Goal: Communication & Community: Answer question/provide support

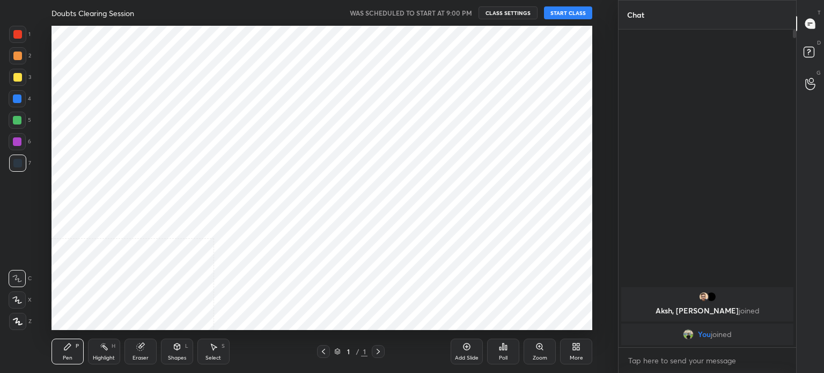
scroll to position [304, 575]
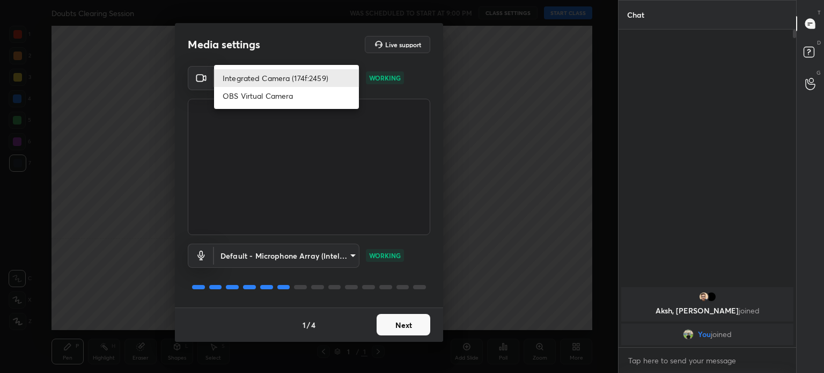
click at [320, 85] on body "1 2 3 4 5 6 7 C X Z C X Z E E Erase all H H Doubts Clearing Session WAS SCHEDUL…" at bounding box center [412, 186] width 824 height 373
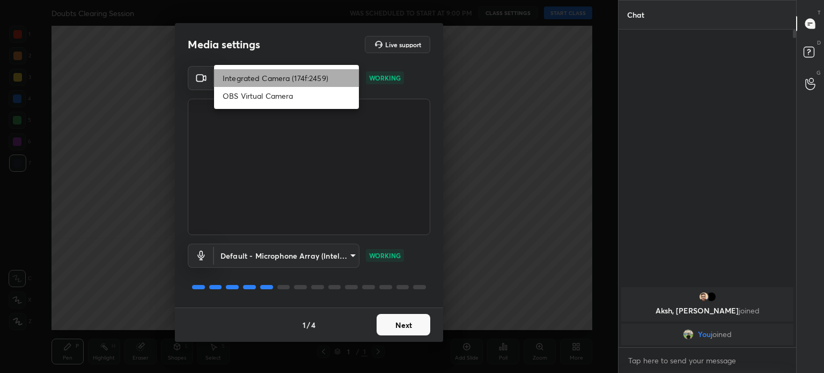
click at [320, 85] on li "Integrated Camera (174f:2459)" at bounding box center [286, 78] width 145 height 18
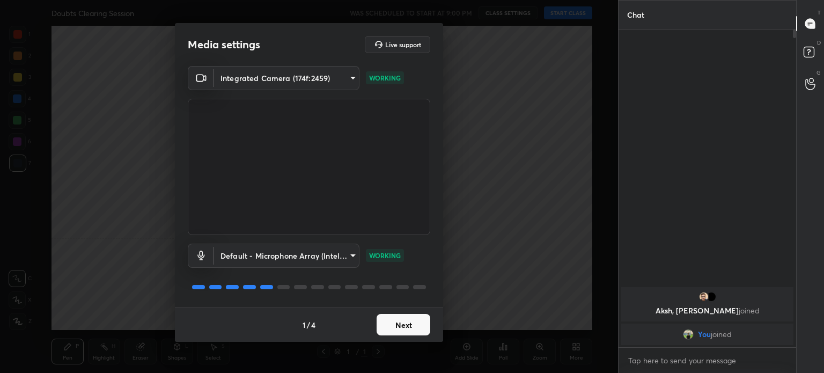
click at [421, 326] on button "Next" at bounding box center [404, 324] width 54 height 21
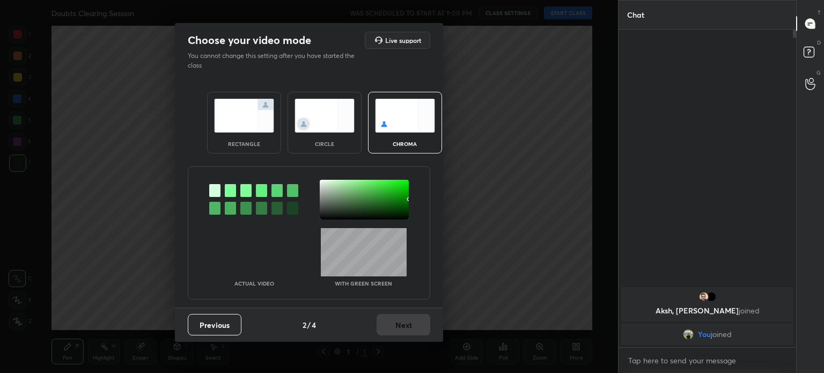
click at [421, 326] on div "Previous 2 / 4 Next" at bounding box center [309, 324] width 268 height 34
click at [328, 117] on img at bounding box center [324, 116] width 60 height 34
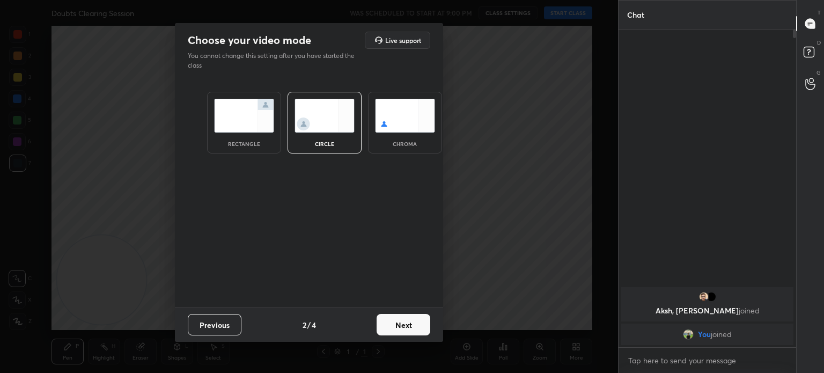
click at [328, 117] on img at bounding box center [324, 116] width 60 height 34
click at [422, 318] on button "Next" at bounding box center [404, 324] width 54 height 21
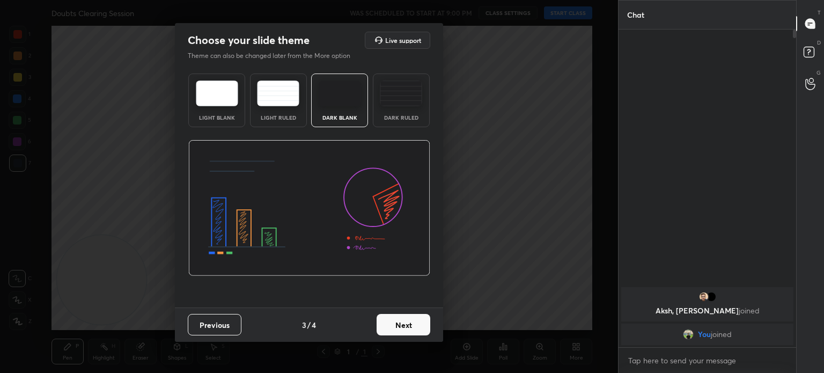
click at [422, 318] on button "Next" at bounding box center [404, 324] width 54 height 21
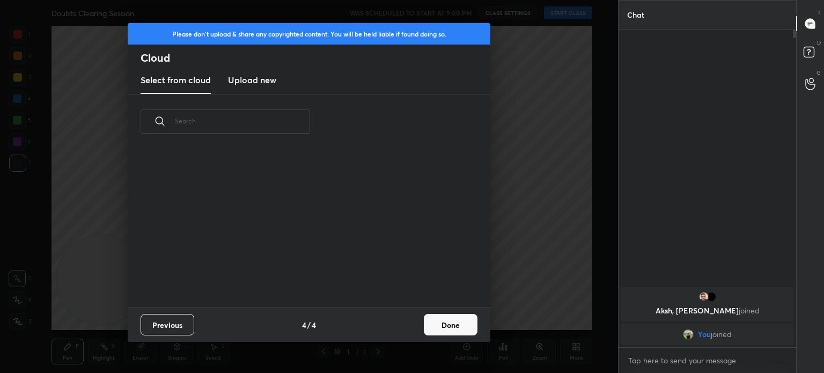
scroll to position [3, 5]
click at [476, 324] on button "Done" at bounding box center [451, 324] width 54 height 21
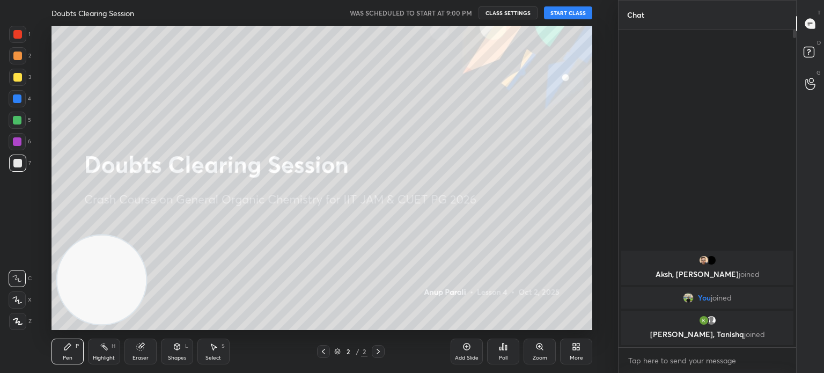
click at [562, 11] on button "START CLASS" at bounding box center [568, 12] width 48 height 13
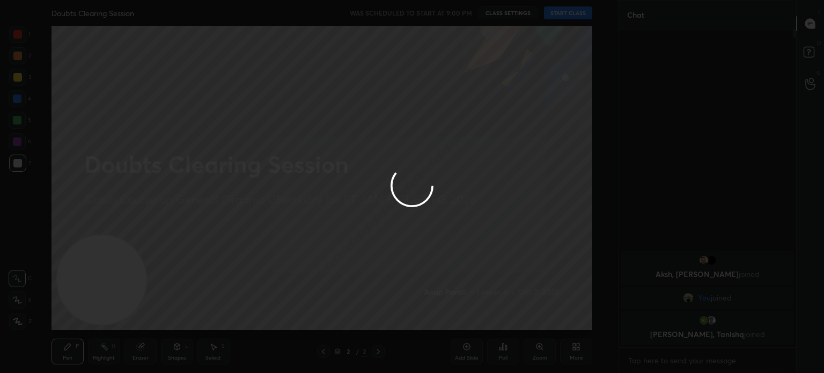
type textarea "x"
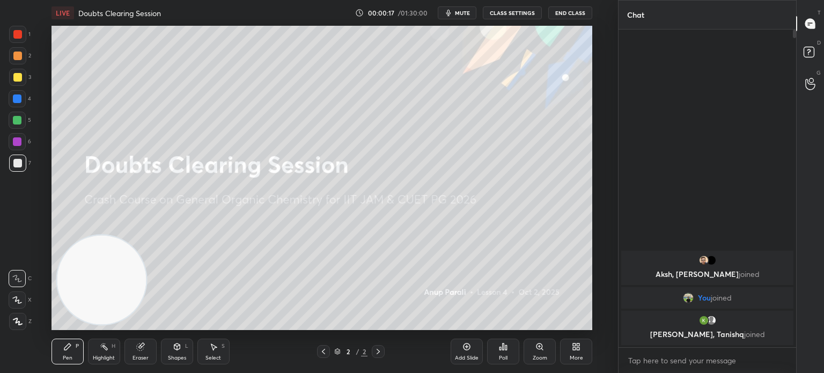
click at [16, 83] on div at bounding box center [17, 77] width 17 height 17
click at [17, 75] on div at bounding box center [17, 77] width 9 height 9
click at [24, 318] on div at bounding box center [17, 321] width 17 height 17
click at [21, 316] on div at bounding box center [17, 321] width 17 height 17
click at [16, 172] on div "7" at bounding box center [20, 164] width 22 height 21
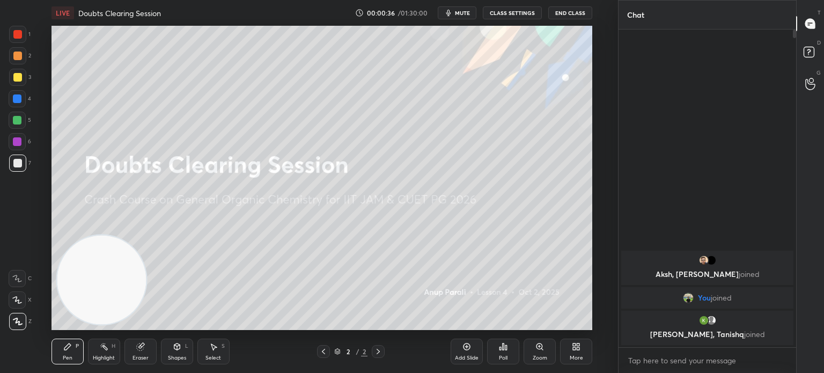
click at [19, 165] on div at bounding box center [17, 163] width 9 height 9
click at [16, 343] on div "1 2 3 4 5 6 7 C X Z C X Z E E Erase all H H LIVE Doubts Clearing Session 00:00:…" at bounding box center [304, 186] width 609 height 373
click at [18, 334] on div "1 2 3 4 5 6 7 C X Z C X Z E E Erase all H H LIVE Doubts Clearing Session 00:00:…" at bounding box center [304, 186] width 609 height 373
click at [20, 331] on div "1 2 3 4 5 6 7 C X Z C X Z E E Erase all H H LIVE Doubts Clearing Session 00:00:…" at bounding box center [304, 186] width 609 height 373
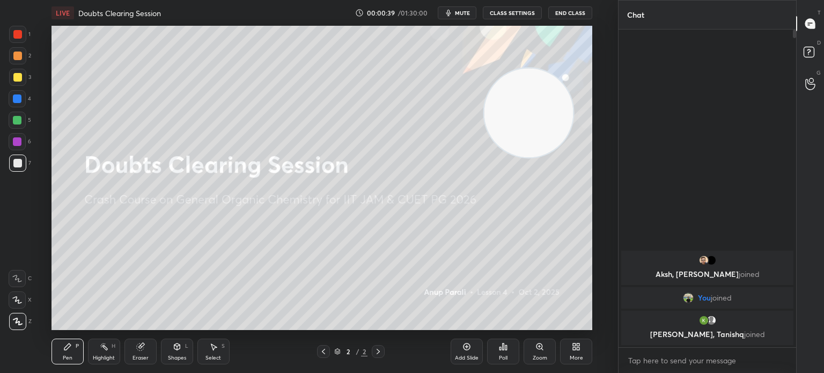
click at [468, 356] on div "Add Slide" at bounding box center [467, 357] width 24 height 5
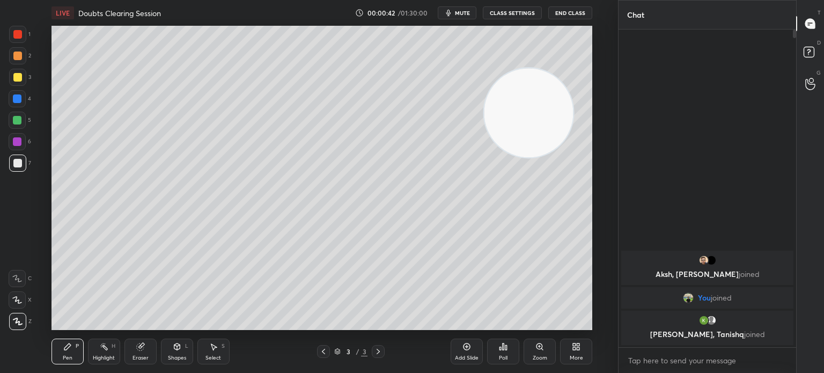
click at [323, 355] on icon at bounding box center [323, 351] width 9 height 9
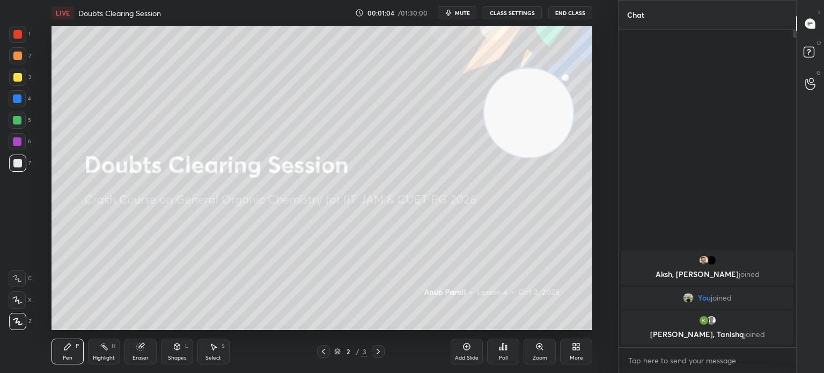
click at [465, 351] on div "Add Slide" at bounding box center [467, 351] width 32 height 26
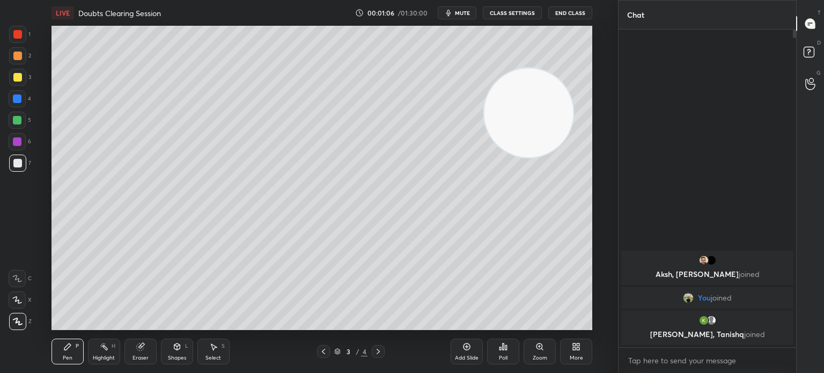
click at [21, 79] on div at bounding box center [17, 77] width 9 height 9
click at [20, 80] on div at bounding box center [17, 77] width 9 height 9
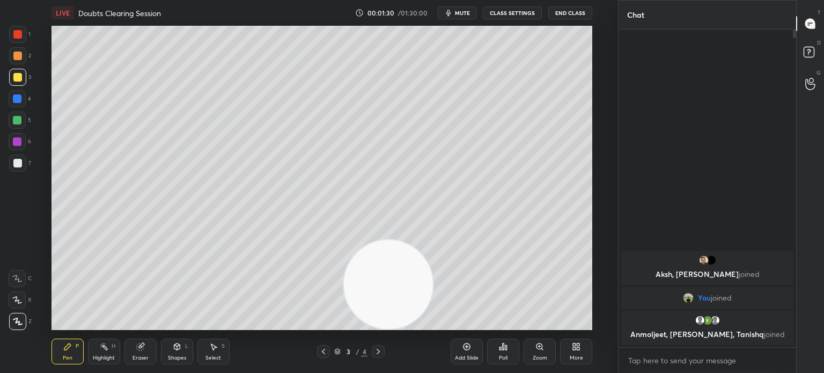
click at [20, 168] on div at bounding box center [17, 162] width 17 height 17
click at [18, 167] on div at bounding box center [17, 162] width 17 height 17
click at [503, 355] on div "Poll" at bounding box center [503, 357] width 9 height 5
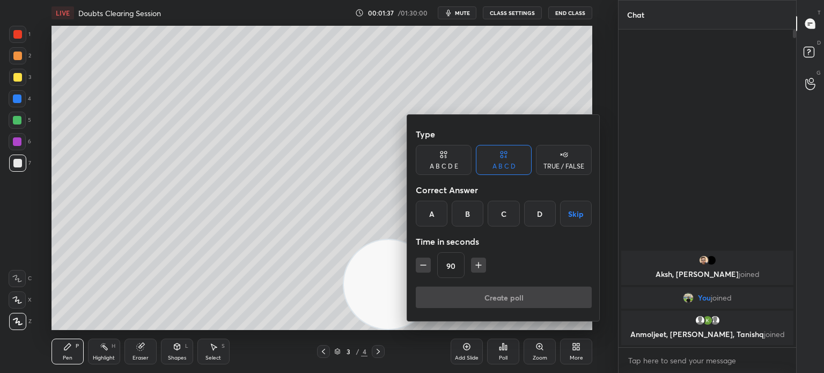
click at [505, 215] on div "C" at bounding box center [504, 214] width 32 height 26
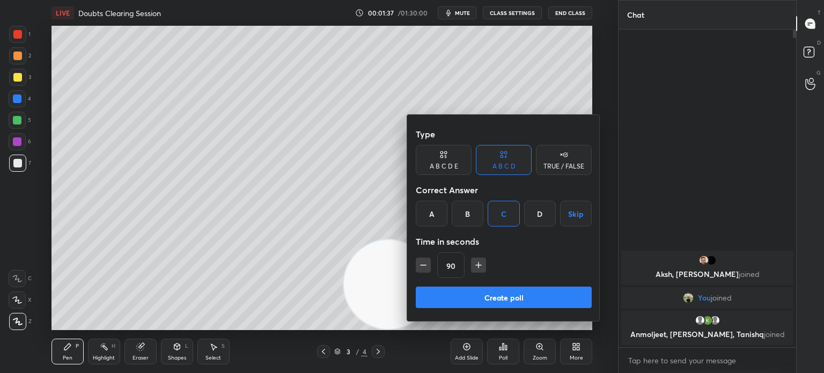
click at [419, 270] on button "button" at bounding box center [423, 264] width 15 height 15
type input "75"
click at [452, 299] on button "Create poll" at bounding box center [504, 296] width 176 height 21
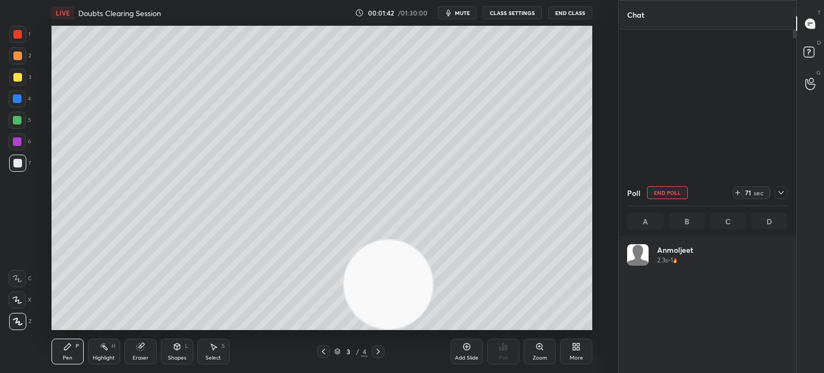
scroll to position [126, 157]
click at [782, 190] on icon at bounding box center [781, 192] width 9 height 9
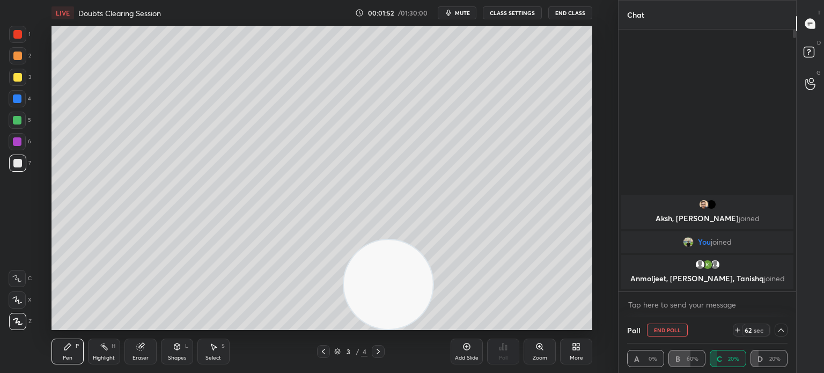
scroll to position [0, 3]
click at [23, 167] on div at bounding box center [17, 162] width 17 height 17
click at [24, 167] on div at bounding box center [17, 162] width 17 height 17
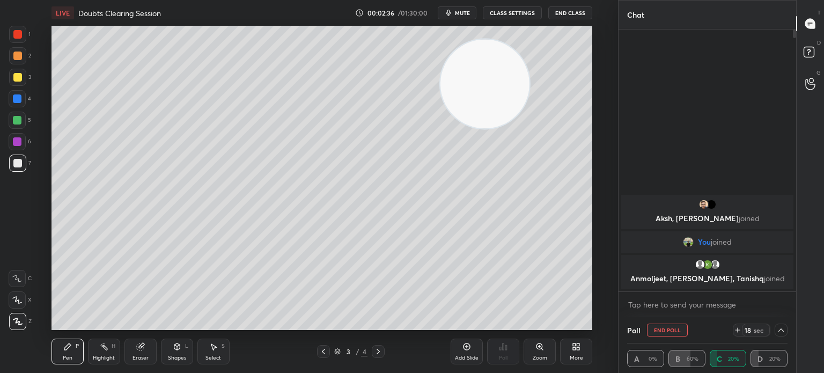
click at [665, 334] on button "End Poll" at bounding box center [667, 329] width 41 height 13
type textarea "x"
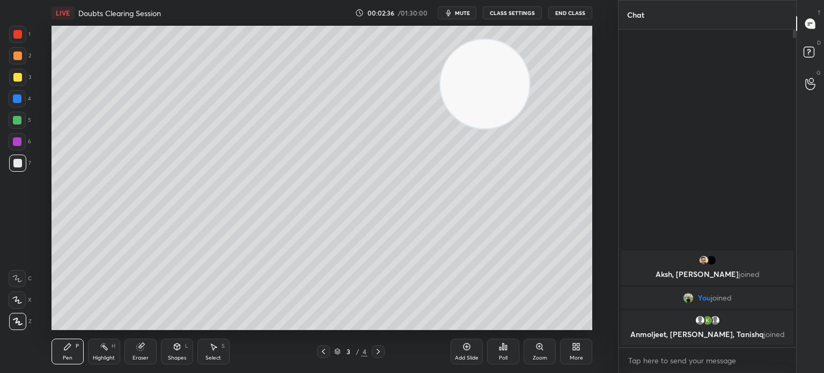
scroll to position [225, 174]
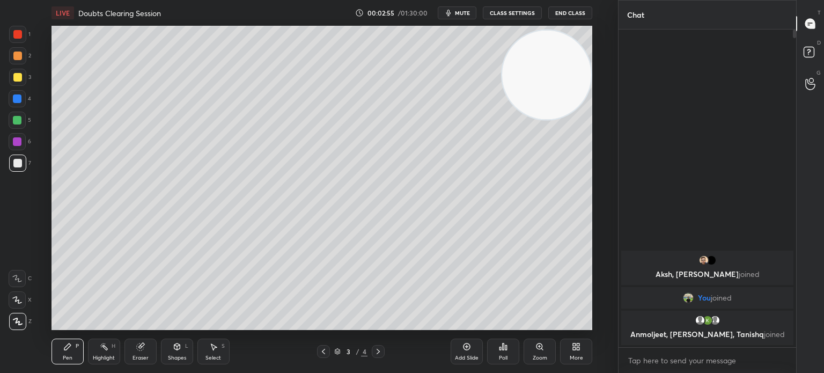
click at [21, 80] on div at bounding box center [17, 77] width 9 height 9
click at [20, 84] on div at bounding box center [17, 77] width 17 height 17
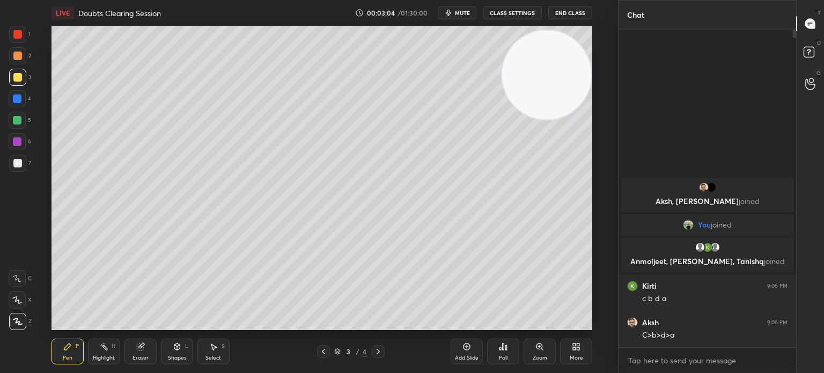
click at [14, 35] on div at bounding box center [17, 34] width 9 height 9
click at [23, 38] on div at bounding box center [17, 34] width 17 height 17
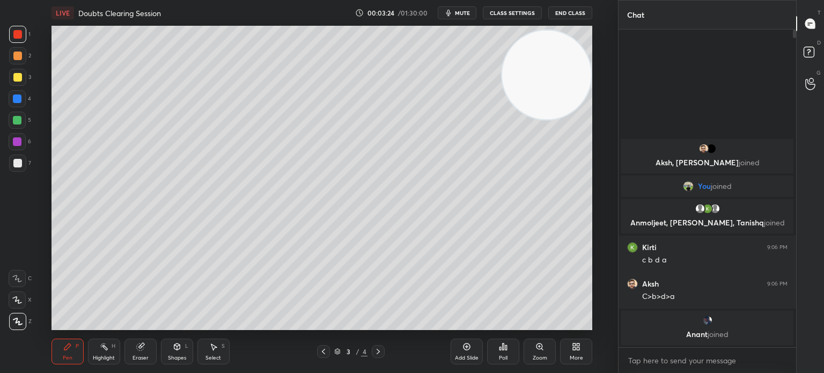
click at [17, 82] on div at bounding box center [17, 77] width 17 height 17
click at [14, 76] on div at bounding box center [17, 77] width 9 height 9
click at [16, 65] on div "2" at bounding box center [20, 57] width 22 height 21
click at [19, 57] on div at bounding box center [17, 55] width 9 height 9
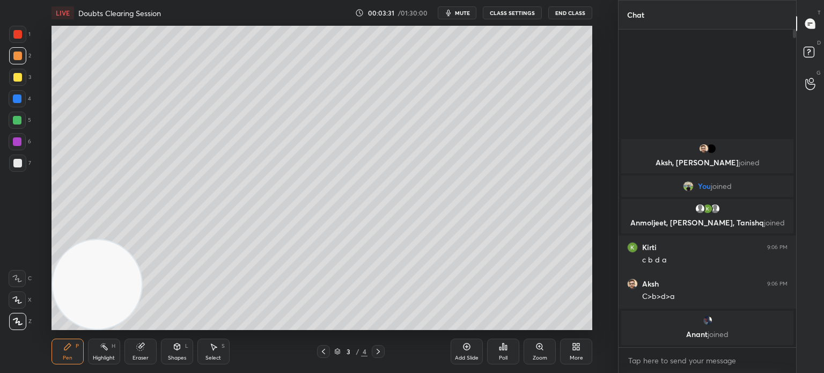
click at [16, 117] on div at bounding box center [17, 120] width 9 height 9
click at [20, 122] on div at bounding box center [17, 120] width 9 height 9
click at [470, 351] on icon at bounding box center [466, 346] width 9 height 9
click at [143, 356] on div "Eraser" at bounding box center [140, 357] width 16 height 5
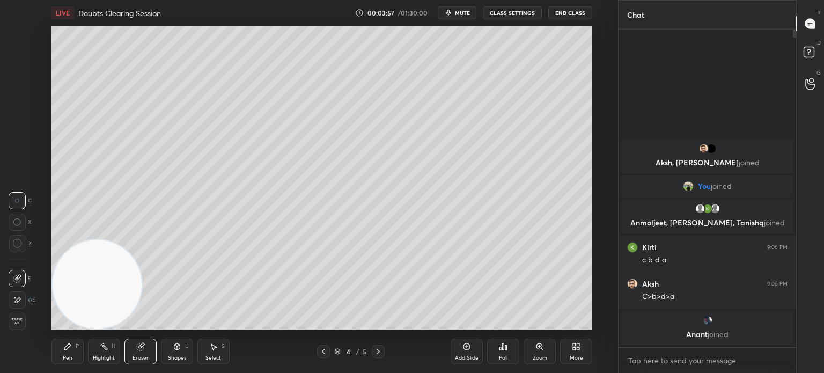
click at [136, 356] on div "Eraser" at bounding box center [140, 357] width 16 height 5
click at [14, 323] on span "Erase all" at bounding box center [17, 322] width 16 height 8
click at [21, 319] on div "1 2 3 4 5 6 7 C X Z C X Z E E Erase all H H" at bounding box center [17, 178] width 34 height 304
click at [327, 357] on div at bounding box center [323, 351] width 13 height 13
click at [378, 353] on icon at bounding box center [378, 351] width 3 height 5
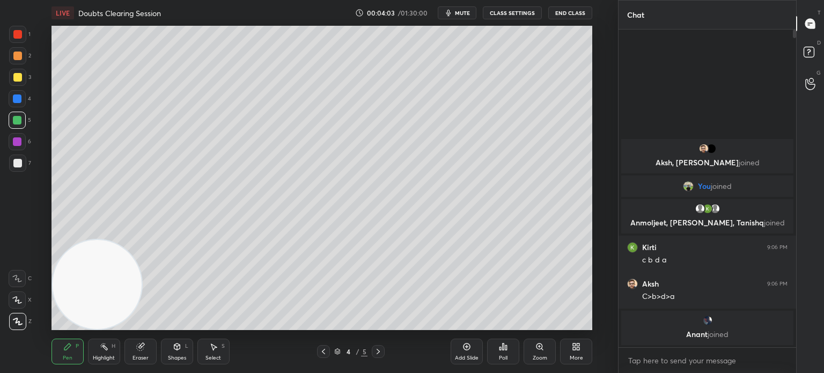
click at [20, 87] on div "3" at bounding box center [20, 79] width 22 height 21
click at [19, 83] on div at bounding box center [17, 77] width 17 height 17
click at [16, 165] on div at bounding box center [17, 163] width 9 height 9
click at [21, 160] on div at bounding box center [17, 162] width 17 height 17
click at [144, 357] on div "Eraser" at bounding box center [140, 357] width 16 height 5
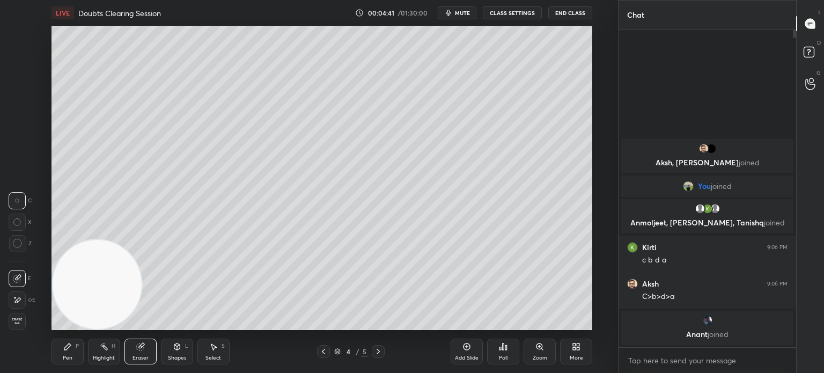
click at [147, 349] on div "Eraser" at bounding box center [140, 351] width 32 height 26
click at [75, 357] on div "Pen P" at bounding box center [67, 351] width 32 height 26
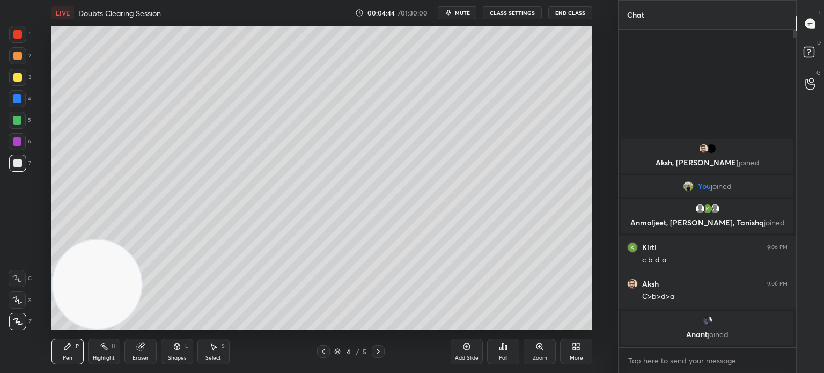
click at [67, 358] on div "Pen" at bounding box center [68, 357] width 10 height 5
click at [19, 77] on div at bounding box center [17, 77] width 9 height 9
click at [21, 81] on div at bounding box center [17, 77] width 17 height 17
click at [146, 353] on div "Eraser" at bounding box center [140, 351] width 32 height 26
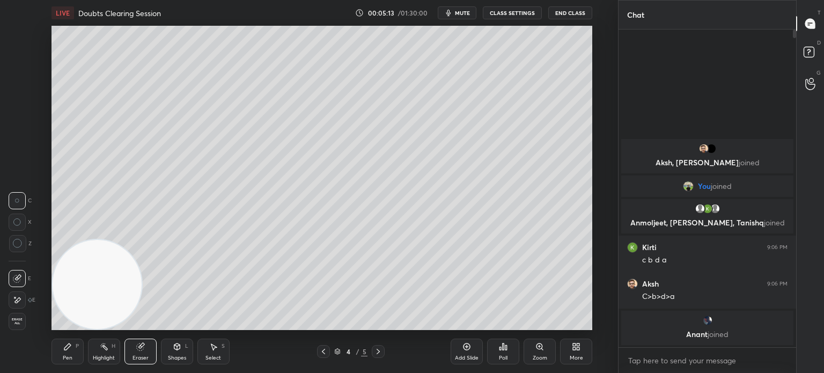
click at [71, 357] on div "Pen" at bounding box center [68, 357] width 10 height 5
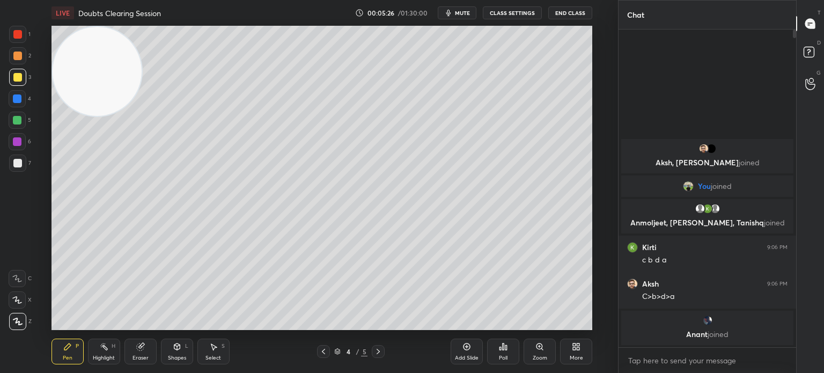
click at [139, 355] on div "Eraser" at bounding box center [140, 357] width 16 height 5
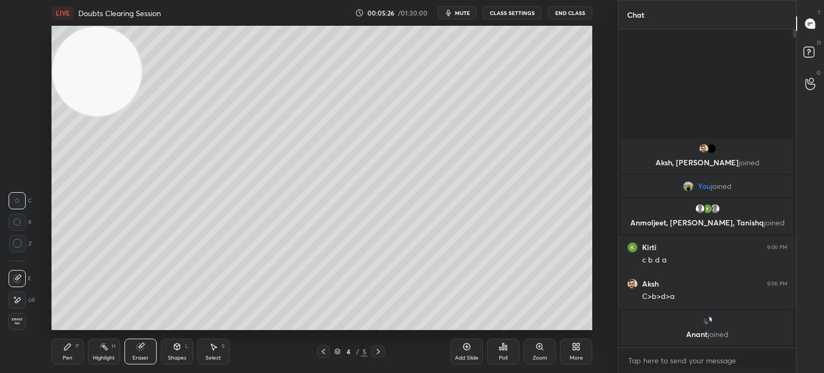
click at [139, 349] on icon at bounding box center [139, 346] width 7 height 7
click at [70, 351] on div "Pen P" at bounding box center [67, 351] width 32 height 26
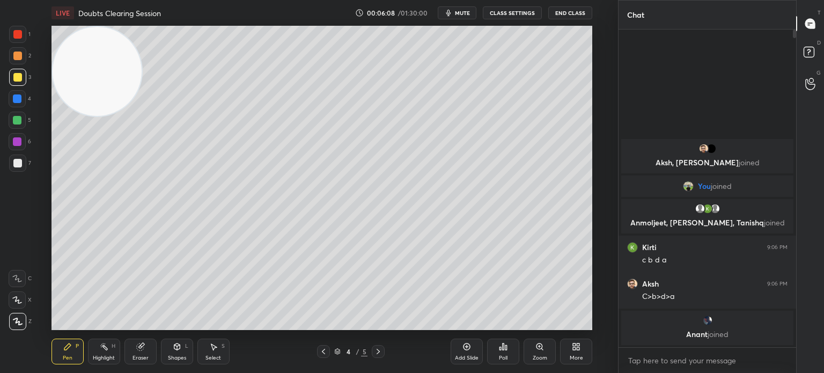
click at [14, 167] on div at bounding box center [17, 163] width 9 height 9
click at [101, 367] on div "Pen P Highlight H Eraser Shapes L Select S 4 / 5 Add Slide Poll Zoom More" at bounding box center [321, 351] width 541 height 43
click at [101, 353] on div "Highlight H" at bounding box center [104, 351] width 32 height 26
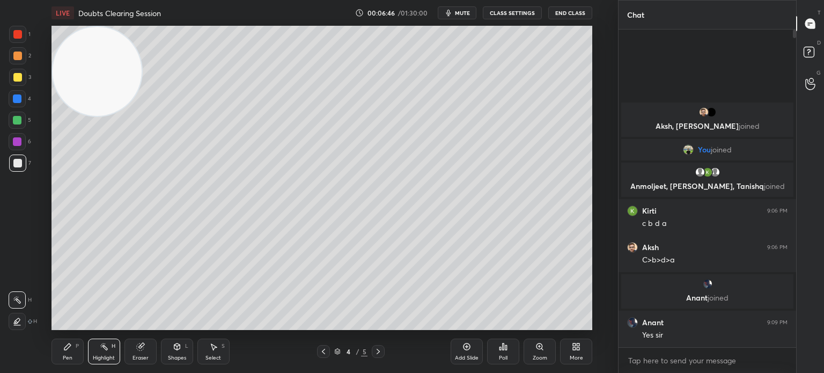
click at [23, 119] on div at bounding box center [17, 120] width 17 height 17
click at [21, 120] on div at bounding box center [17, 120] width 9 height 9
click at [71, 356] on div "Pen" at bounding box center [68, 357] width 10 height 5
click at [72, 353] on div "Pen P" at bounding box center [67, 351] width 32 height 26
click at [17, 159] on div at bounding box center [17, 163] width 9 height 9
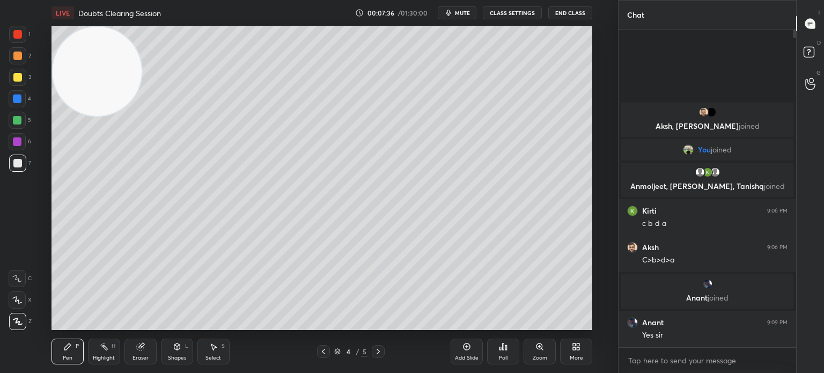
click at [107, 353] on div "Highlight H" at bounding box center [104, 351] width 32 height 26
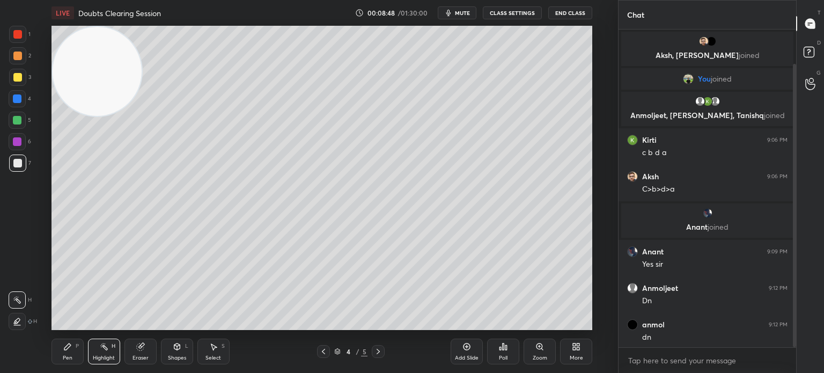
scroll to position [39, 0]
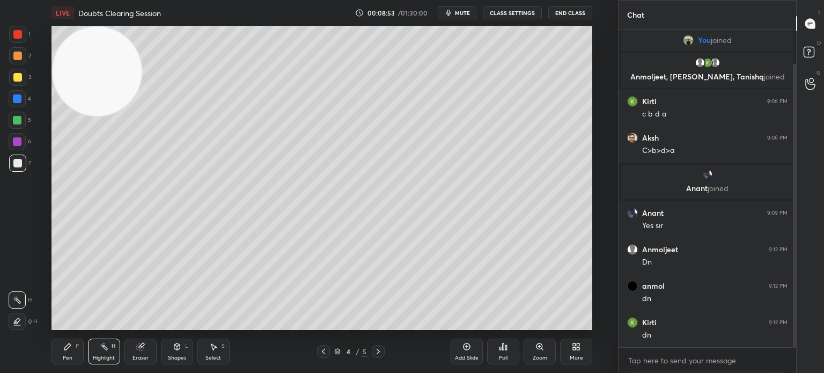
click at [17, 73] on div at bounding box center [17, 77] width 9 height 9
click at [25, 68] on div "2" at bounding box center [20, 57] width 22 height 21
click at [25, 69] on div "3" at bounding box center [20, 77] width 22 height 17
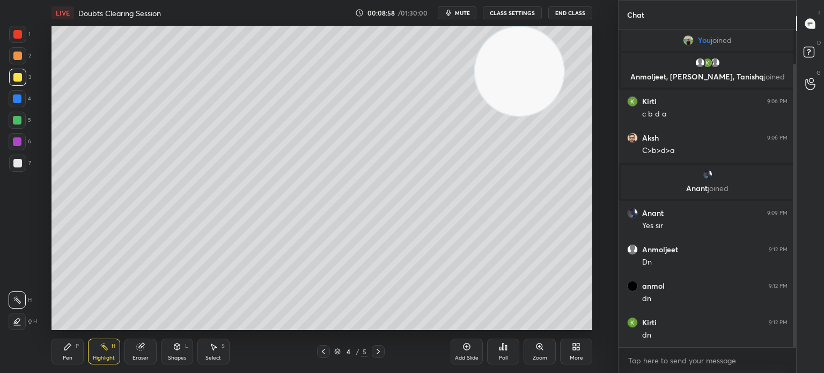
click at [58, 357] on div "Pen P" at bounding box center [67, 351] width 32 height 26
click at [62, 355] on div "Pen P" at bounding box center [67, 351] width 32 height 26
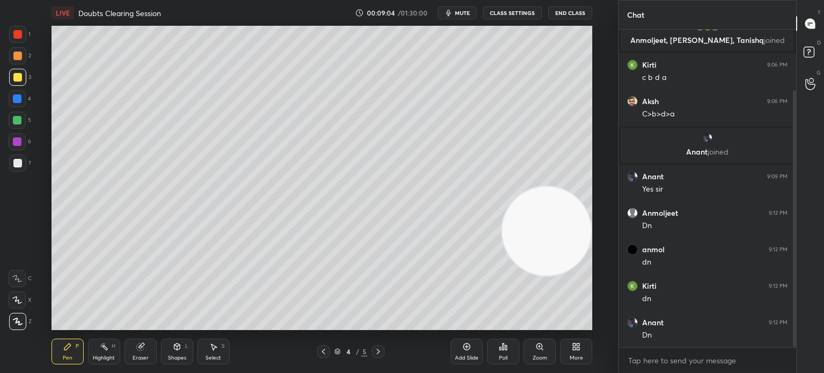
click at [470, 349] on icon at bounding box center [466, 346] width 9 height 9
click at [24, 165] on div at bounding box center [17, 162] width 17 height 17
click at [23, 167] on div at bounding box center [17, 162] width 17 height 17
click at [141, 343] on icon at bounding box center [140, 346] width 9 height 9
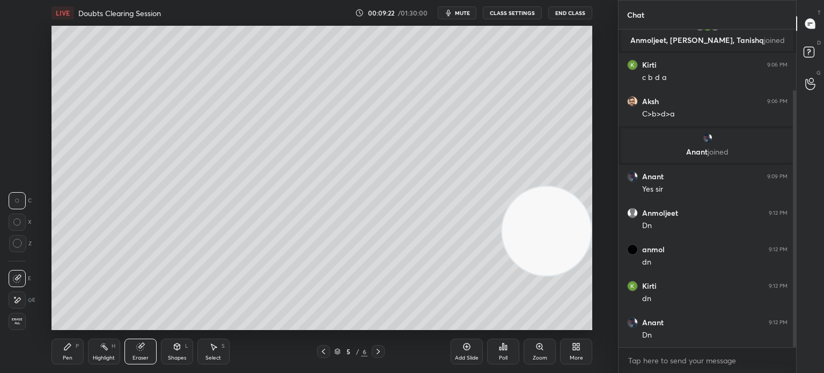
click at [60, 351] on div "Pen P" at bounding box center [67, 351] width 32 height 26
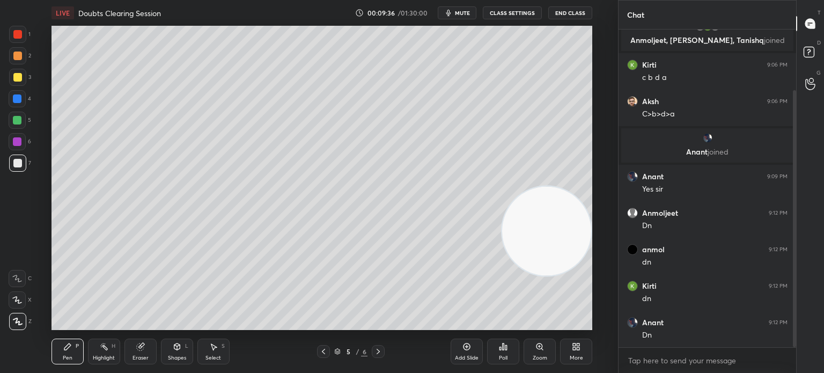
click at [14, 106] on div at bounding box center [17, 98] width 17 height 17
click at [16, 82] on div at bounding box center [17, 77] width 17 height 17
click at [22, 79] on div at bounding box center [17, 77] width 17 height 17
click at [18, 104] on div at bounding box center [17, 98] width 17 height 17
click at [18, 106] on div at bounding box center [17, 98] width 17 height 17
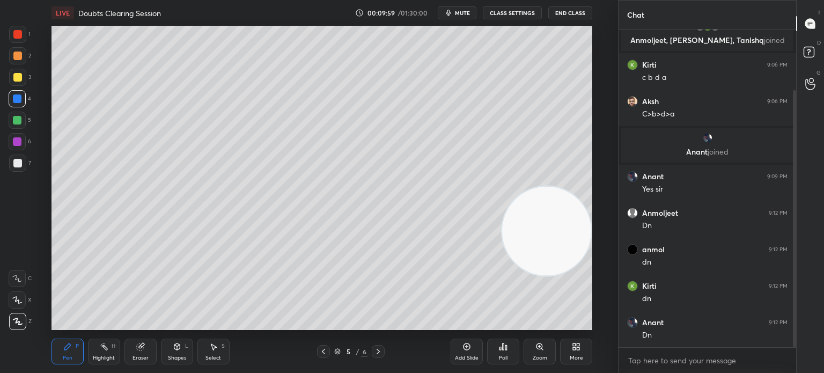
click at [16, 165] on div at bounding box center [17, 163] width 9 height 9
click at [110, 354] on div "Highlight H" at bounding box center [104, 351] width 32 height 26
click at [136, 346] on icon at bounding box center [139, 346] width 7 height 7
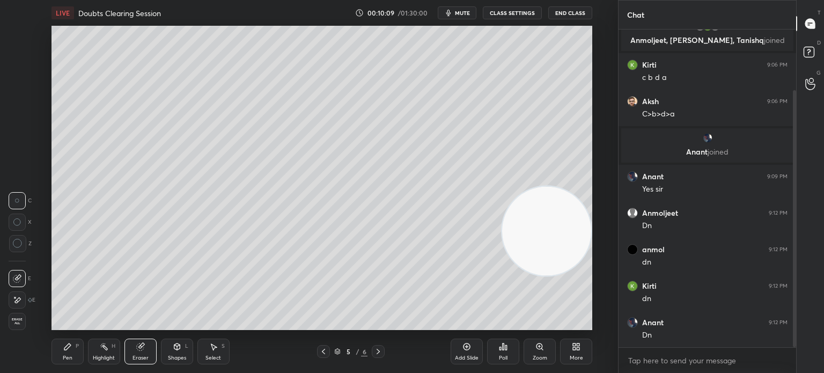
click at [97, 351] on div "Highlight H" at bounding box center [104, 351] width 32 height 26
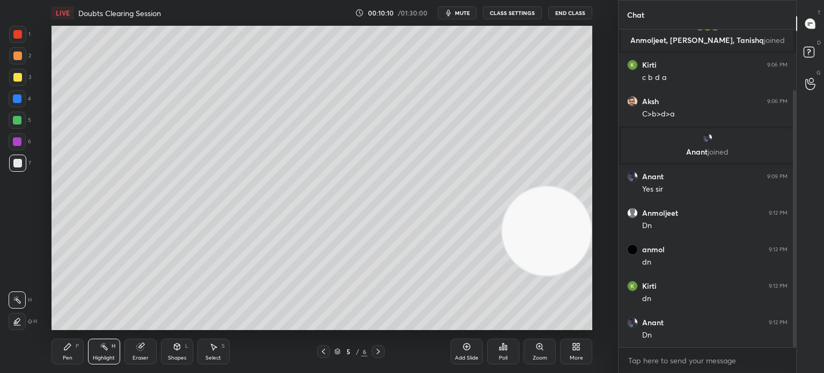
click at [112, 337] on div "Pen P Highlight H Eraser Shapes L Select S 5 / 6 Add Slide Poll Zoom More" at bounding box center [321, 351] width 541 height 43
click at [63, 360] on div "Pen" at bounding box center [68, 357] width 10 height 5
click at [67, 353] on div "Pen P" at bounding box center [67, 351] width 32 height 26
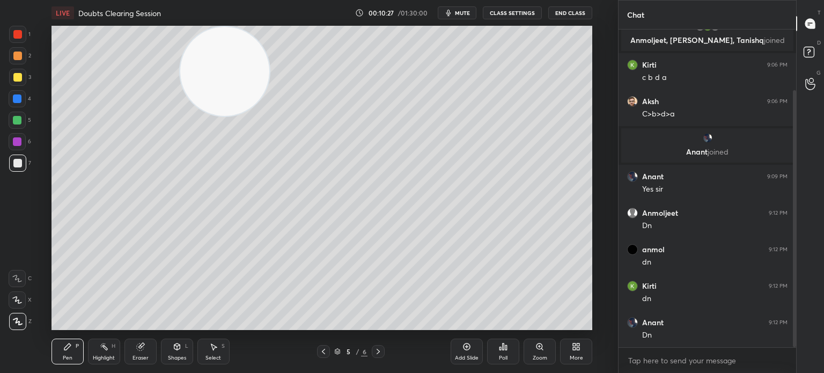
click at [19, 58] on div at bounding box center [17, 55] width 9 height 9
click at [17, 122] on div at bounding box center [17, 120] width 9 height 9
click at [17, 124] on div at bounding box center [17, 120] width 17 height 17
click at [101, 358] on div "Highlight" at bounding box center [104, 357] width 22 height 5
click at [102, 351] on icon at bounding box center [104, 346] width 9 height 9
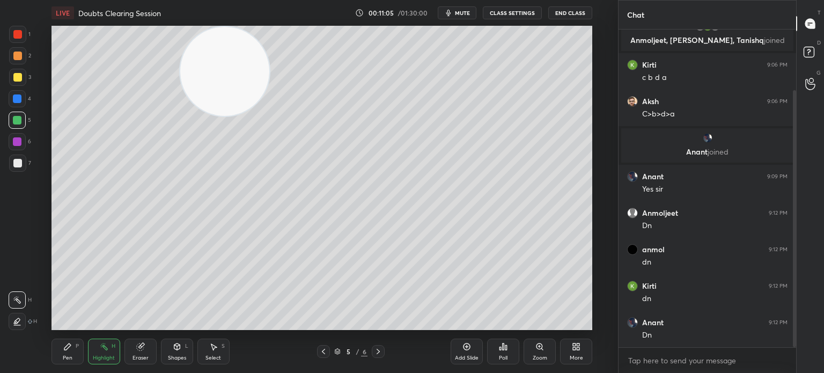
click at [21, 167] on div at bounding box center [17, 163] width 9 height 9
click at [15, 166] on div at bounding box center [17, 163] width 9 height 9
click at [58, 356] on div "Pen P" at bounding box center [67, 351] width 32 height 26
click at [67, 345] on icon at bounding box center [67, 346] width 9 height 9
click at [22, 120] on div at bounding box center [17, 120] width 17 height 17
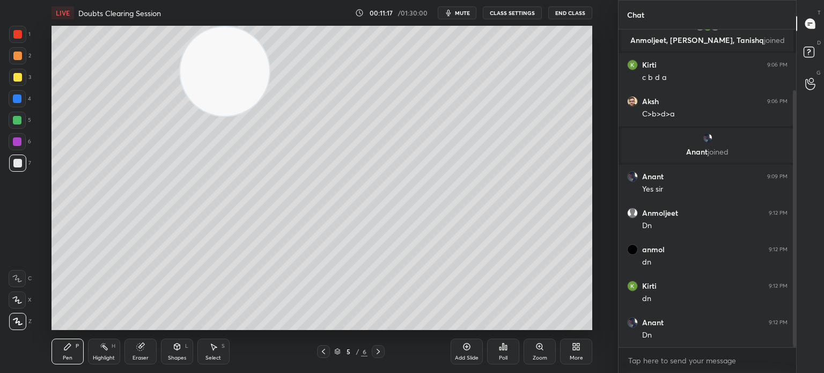
click at [22, 123] on div at bounding box center [17, 120] width 17 height 17
click at [17, 76] on div at bounding box center [17, 77] width 9 height 9
click at [22, 79] on div at bounding box center [17, 77] width 17 height 17
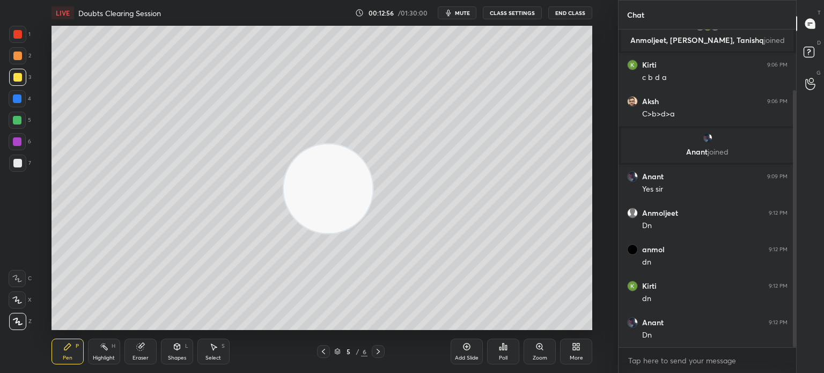
click at [464, 349] on icon at bounding box center [466, 346] width 7 height 7
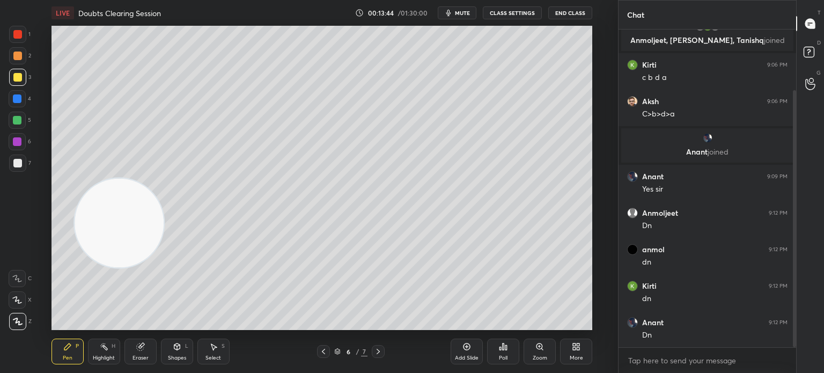
click at [144, 356] on div "Eraser" at bounding box center [140, 357] width 16 height 5
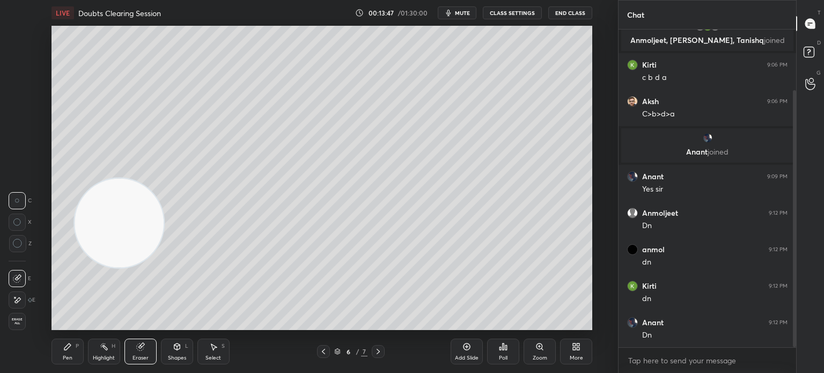
click at [77, 349] on div "Pen P" at bounding box center [67, 351] width 32 height 26
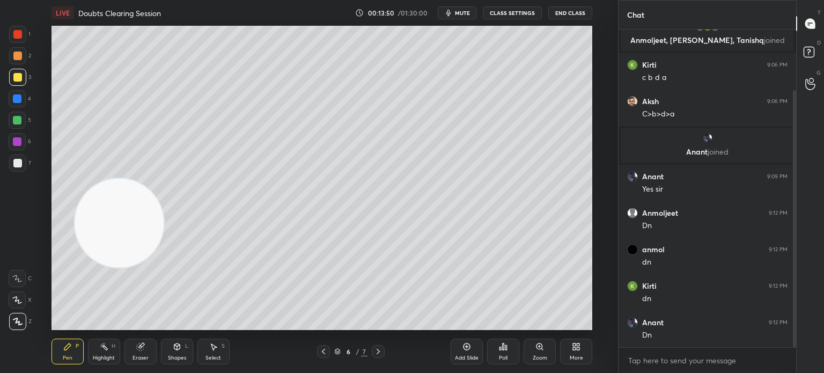
click at [19, 101] on div at bounding box center [17, 98] width 9 height 9
click at [24, 104] on div at bounding box center [17, 98] width 17 height 17
click at [18, 123] on div at bounding box center [17, 120] width 9 height 9
click at [21, 122] on div at bounding box center [17, 120] width 9 height 9
click at [150, 363] on div "Eraser" at bounding box center [140, 351] width 32 height 26
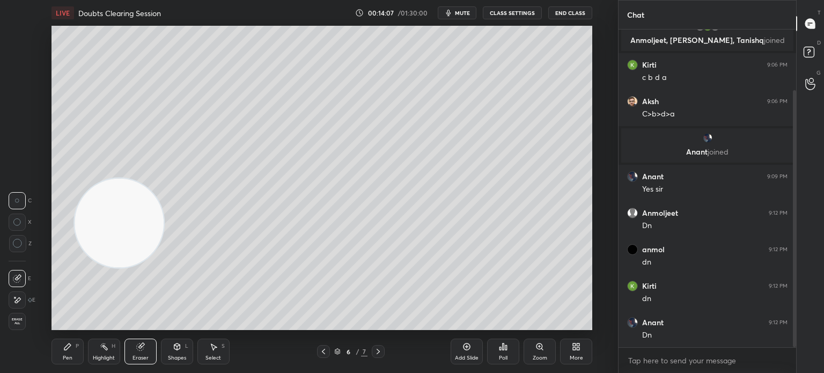
click at [75, 360] on div "Pen P" at bounding box center [67, 351] width 32 height 26
click at [19, 84] on div at bounding box center [17, 77] width 17 height 17
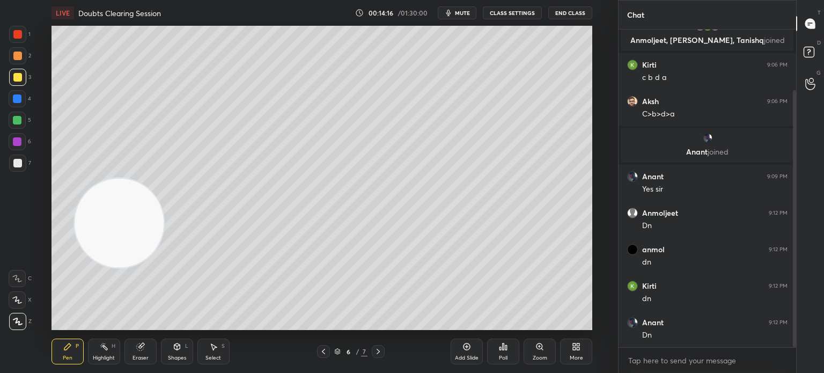
scroll to position [112, 0]
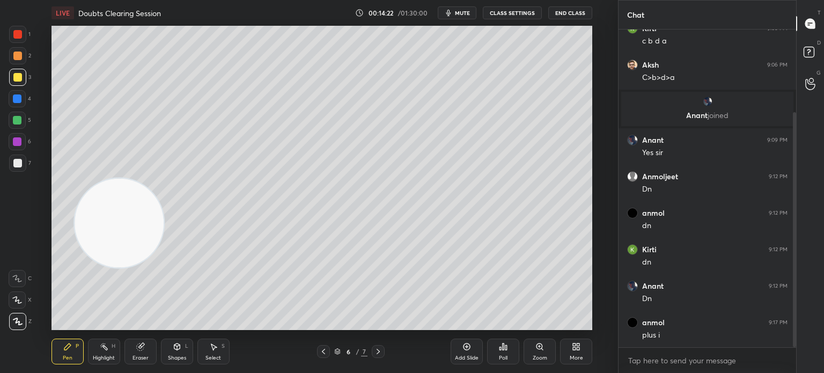
click at [325, 351] on icon at bounding box center [323, 351] width 9 height 9
click at [380, 353] on icon at bounding box center [378, 351] width 9 height 9
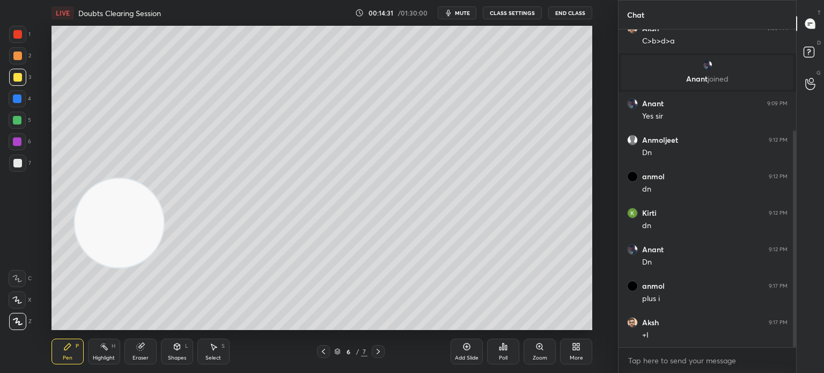
scroll to position [185, 0]
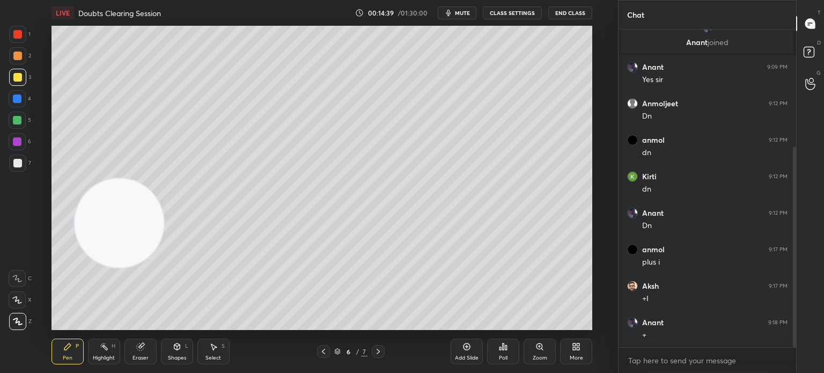
click at [18, 169] on div at bounding box center [17, 162] width 17 height 17
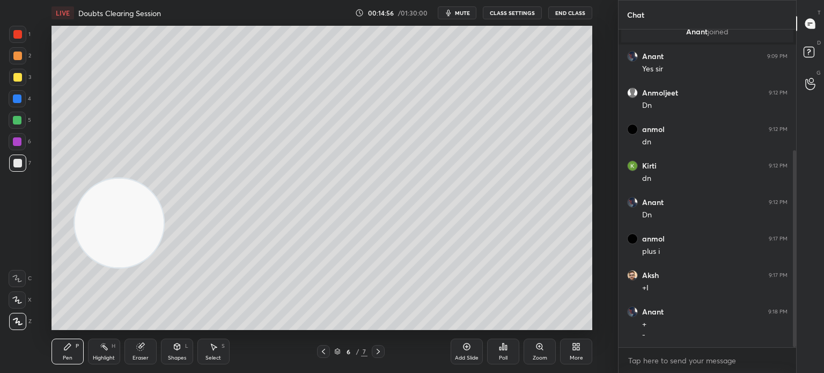
scroll to position [232, 0]
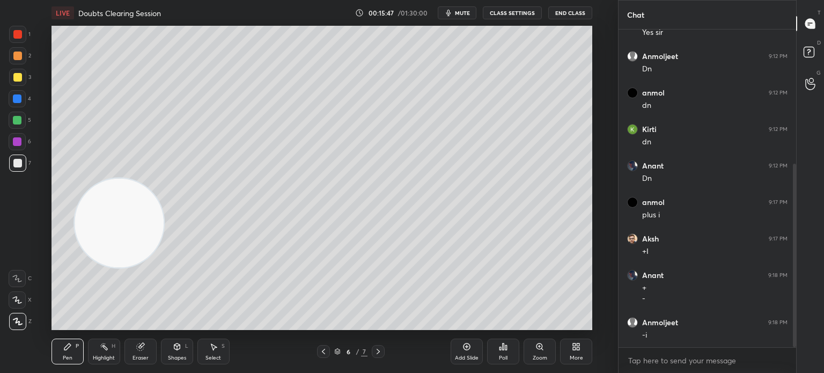
click at [20, 75] on div at bounding box center [17, 77] width 9 height 9
click at [21, 81] on div at bounding box center [17, 77] width 17 height 17
click at [468, 350] on icon at bounding box center [466, 346] width 7 height 7
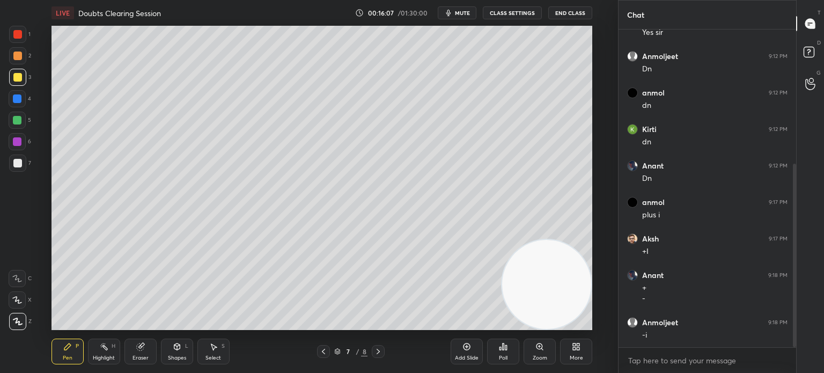
click at [13, 167] on div at bounding box center [17, 162] width 17 height 17
click at [19, 164] on div at bounding box center [17, 163] width 9 height 9
click at [136, 347] on icon at bounding box center [140, 346] width 9 height 9
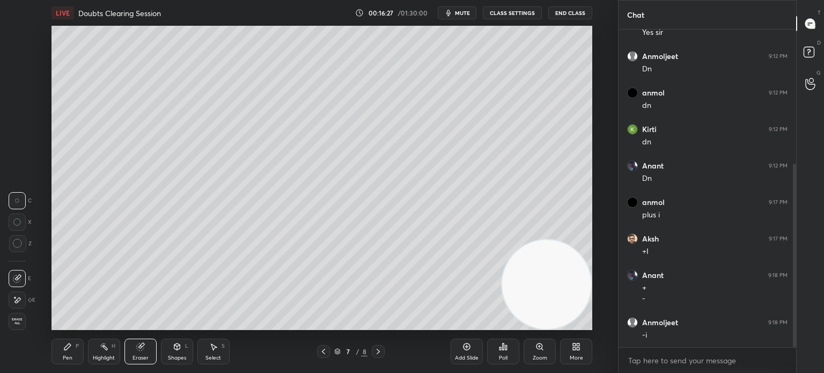
click at [72, 353] on div "Pen P" at bounding box center [67, 351] width 32 height 26
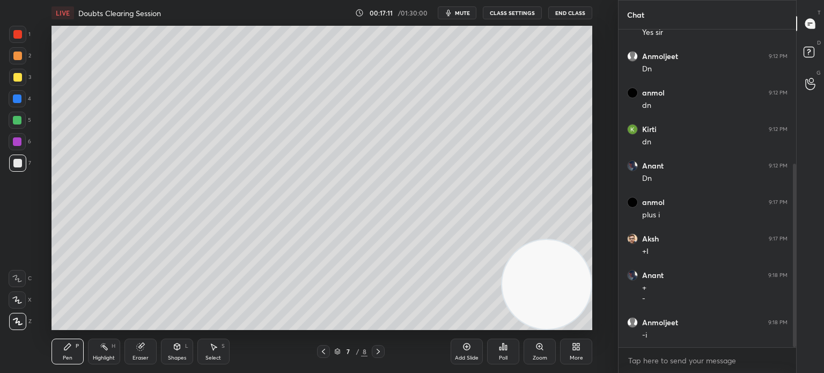
click at [16, 80] on div at bounding box center [17, 77] width 9 height 9
click at [21, 166] on div at bounding box center [17, 162] width 17 height 17
click at [23, 121] on div at bounding box center [17, 120] width 17 height 17
click at [17, 126] on div at bounding box center [17, 120] width 17 height 17
click at [105, 349] on rect at bounding box center [104, 347] width 5 height 5
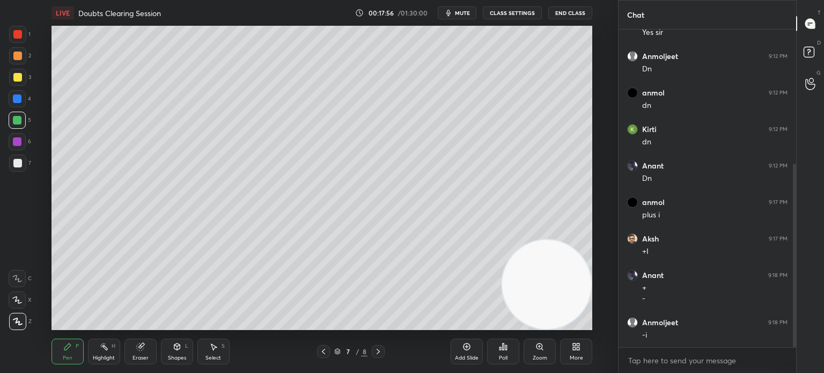
click at [114, 348] on div "H" at bounding box center [114, 345] width 4 height 5
click at [18, 148] on div at bounding box center [17, 141] width 17 height 17
click at [24, 167] on div at bounding box center [17, 162] width 17 height 17
click at [21, 168] on div at bounding box center [17, 162] width 17 height 17
click at [15, 124] on div at bounding box center [17, 120] width 9 height 9
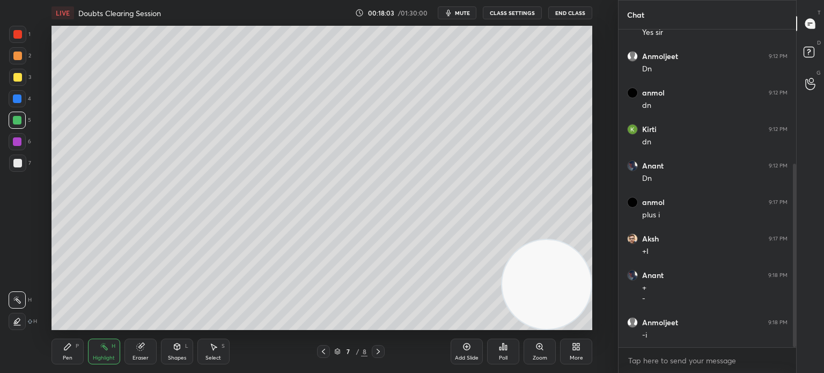
click at [17, 124] on div at bounding box center [17, 120] width 17 height 17
click at [62, 366] on div "Pen P Highlight H Eraser Shapes L Select S 7 / 8 Add Slide Poll Zoom More" at bounding box center [321, 351] width 541 height 43
click at [64, 358] on div "Pen" at bounding box center [68, 357] width 10 height 5
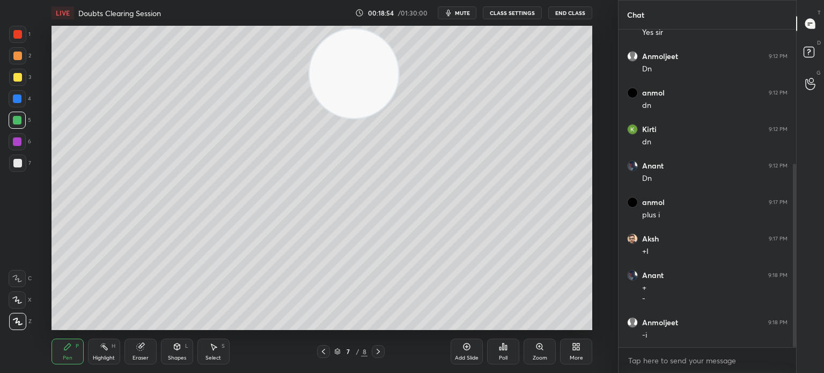
click at [112, 351] on div "Highlight H" at bounding box center [104, 351] width 32 height 26
click at [114, 350] on div "Highlight H" at bounding box center [104, 351] width 32 height 26
click at [76, 351] on div "Pen P" at bounding box center [67, 351] width 32 height 26
click at [71, 353] on div "Pen P" at bounding box center [67, 351] width 32 height 26
click at [22, 163] on div at bounding box center [17, 162] width 17 height 17
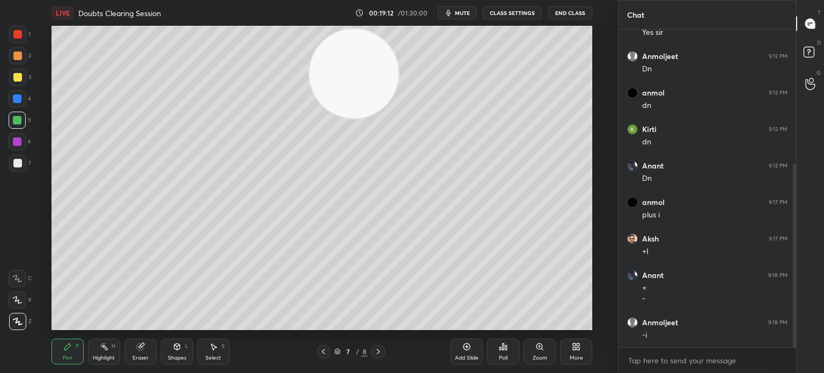
click at [21, 165] on div at bounding box center [17, 163] width 9 height 9
click at [48, 352] on div "LIVE Doubts Clearing Session 00:19:13 / 01:30:00 mute CLASS SETTINGS End Class …" at bounding box center [321, 186] width 575 height 373
click at [26, 331] on div "1 2 3 4 5 6 7 C X Z C X Z E E Erase all H H LIVE Doubts Clearing Session 00:19:…" at bounding box center [304, 186] width 609 height 373
click at [31, 330] on div "1 2 3 4 5 6 7 C X Z C X Z E E Erase all H H LIVE Doubts Clearing Session 00:19:…" at bounding box center [304, 186] width 609 height 373
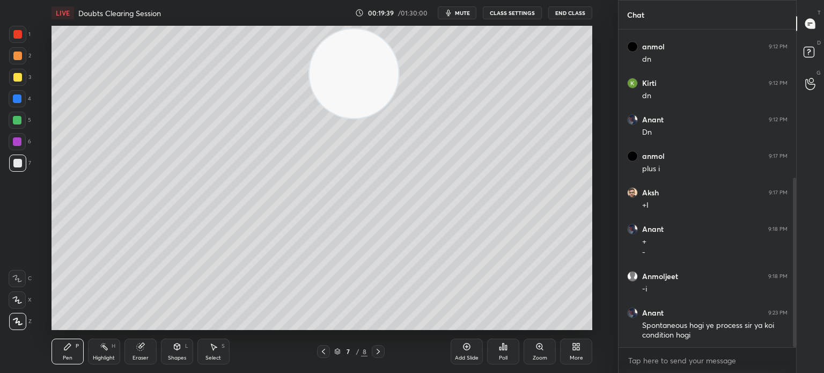
click at [18, 82] on div at bounding box center [17, 77] width 17 height 17
click at [19, 85] on div at bounding box center [17, 77] width 17 height 17
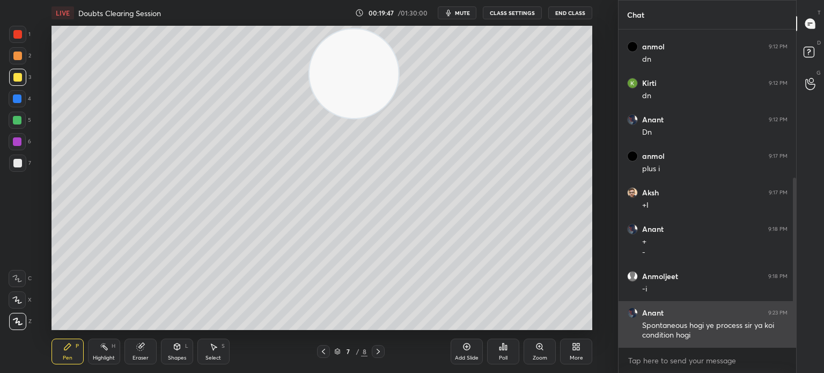
click at [643, 325] on div "Spontaneous hogi ye process sir ya koi condition hogi" at bounding box center [714, 330] width 145 height 20
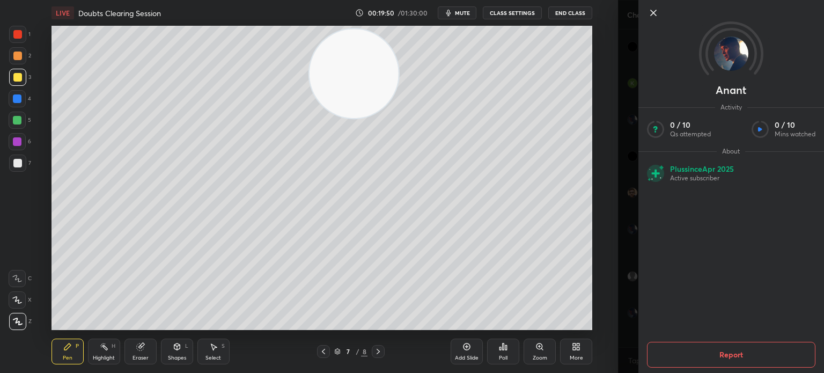
click at [654, 16] on icon at bounding box center [653, 12] width 13 height 13
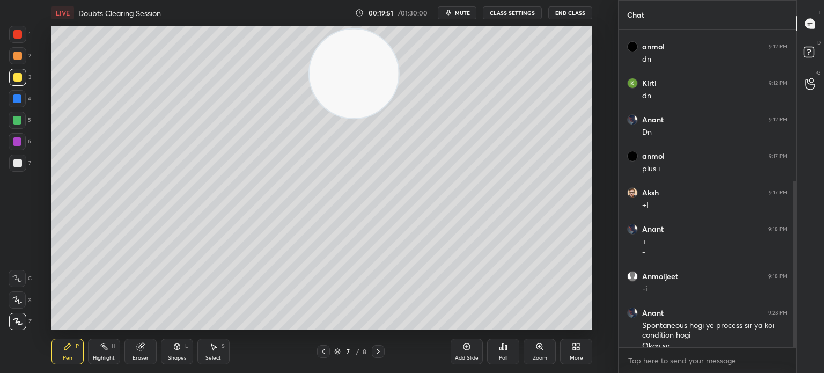
scroll to position [289, 0]
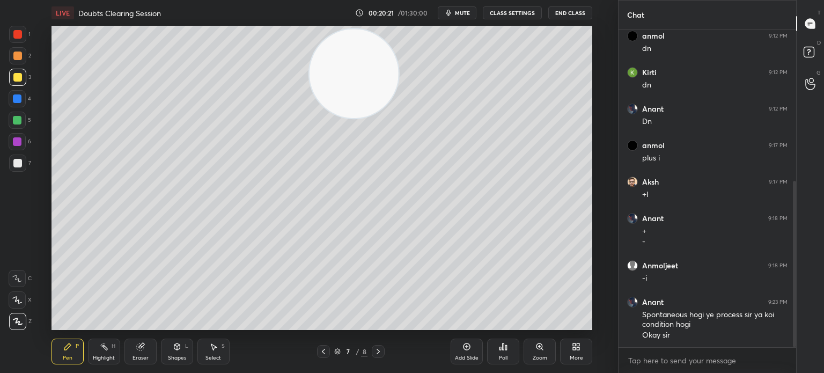
click at [18, 148] on div at bounding box center [17, 141] width 17 height 17
click at [19, 160] on div at bounding box center [17, 163] width 9 height 9
click at [466, 353] on div "Add Slide" at bounding box center [467, 351] width 32 height 26
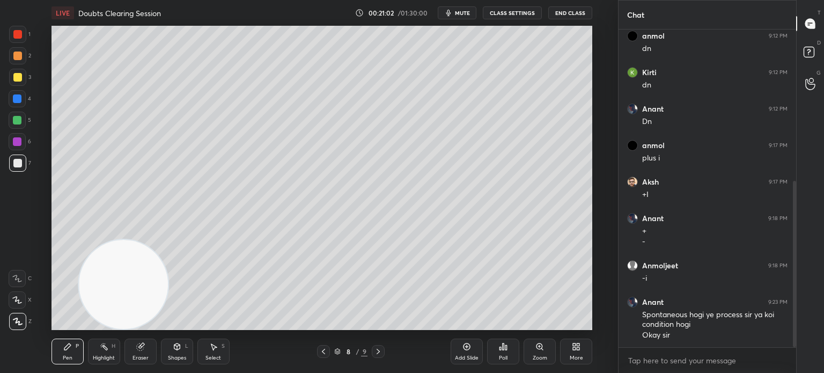
click at [110, 338] on div "Highlight H" at bounding box center [104, 351] width 32 height 26
click at [107, 353] on div "Highlight H" at bounding box center [104, 351] width 32 height 26
click at [142, 355] on div "Eraser" at bounding box center [140, 357] width 16 height 5
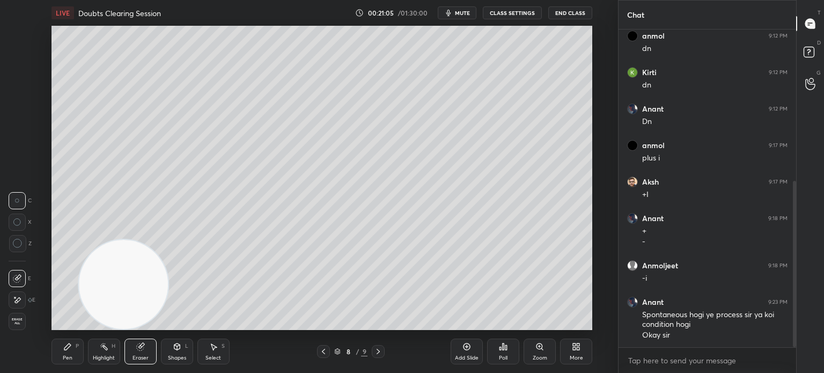
click at [144, 349] on icon at bounding box center [140, 346] width 9 height 9
click at [36, 357] on div "LIVE Doubts Clearing Session 00:21:07 / 01:30:00 mute CLASS SETTINGS End Class …" at bounding box center [321, 186] width 575 height 373
click at [56, 361] on div "Pen P" at bounding box center [67, 351] width 32 height 26
click at [67, 353] on div "Pen P" at bounding box center [67, 351] width 32 height 26
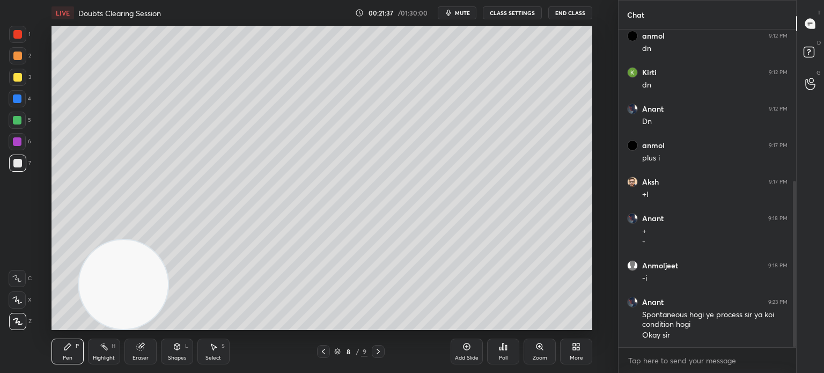
click at [135, 358] on div "Eraser" at bounding box center [140, 357] width 16 height 5
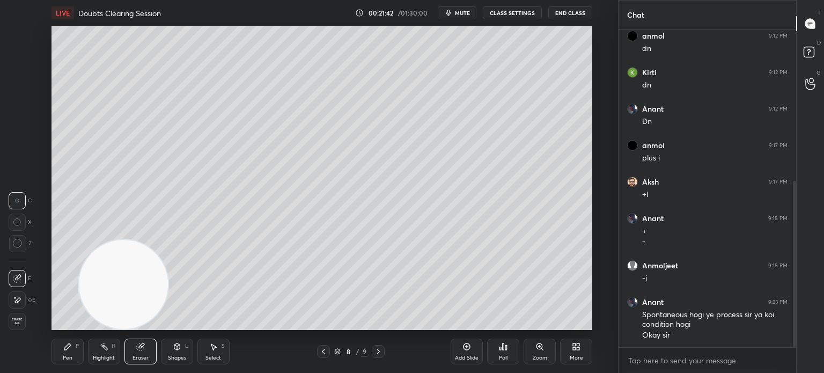
click at [52, 355] on div "Pen P" at bounding box center [67, 351] width 32 height 26
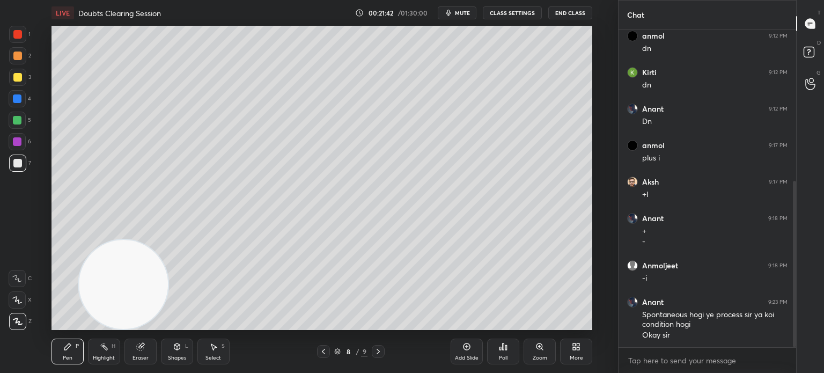
click at [54, 352] on div "Pen P" at bounding box center [67, 351] width 32 height 26
click at [141, 350] on icon at bounding box center [139, 346] width 7 height 7
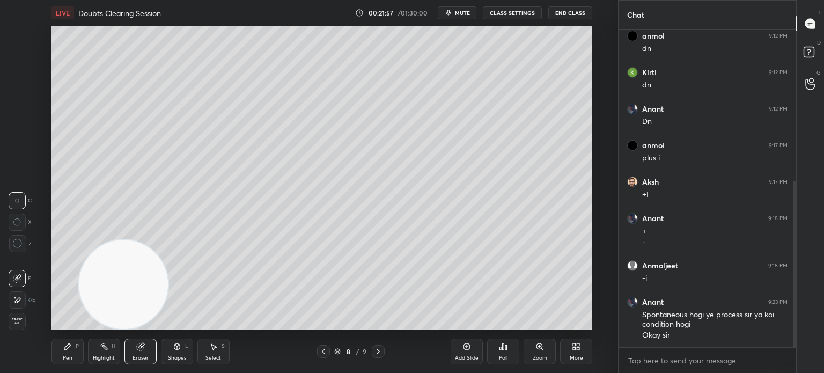
click at [63, 354] on div "Pen P" at bounding box center [67, 351] width 32 height 26
click at [75, 349] on div "Pen P" at bounding box center [67, 351] width 32 height 26
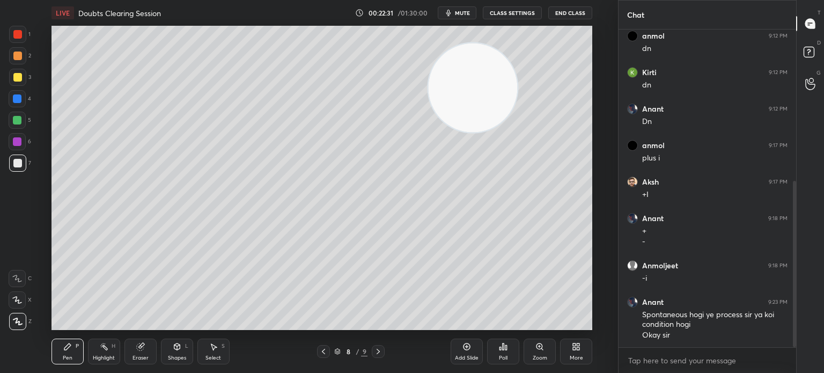
click at [15, 83] on div at bounding box center [17, 77] width 17 height 17
click at [17, 80] on div at bounding box center [17, 77] width 9 height 9
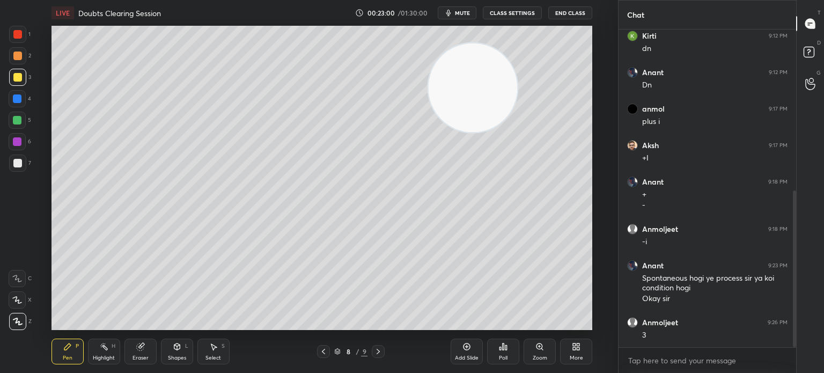
click at [21, 125] on div at bounding box center [17, 120] width 17 height 17
click at [21, 122] on div at bounding box center [17, 120] width 9 height 9
click at [98, 352] on div "Highlight H" at bounding box center [104, 351] width 32 height 26
click at [55, 358] on div "Pen P" at bounding box center [67, 351] width 32 height 26
click at [61, 356] on div "Pen P" at bounding box center [67, 351] width 32 height 26
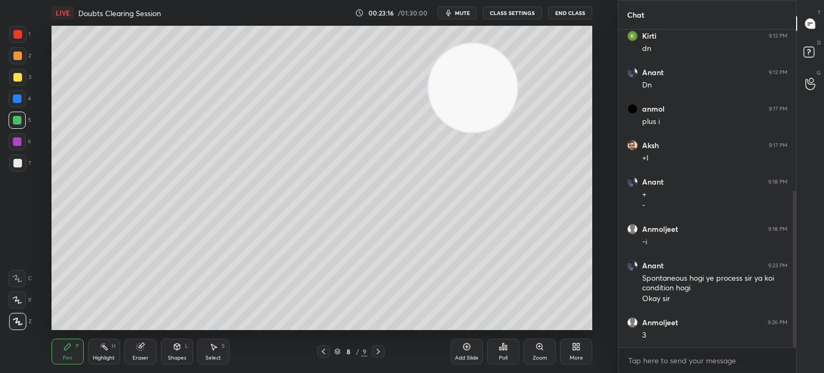
click at [95, 360] on div "Highlight" at bounding box center [104, 357] width 22 height 5
click at [102, 355] on div "Highlight" at bounding box center [104, 357] width 22 height 5
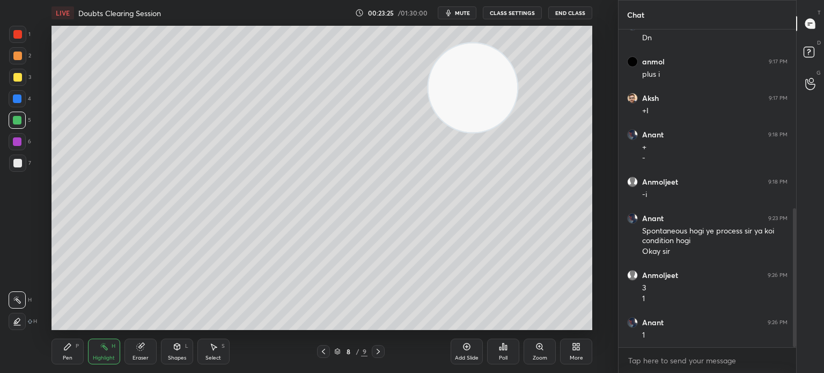
scroll to position [409, 0]
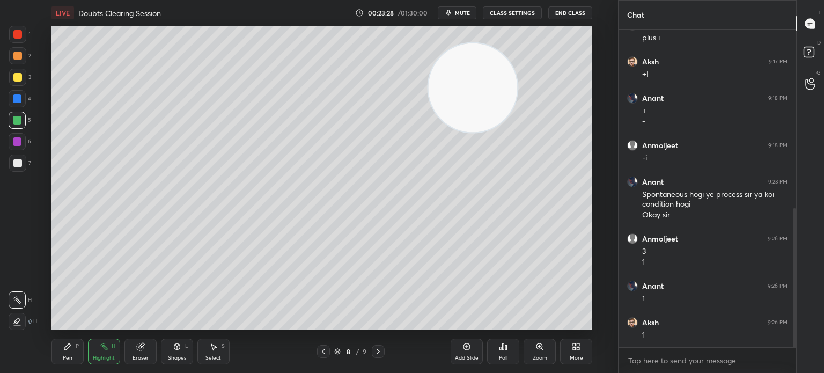
click at [65, 356] on div "Pen" at bounding box center [68, 357] width 10 height 5
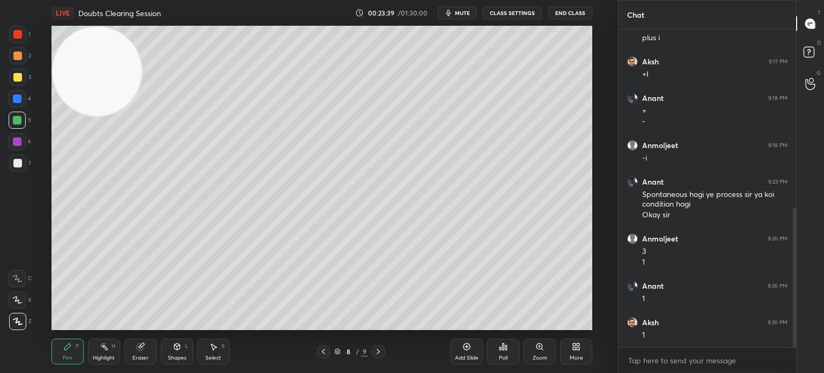
click at [512, 353] on div "Poll" at bounding box center [503, 351] width 32 height 26
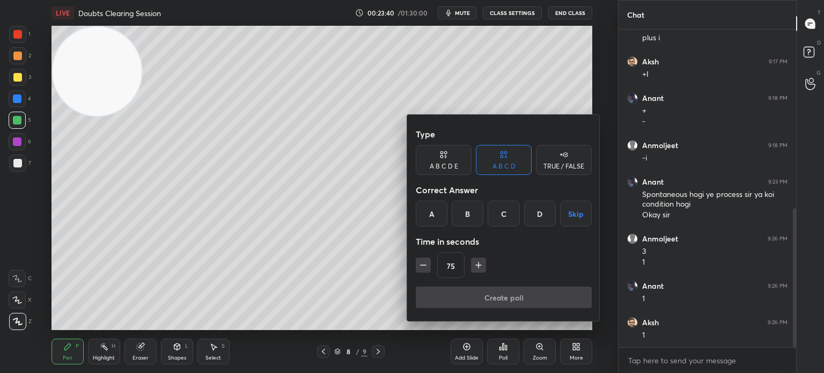
click at [476, 209] on div "B" at bounding box center [468, 214] width 32 height 26
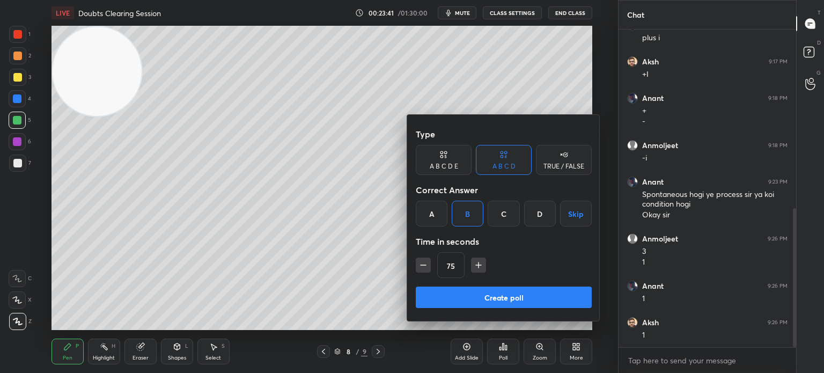
click at [422, 265] on icon "button" at bounding box center [423, 265] width 5 height 0
type input "60"
click at [451, 299] on button "Create poll" at bounding box center [504, 296] width 176 height 21
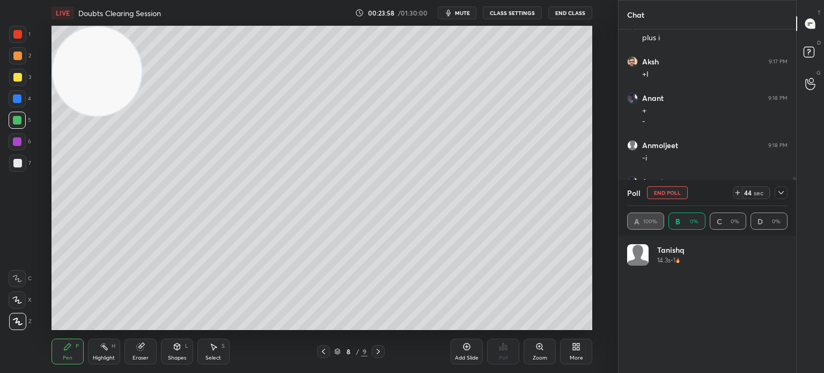
scroll to position [126, 157]
click at [784, 195] on icon at bounding box center [781, 192] width 9 height 9
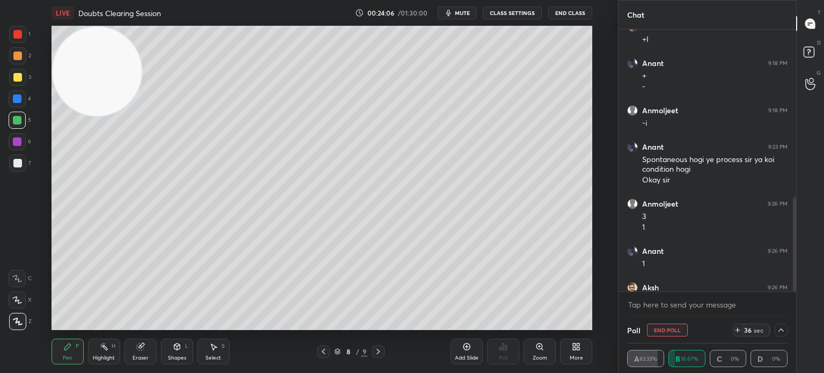
scroll to position [465, 0]
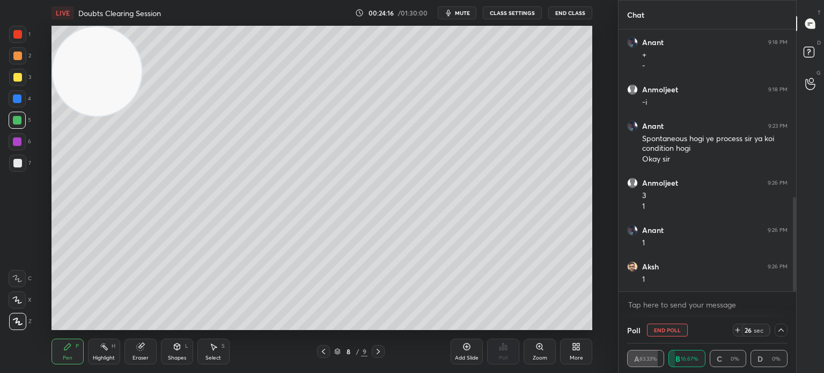
click at [787, 330] on div at bounding box center [781, 329] width 13 height 13
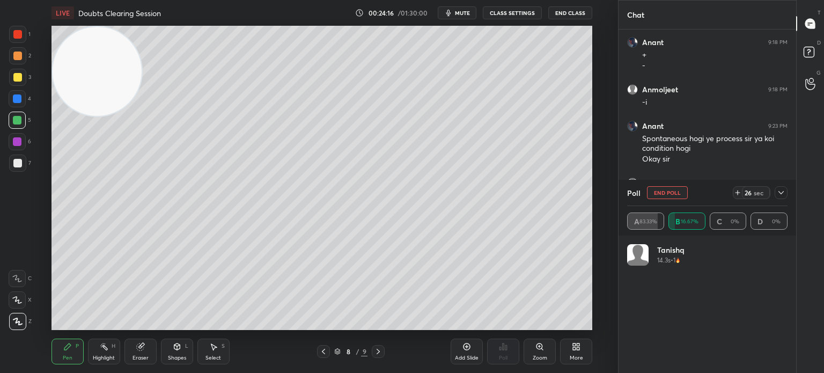
scroll to position [126, 157]
click at [15, 171] on div at bounding box center [17, 162] width 17 height 17
click at [681, 194] on button "End Poll" at bounding box center [667, 192] width 41 height 13
type textarea "x"
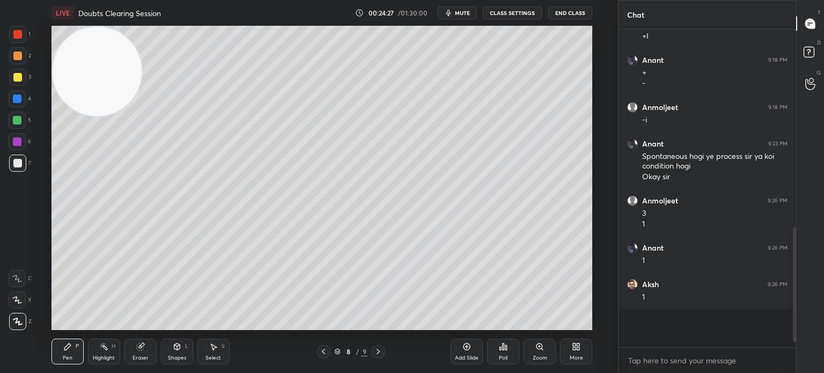
scroll to position [3, 3]
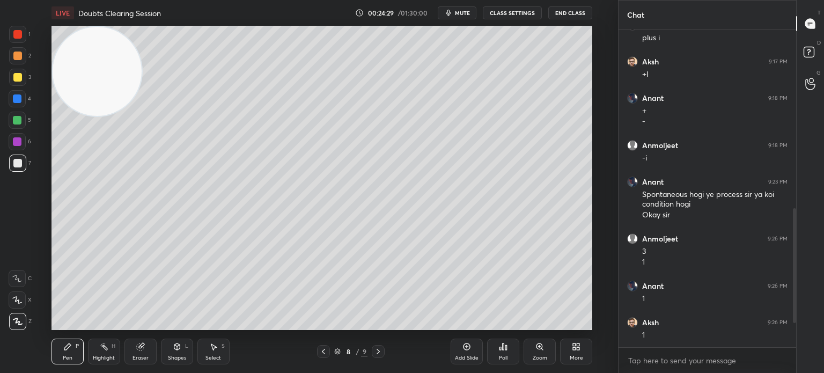
click at [502, 352] on div "Poll" at bounding box center [503, 351] width 32 height 26
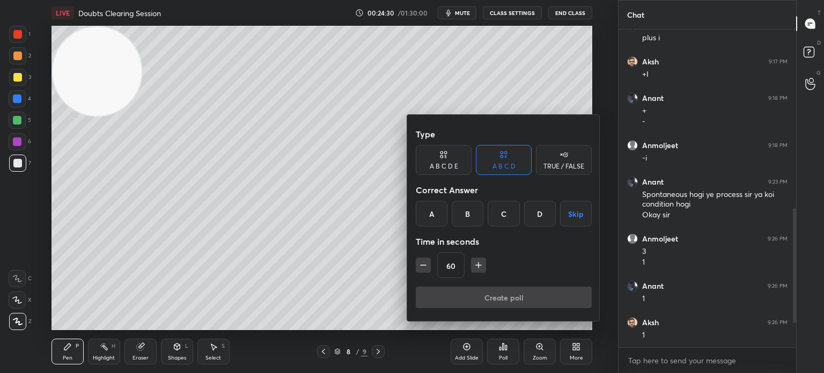
click at [427, 210] on div "A" at bounding box center [432, 214] width 32 height 26
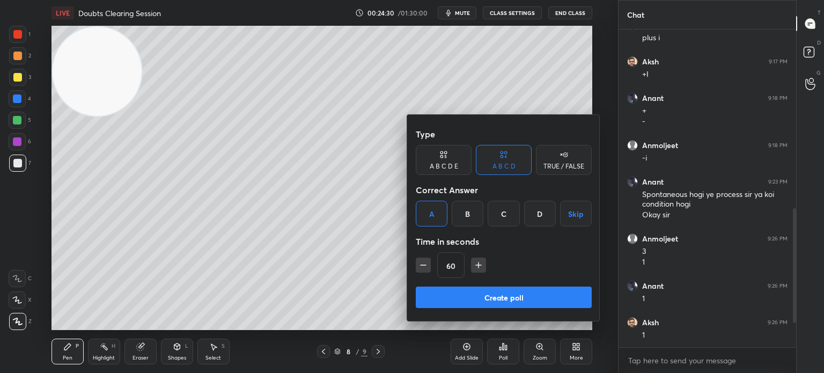
click at [422, 264] on icon "button" at bounding box center [423, 265] width 11 height 11
click at [426, 263] on icon "button" at bounding box center [423, 265] width 11 height 11
type input "30"
click at [440, 294] on button "Create poll" at bounding box center [504, 296] width 176 height 21
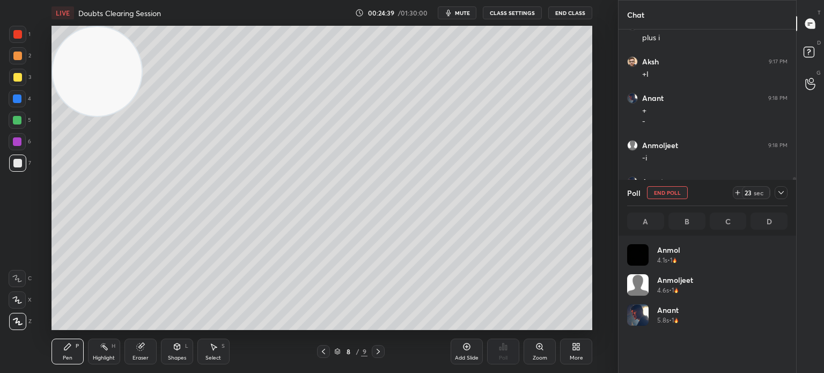
click at [114, 355] on div "Highlight" at bounding box center [104, 357] width 22 height 5
click at [109, 355] on div "Highlight" at bounding box center [104, 357] width 22 height 5
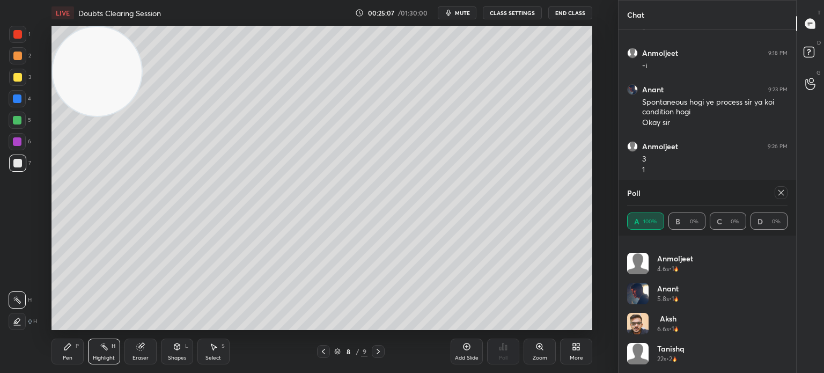
click at [321, 350] on icon at bounding box center [323, 351] width 9 height 9
click at [783, 198] on div at bounding box center [781, 192] width 13 height 13
type textarea "x"
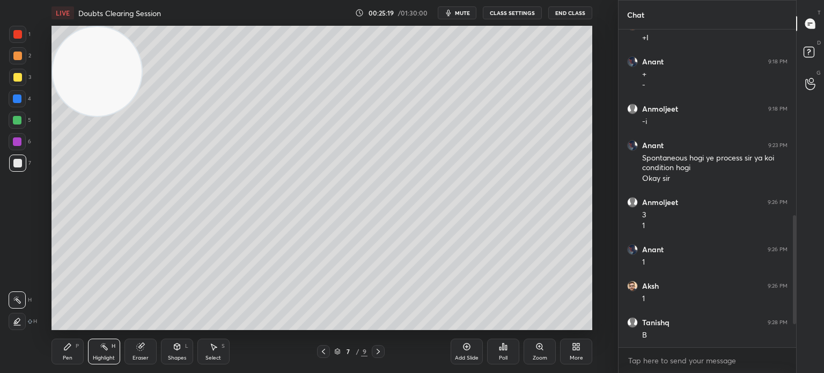
click at [381, 349] on icon at bounding box center [378, 351] width 9 height 9
click at [319, 351] on icon at bounding box center [323, 351] width 9 height 9
click at [315, 356] on div "7 / 9" at bounding box center [351, 351] width 200 height 13
click at [323, 352] on icon at bounding box center [323, 351] width 3 height 5
click at [378, 349] on icon at bounding box center [378, 351] width 9 height 9
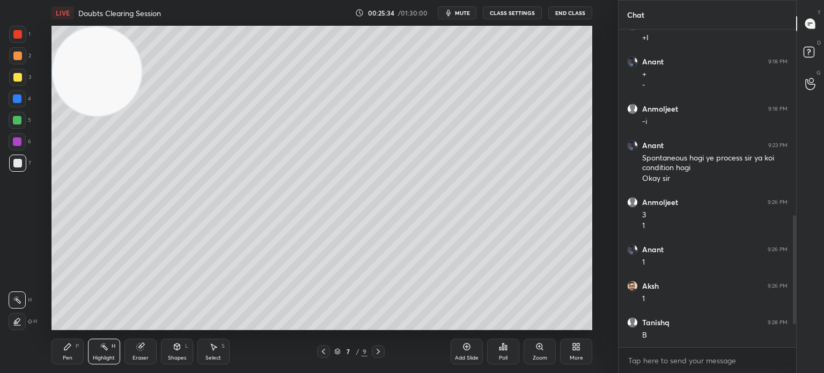
click at [382, 347] on div at bounding box center [378, 351] width 13 height 13
click at [16, 77] on div at bounding box center [17, 77] width 9 height 9
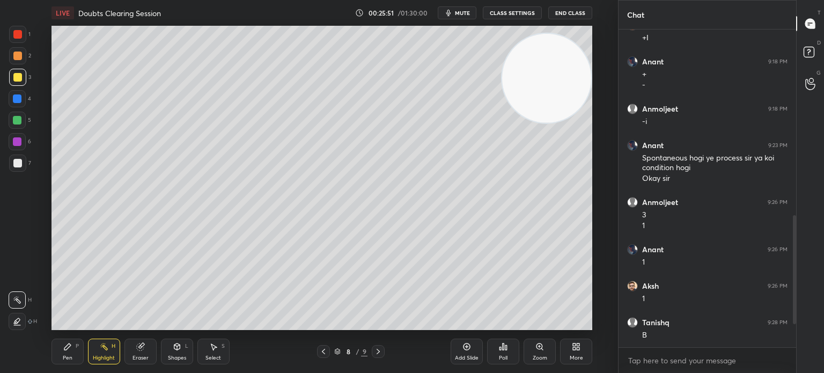
click at [24, 166] on div at bounding box center [17, 162] width 17 height 17
click at [18, 167] on div at bounding box center [17, 162] width 17 height 17
click at [467, 349] on icon at bounding box center [466, 346] width 9 height 9
click at [61, 352] on div "Pen P" at bounding box center [67, 351] width 32 height 26
click at [67, 347] on icon at bounding box center [67, 346] width 6 height 6
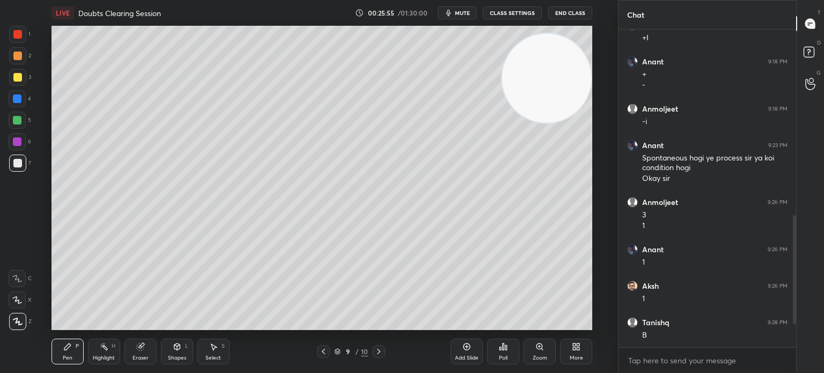
click at [329, 352] on div at bounding box center [323, 351] width 13 height 13
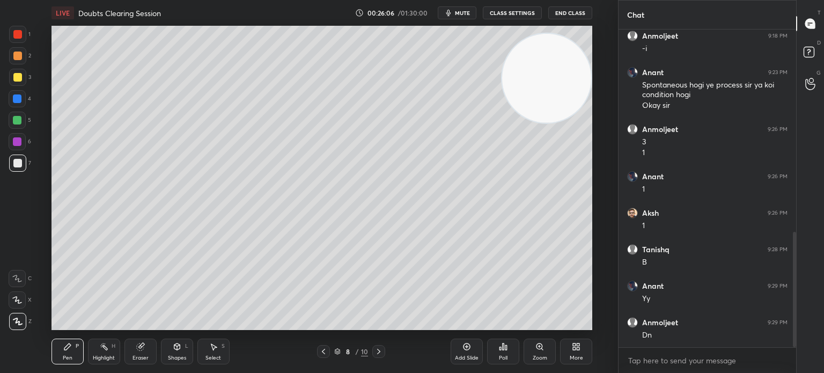
scroll to position [555, 0]
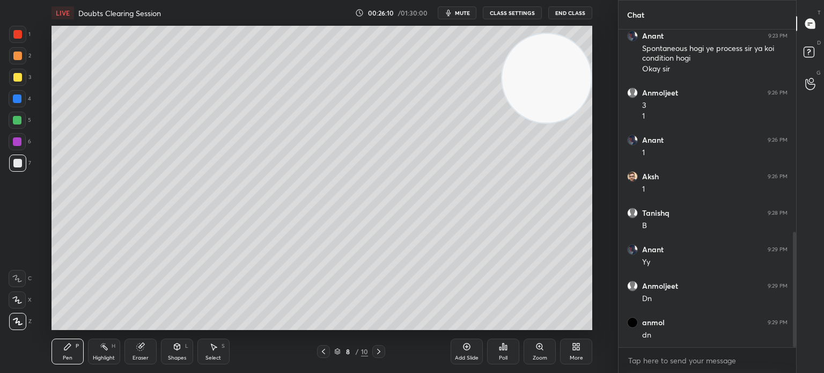
click at [470, 349] on icon at bounding box center [466, 346] width 9 height 9
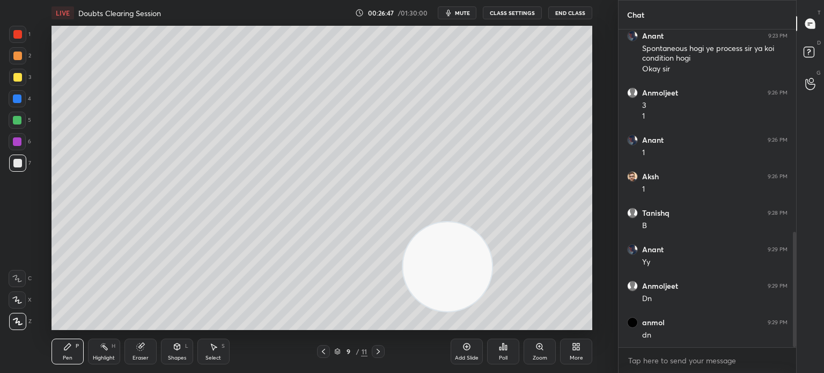
click at [24, 80] on div at bounding box center [17, 77] width 17 height 17
click at [502, 347] on icon at bounding box center [503, 346] width 9 height 9
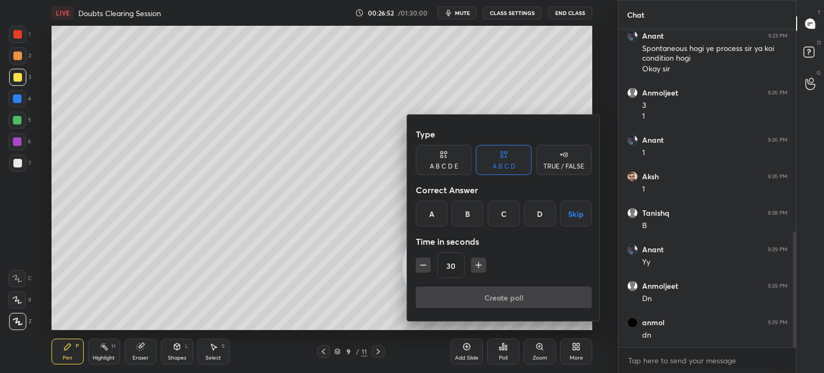
click at [508, 213] on div "C" at bounding box center [504, 214] width 32 height 26
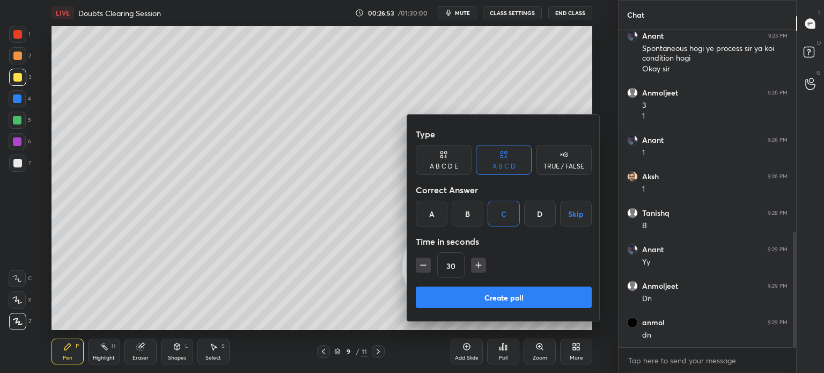
click at [481, 267] on icon "button" at bounding box center [478, 265] width 11 height 11
type input "45"
click at [469, 303] on button "Create poll" at bounding box center [504, 296] width 176 height 21
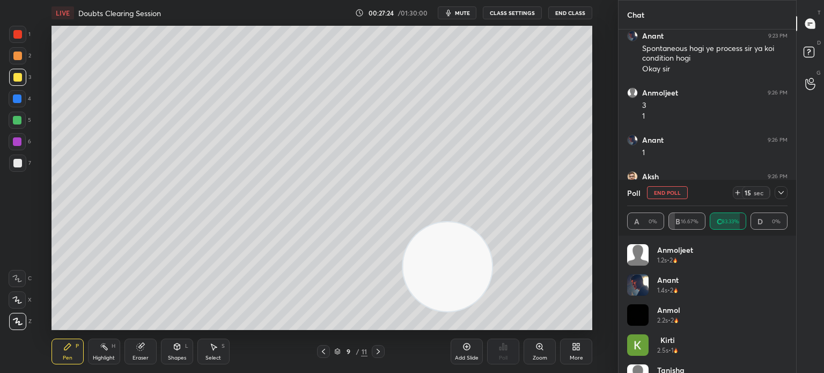
scroll to position [21, 0]
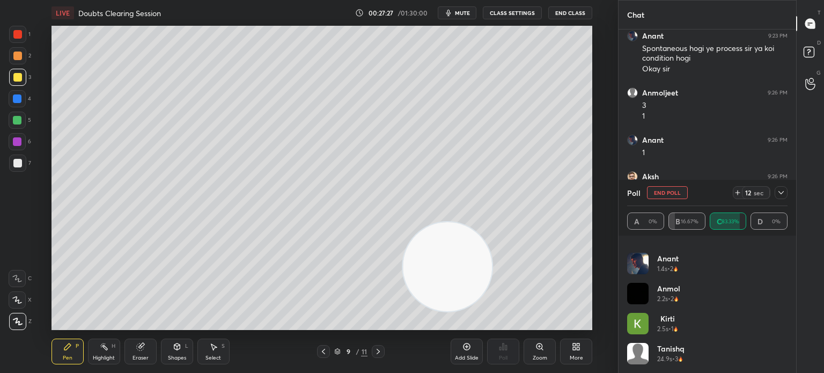
click at [19, 100] on div at bounding box center [17, 98] width 9 height 9
click at [20, 122] on div at bounding box center [17, 120] width 9 height 9
click at [17, 122] on div at bounding box center [17, 120] width 9 height 9
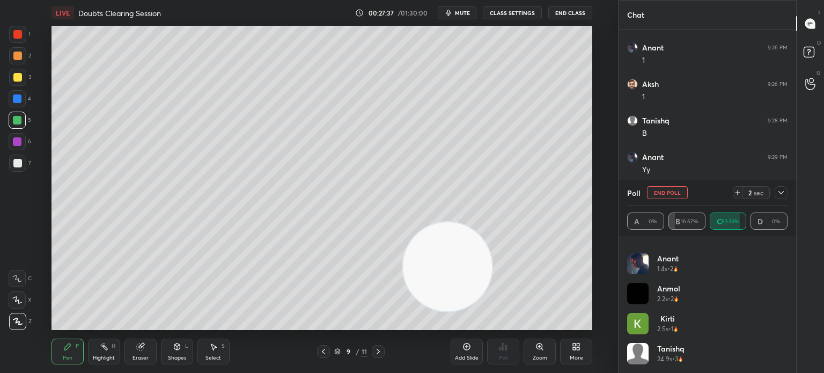
click at [142, 348] on icon at bounding box center [139, 346] width 7 height 7
click at [136, 356] on div "Eraser" at bounding box center [140, 357] width 16 height 5
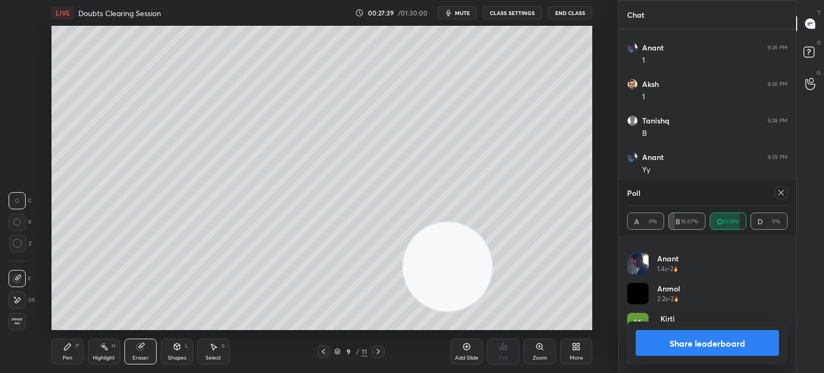
click at [62, 343] on div "Pen P" at bounding box center [67, 351] width 32 height 26
click at [787, 193] on div at bounding box center [781, 192] width 13 height 13
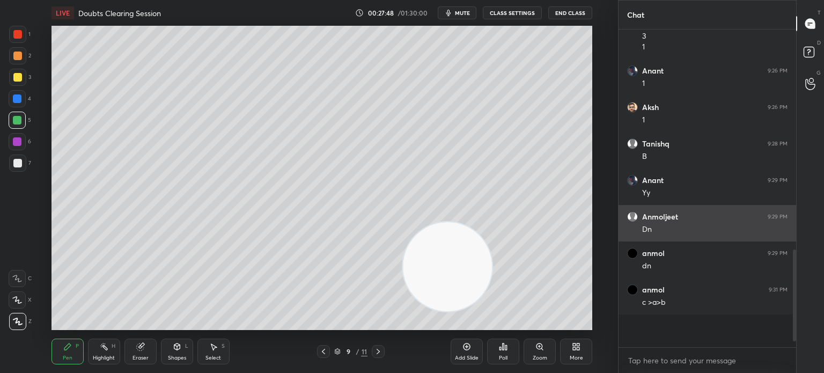
scroll to position [592, 0]
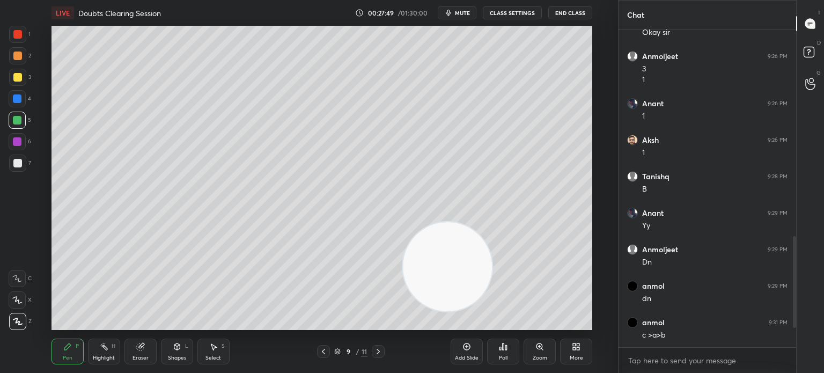
click at [513, 360] on div "Poll" at bounding box center [503, 351] width 32 height 26
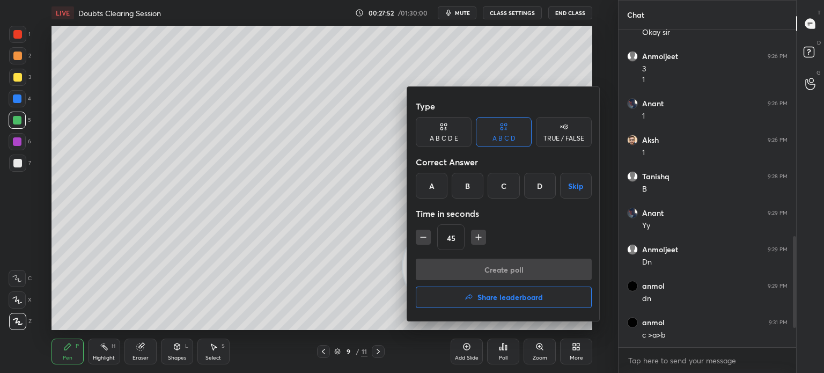
click at [508, 186] on div "C" at bounding box center [504, 186] width 32 height 26
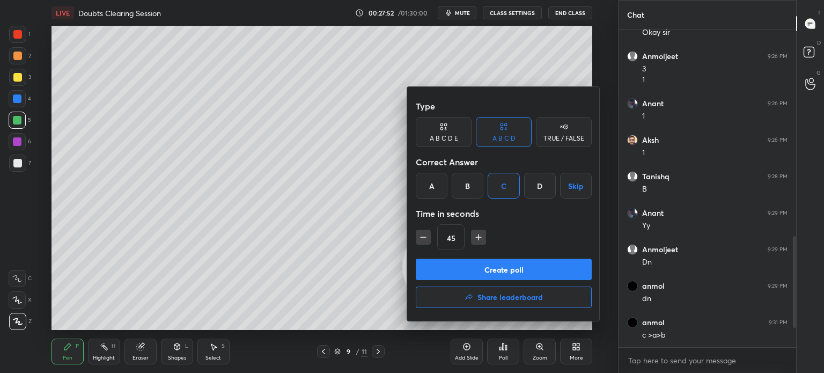
click at [453, 271] on button "Create poll" at bounding box center [504, 269] width 176 height 21
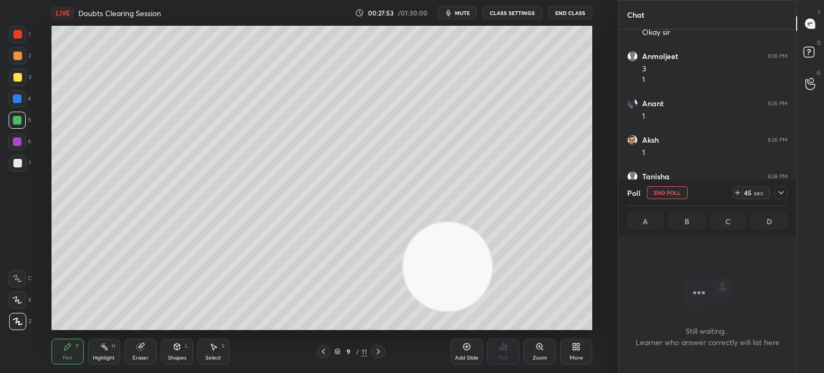
scroll to position [169, 174]
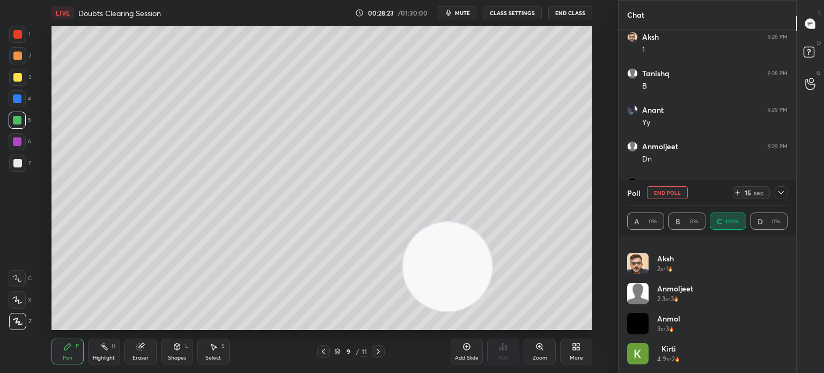
click at [781, 191] on icon at bounding box center [781, 192] width 9 height 9
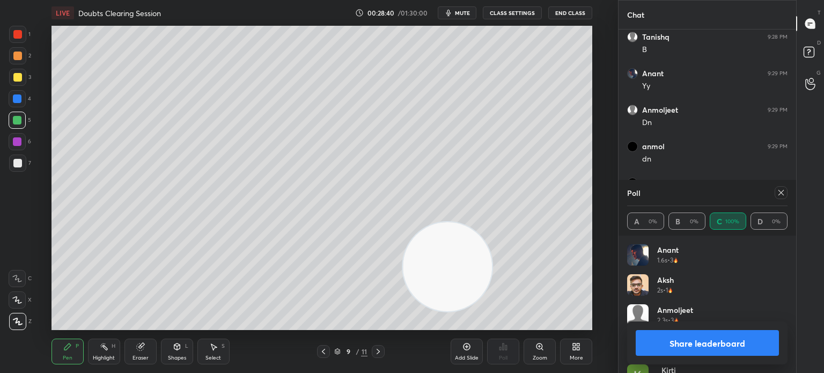
click at [779, 195] on icon at bounding box center [780, 192] width 5 height 5
type textarea "x"
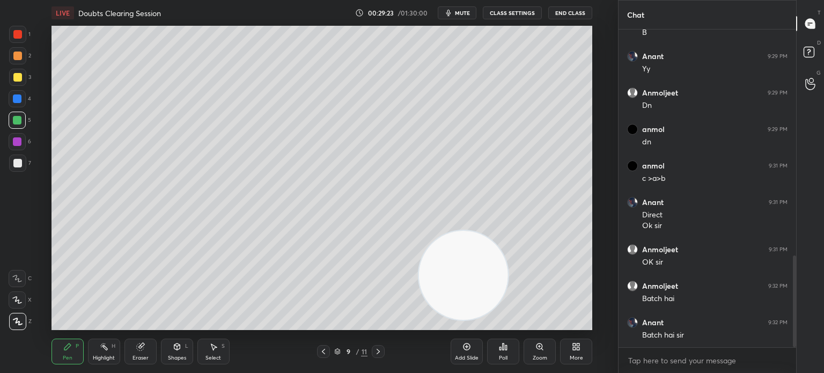
scroll to position [784, 0]
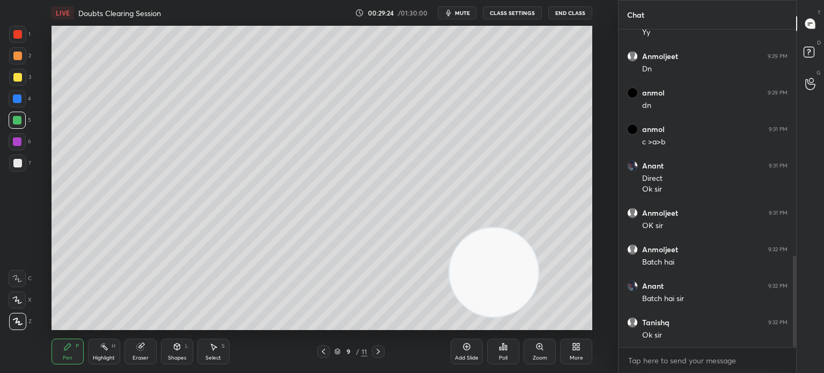
click at [507, 357] on div "Poll" at bounding box center [503, 357] width 9 height 5
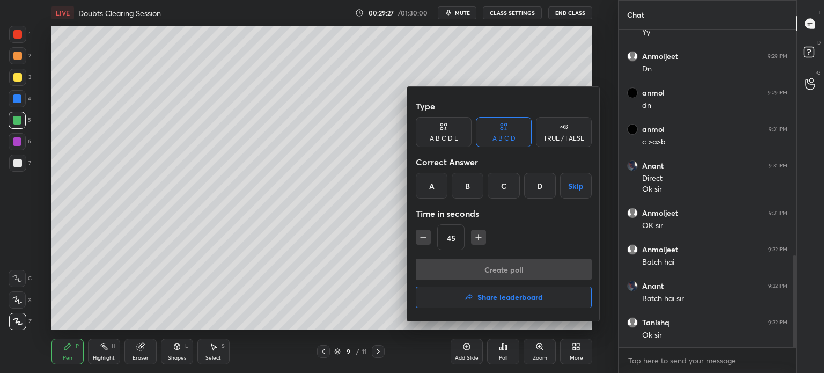
click at [382, 278] on div at bounding box center [412, 186] width 824 height 373
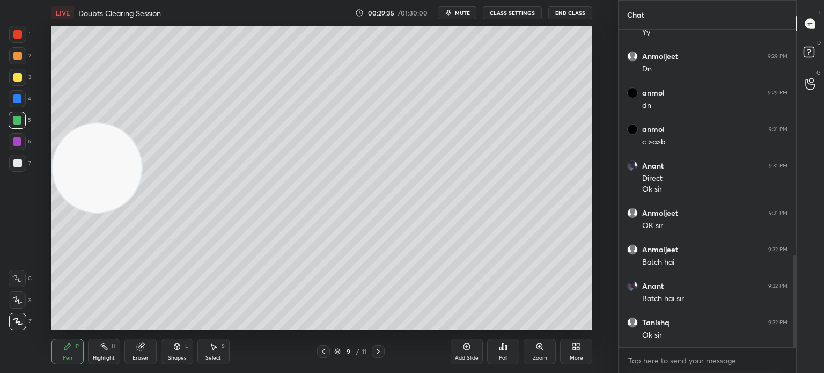
click at [506, 360] on div "Poll" at bounding box center [503, 357] width 9 height 5
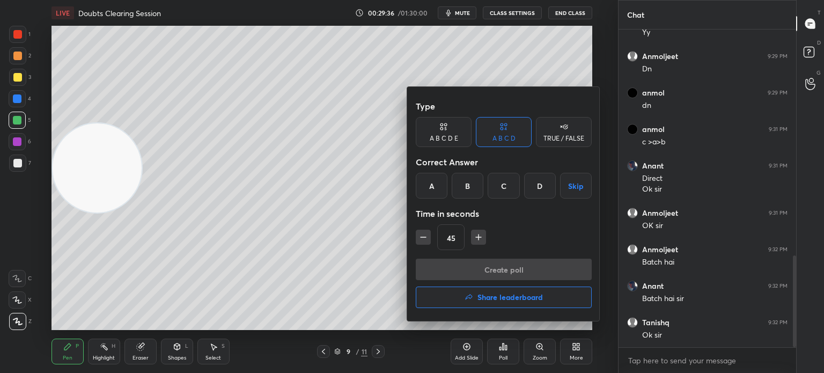
click at [469, 185] on div "B" at bounding box center [468, 186] width 32 height 26
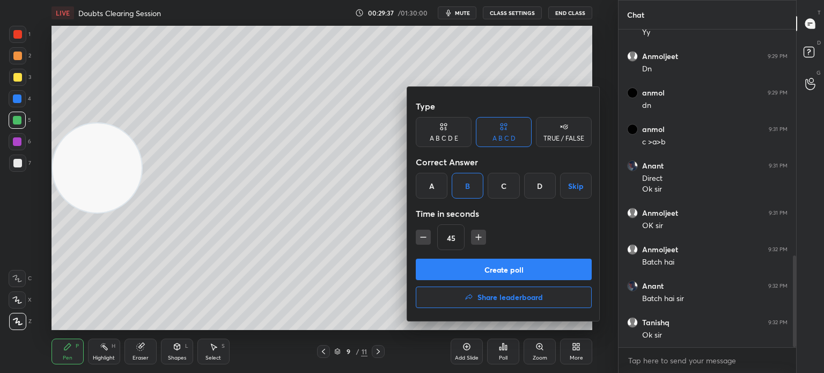
click at [426, 235] on icon "button" at bounding box center [423, 237] width 11 height 11
click at [425, 237] on icon "button" at bounding box center [423, 237] width 5 height 0
type input "15"
click at [449, 275] on button "Create poll" at bounding box center [504, 269] width 176 height 21
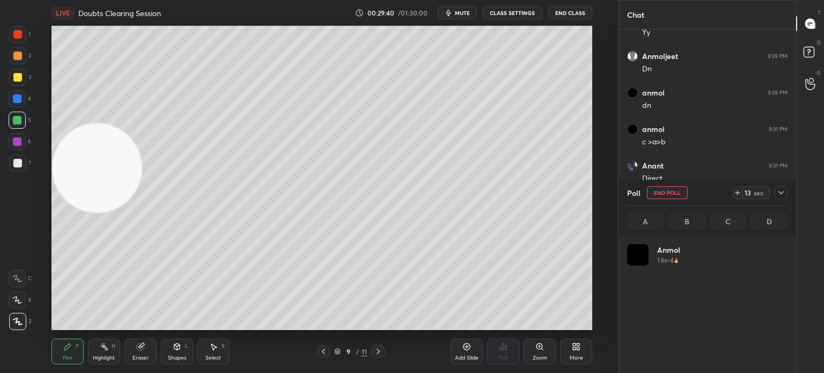
scroll to position [126, 157]
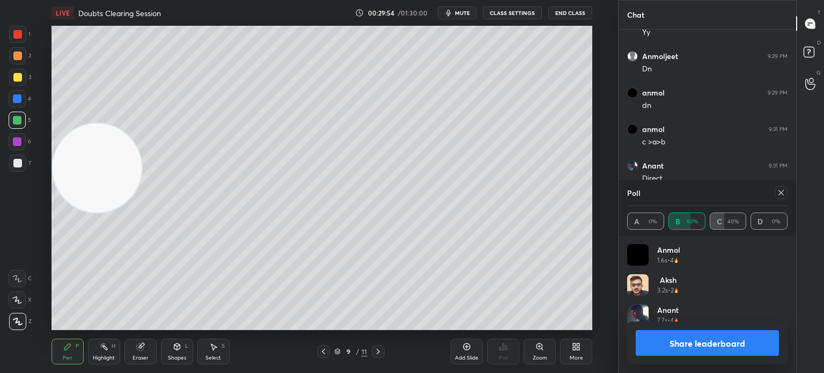
click at [320, 351] on icon at bounding box center [323, 351] width 9 height 9
click at [376, 353] on icon at bounding box center [378, 351] width 9 height 9
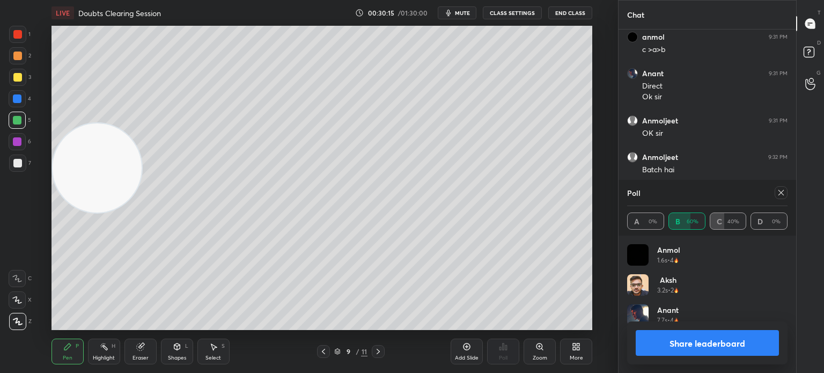
click at [785, 193] on icon at bounding box center [781, 192] width 9 height 9
type textarea "x"
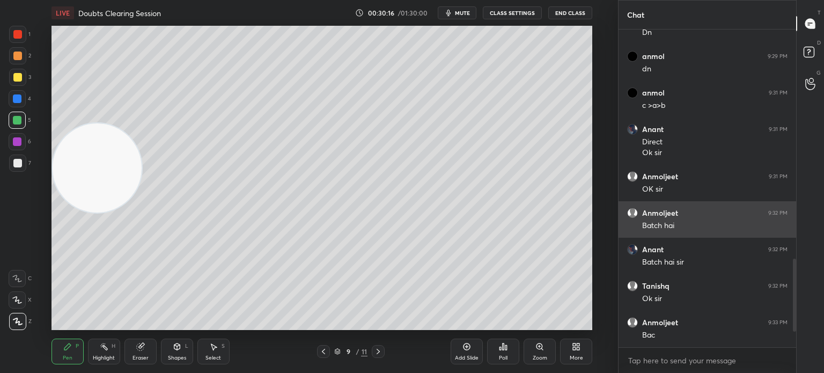
scroll to position [225, 174]
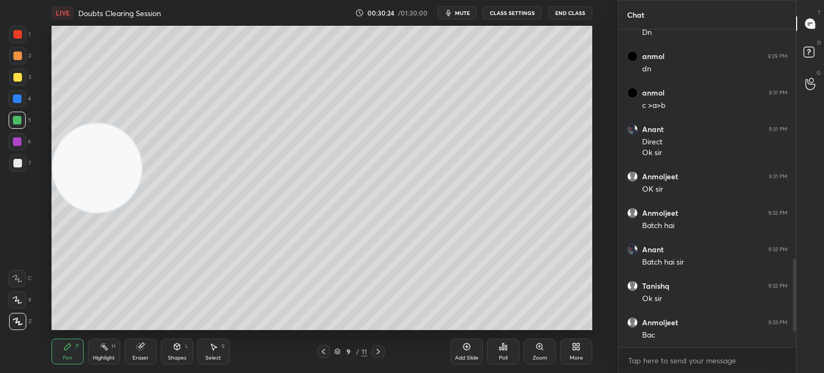
click at [11, 54] on div at bounding box center [17, 55] width 17 height 17
click at [15, 56] on div at bounding box center [17, 55] width 9 height 9
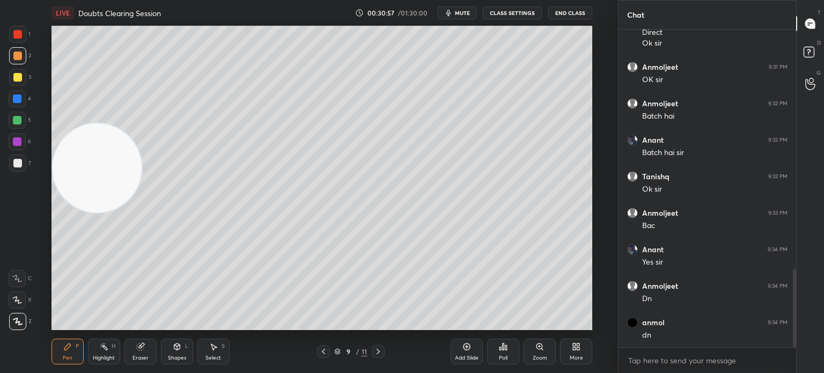
scroll to position [967, 0]
click at [10, 165] on div at bounding box center [17, 162] width 17 height 17
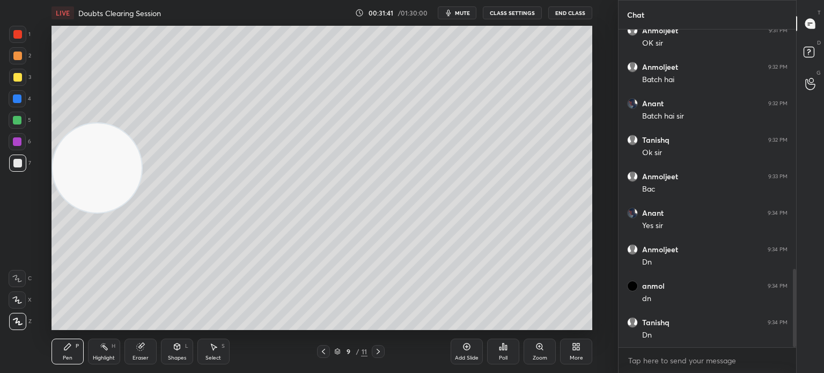
click at [18, 167] on div at bounding box center [17, 163] width 9 height 9
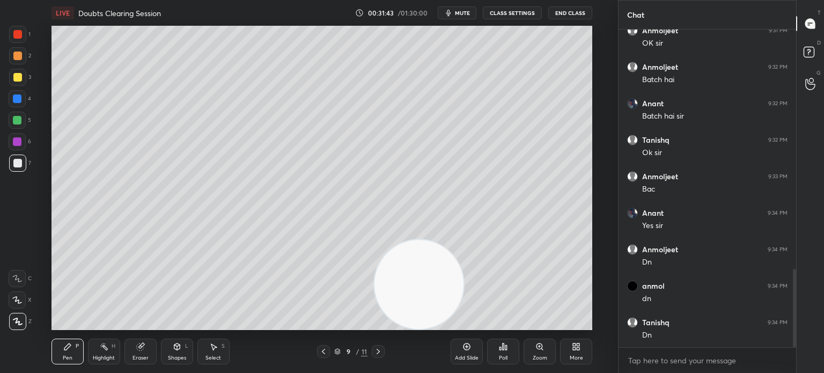
click at [471, 351] on div "Add Slide" at bounding box center [467, 351] width 32 height 26
click at [132, 350] on div "Eraser" at bounding box center [140, 351] width 32 height 26
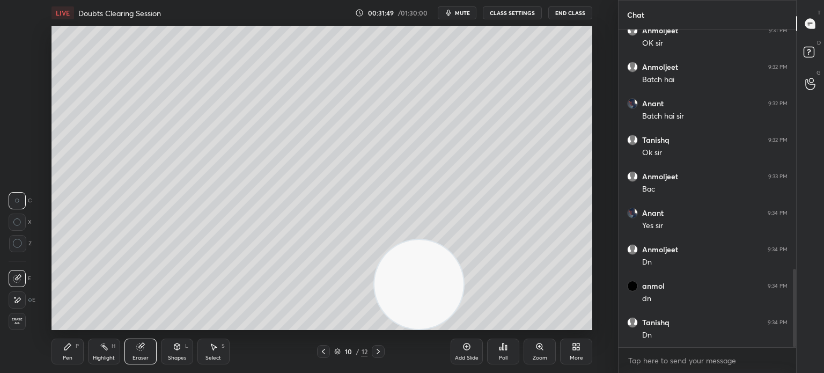
click at [135, 345] on div "Eraser" at bounding box center [140, 351] width 32 height 26
click at [15, 326] on div "Erase all" at bounding box center [17, 321] width 17 height 17
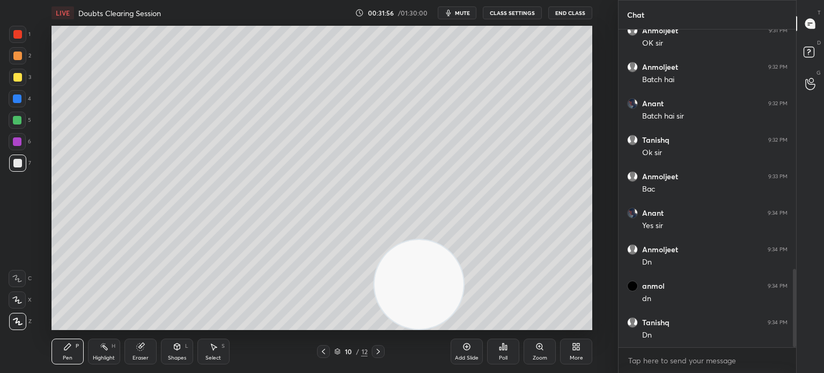
click at [23, 77] on div at bounding box center [17, 77] width 17 height 17
click at [19, 75] on div at bounding box center [17, 77] width 9 height 9
click at [18, 163] on div at bounding box center [17, 163] width 9 height 9
click at [21, 163] on div at bounding box center [17, 163] width 9 height 9
click at [24, 85] on div at bounding box center [17, 77] width 17 height 17
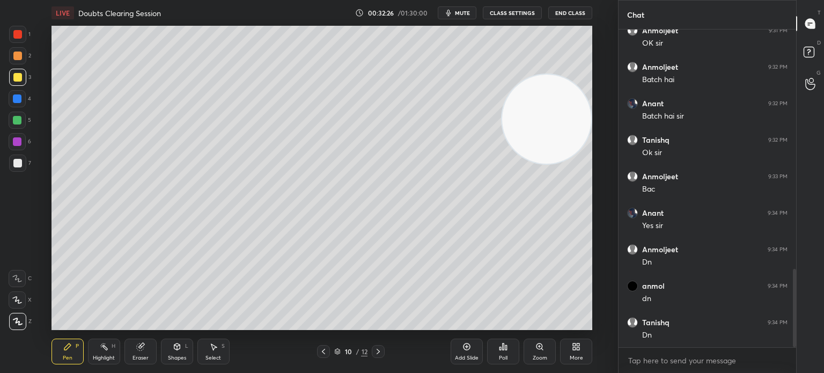
click at [28, 168] on div "7" at bounding box center [20, 162] width 22 height 17
click at [26, 166] on div "7" at bounding box center [20, 162] width 22 height 17
click at [139, 349] on icon at bounding box center [139, 346] width 7 height 7
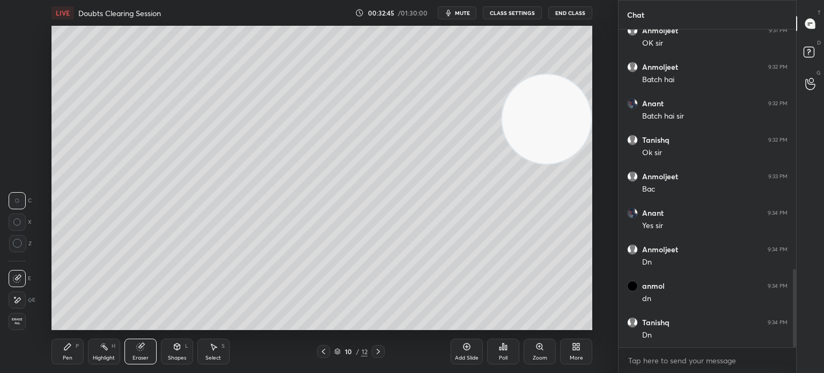
click at [56, 363] on div "Pen P" at bounding box center [67, 351] width 32 height 26
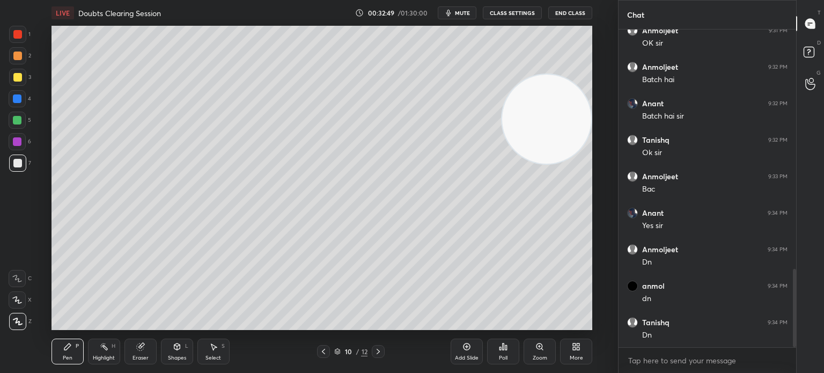
click at [24, 79] on div at bounding box center [17, 77] width 17 height 17
click at [21, 77] on div at bounding box center [17, 77] width 17 height 17
click at [13, 164] on div at bounding box center [17, 163] width 9 height 9
click at [21, 166] on div at bounding box center [17, 163] width 9 height 9
click at [511, 356] on div "Poll" at bounding box center [503, 351] width 32 height 26
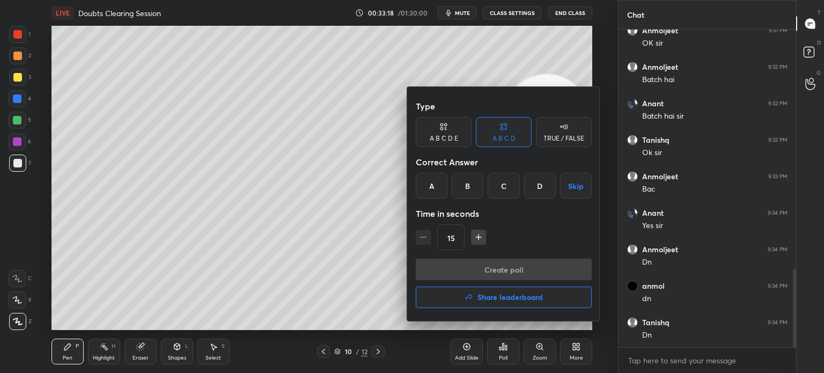
click at [434, 191] on div "A" at bounding box center [432, 186] width 32 height 26
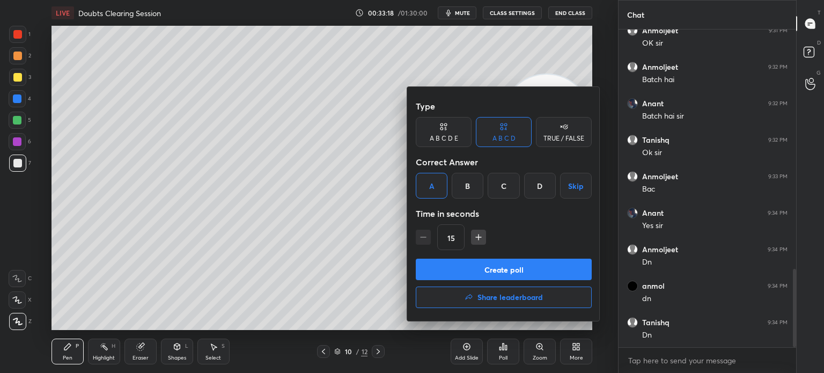
click at [474, 229] on div "15" at bounding box center [504, 237] width 176 height 26
click at [481, 235] on icon "button" at bounding box center [478, 237] width 11 height 11
click at [483, 236] on button "button" at bounding box center [478, 237] width 15 height 15
click at [420, 238] on icon "button" at bounding box center [423, 237] width 11 height 11
type input "30"
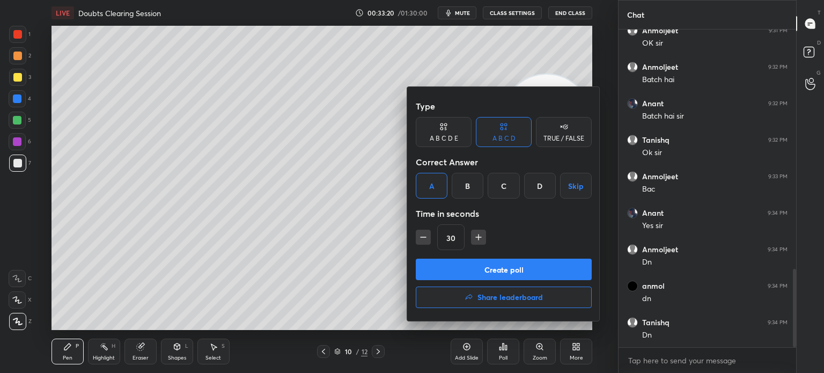
click at [446, 261] on button "Create poll" at bounding box center [504, 269] width 176 height 21
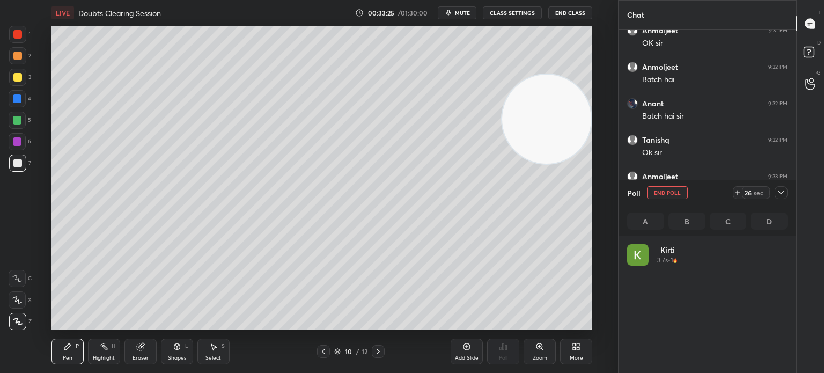
scroll to position [126, 157]
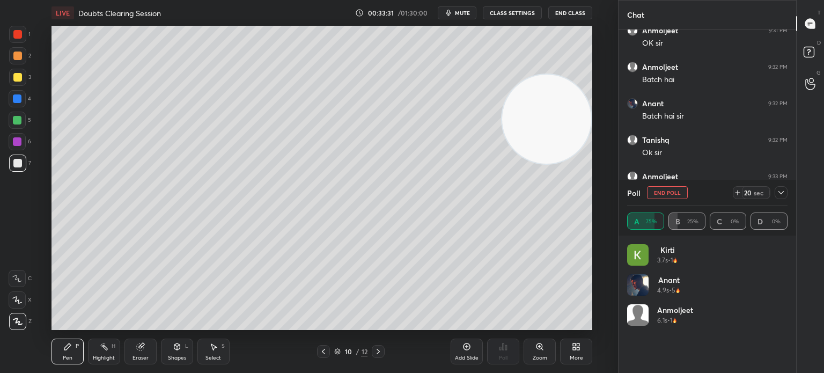
click at [18, 83] on div at bounding box center [17, 77] width 17 height 17
click at [19, 83] on div at bounding box center [17, 77] width 17 height 17
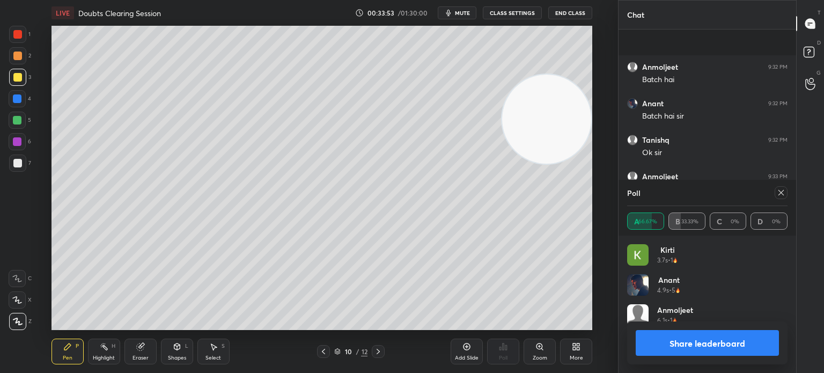
scroll to position [1059, 0]
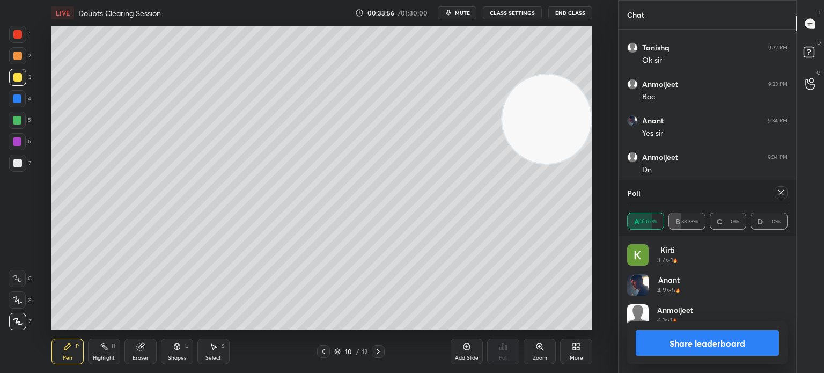
click at [778, 208] on div "A 66.67% B 33.33% C 0% D 0%" at bounding box center [707, 221] width 160 height 30
click at [782, 197] on div at bounding box center [781, 192] width 13 height 13
type textarea "x"
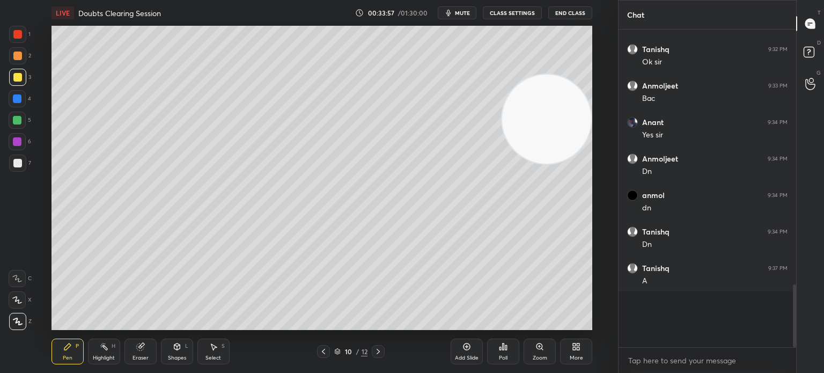
scroll to position [305, 174]
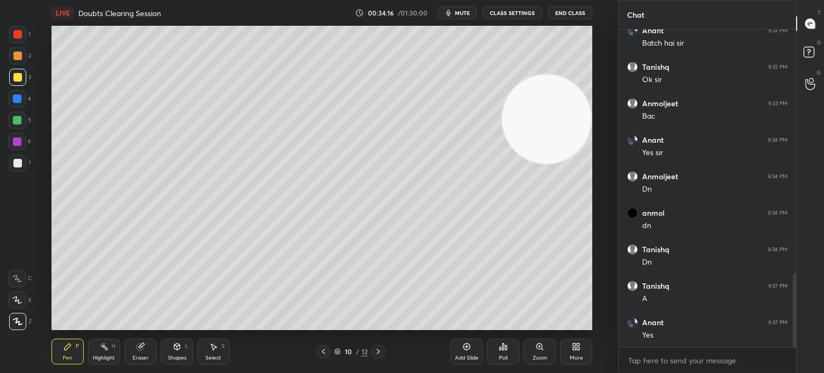
click at [105, 353] on div "Highlight H" at bounding box center [104, 351] width 32 height 26
click at [107, 352] on div "Highlight H" at bounding box center [104, 351] width 32 height 26
click at [56, 354] on div "Pen P" at bounding box center [67, 351] width 32 height 26
click at [19, 171] on div at bounding box center [17, 162] width 17 height 17
click at [26, 167] on div "7" at bounding box center [20, 162] width 22 height 17
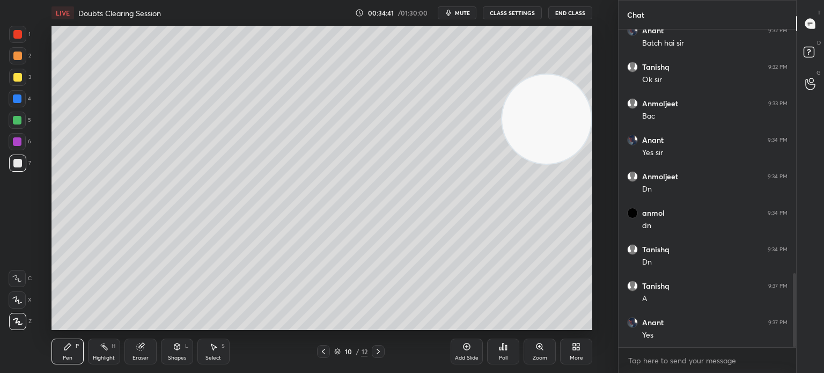
click at [151, 350] on div "Eraser" at bounding box center [140, 351] width 32 height 26
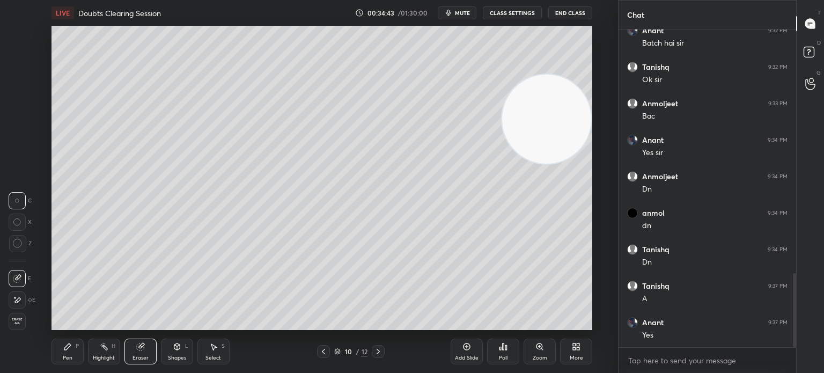
click at [58, 343] on div "Pen P" at bounding box center [67, 351] width 32 height 26
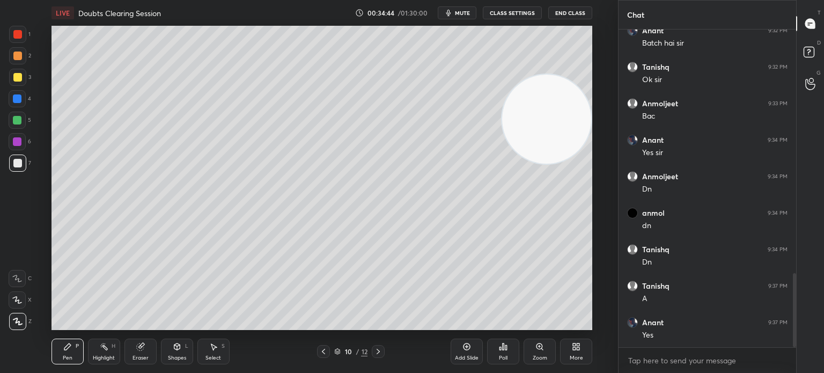
click at [75, 342] on div "Pen P" at bounding box center [67, 351] width 32 height 26
click at [142, 353] on div "Eraser" at bounding box center [140, 351] width 32 height 26
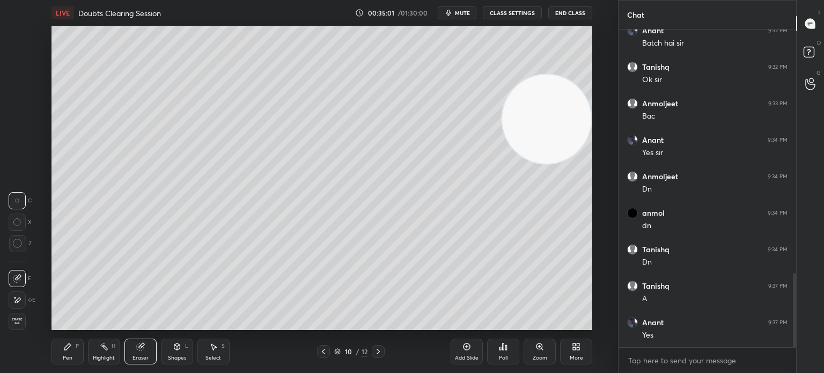
click at [75, 356] on div "Pen P" at bounding box center [67, 351] width 32 height 26
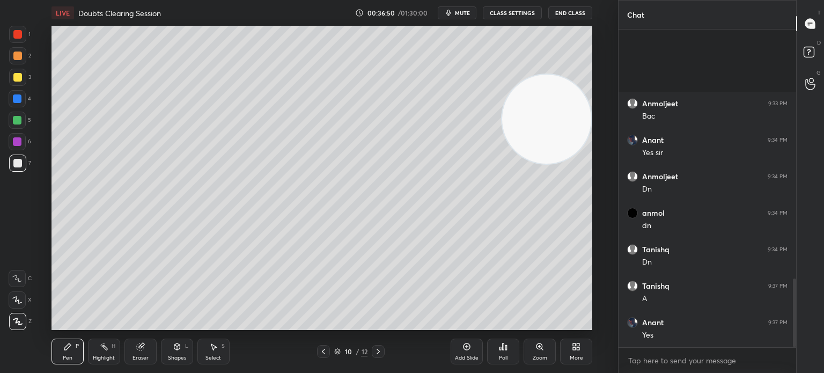
scroll to position [1149, 0]
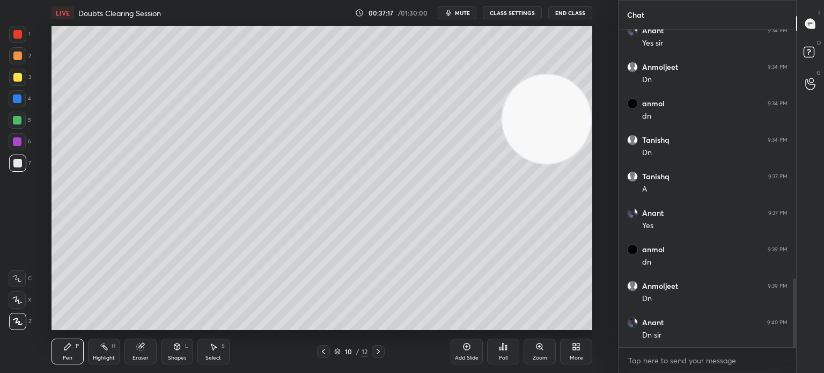
click at [556, 353] on div "Zoom" at bounding box center [540, 351] width 32 height 26
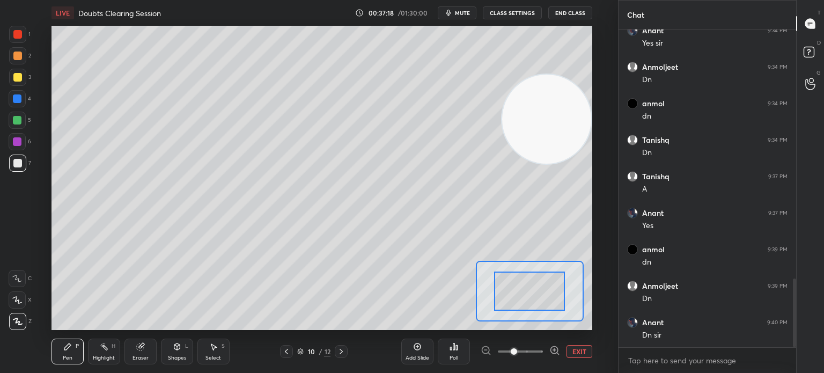
click at [584, 357] on button "EXIT" at bounding box center [579, 351] width 26 height 13
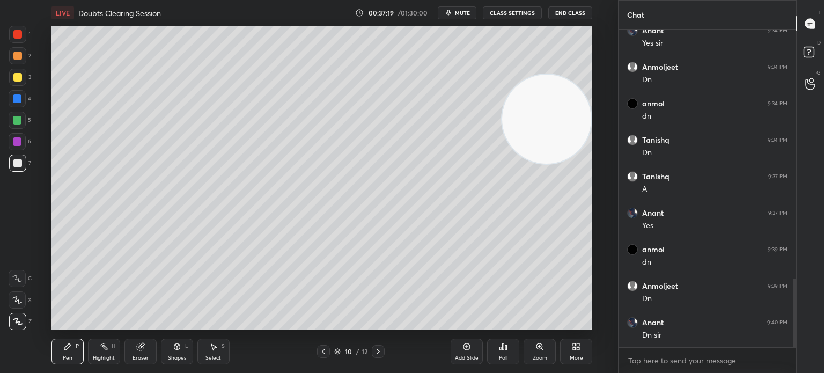
click at [583, 355] on div "More" at bounding box center [576, 351] width 32 height 26
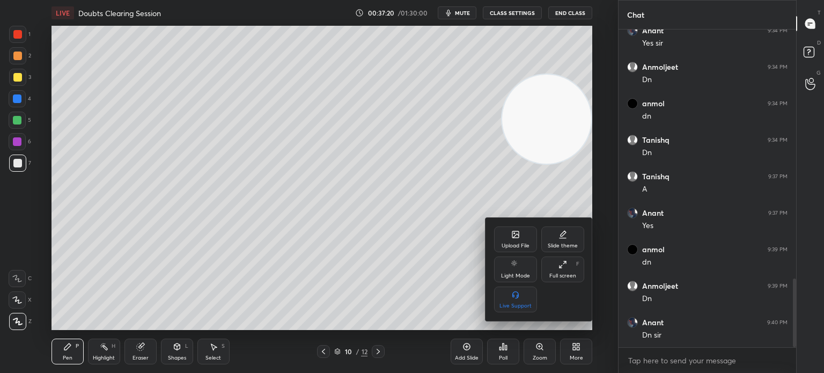
click at [525, 241] on div "Upload File" at bounding box center [515, 239] width 43 height 26
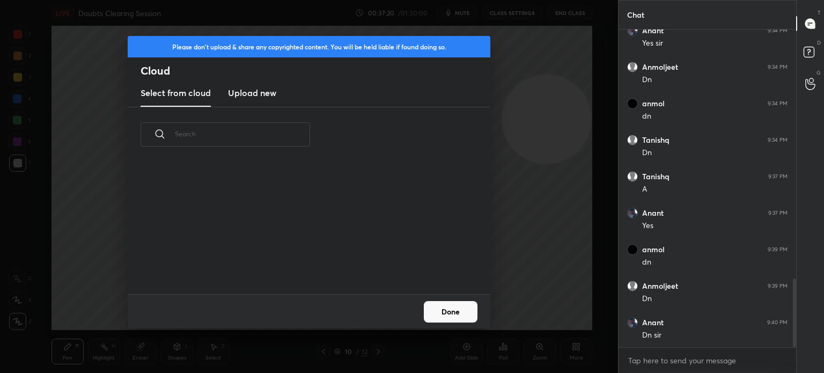
scroll to position [132, 344]
click at [272, 89] on h3 "Upload new" at bounding box center [252, 92] width 48 height 13
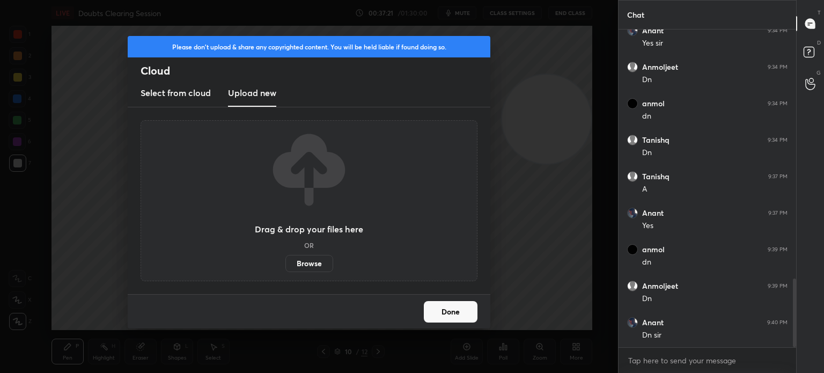
click at [308, 268] on label "Browse" at bounding box center [309, 263] width 48 height 17
click at [285, 268] on input "Browse" at bounding box center [285, 263] width 0 height 17
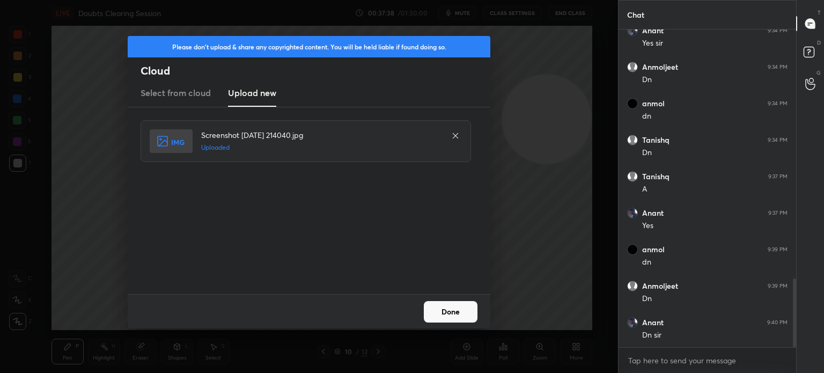
click at [466, 307] on button "Done" at bounding box center [451, 311] width 54 height 21
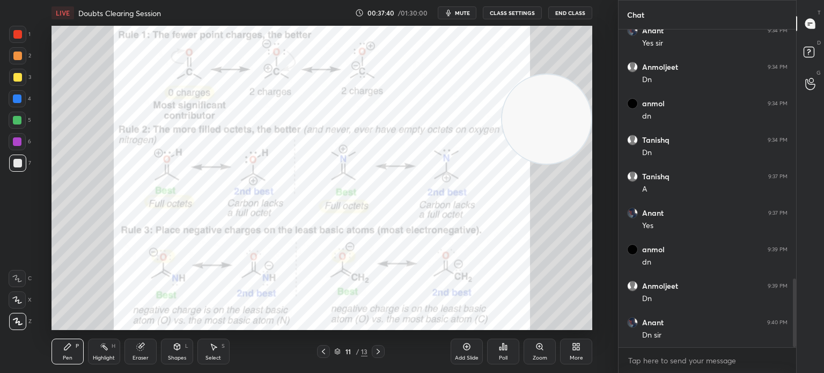
click at [320, 356] on div at bounding box center [323, 351] width 13 height 13
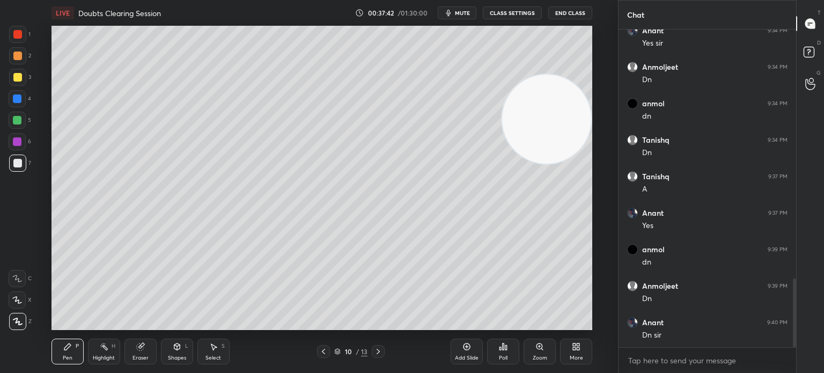
click at [380, 347] on icon at bounding box center [378, 351] width 9 height 9
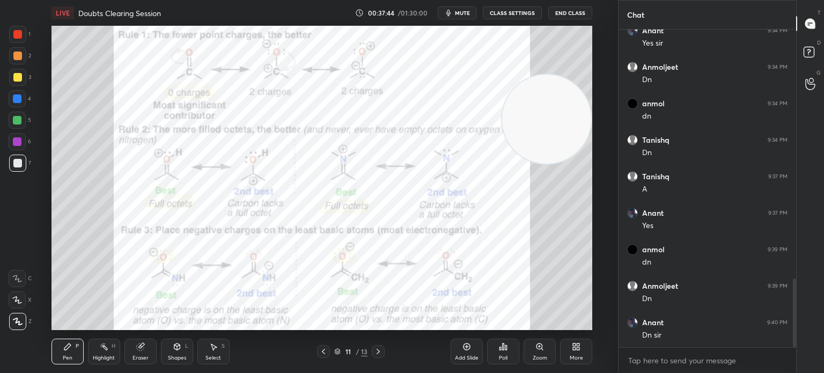
click at [107, 350] on icon at bounding box center [104, 346] width 9 height 9
click at [19, 30] on div at bounding box center [17, 34] width 17 height 17
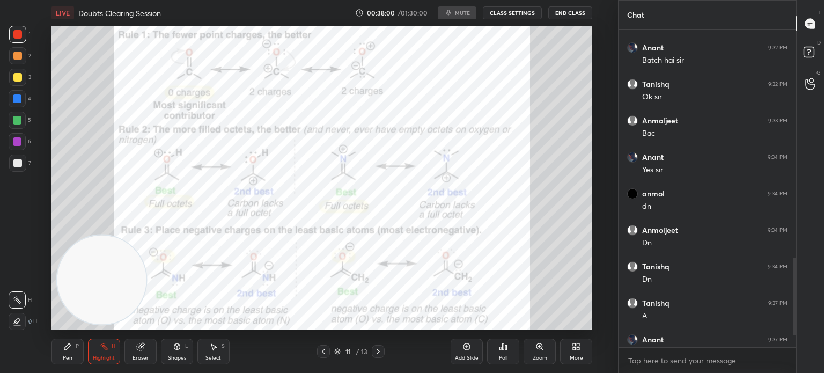
scroll to position [304, 575]
click at [19, 37] on div at bounding box center [17, 34] width 9 height 9
click at [19, 35] on div at bounding box center [17, 34] width 9 height 9
click at [72, 341] on div "Pen P" at bounding box center [67, 351] width 32 height 26
click at [73, 342] on div "Pen P" at bounding box center [67, 351] width 32 height 26
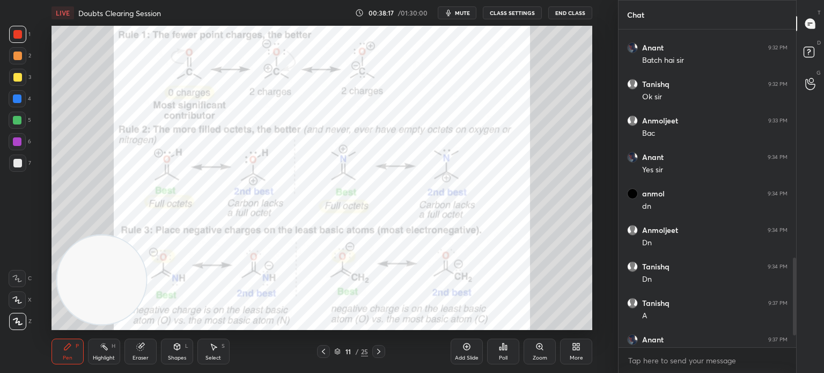
click at [109, 355] on div "Highlight" at bounding box center [104, 357] width 22 height 5
click at [107, 353] on div "Highlight H" at bounding box center [104, 351] width 32 height 26
click at [77, 346] on div "P" at bounding box center [77, 345] width 3 height 5
click at [73, 347] on div "Pen P" at bounding box center [67, 351] width 32 height 26
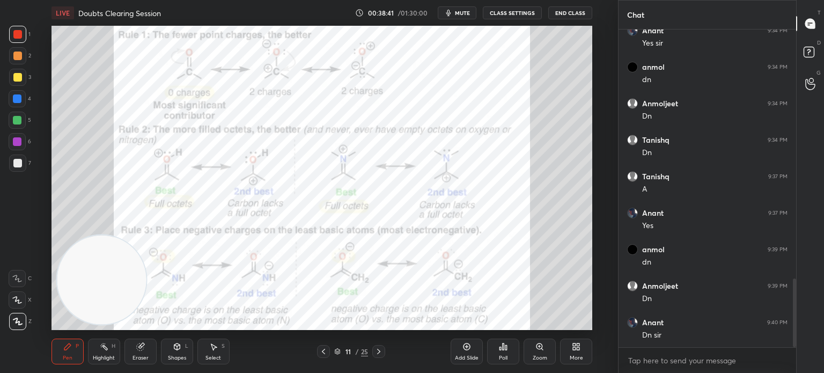
click at [103, 349] on icon at bounding box center [104, 346] width 9 height 9
click at [103, 343] on icon at bounding box center [104, 346] width 9 height 9
click at [60, 357] on div "Pen P" at bounding box center [67, 351] width 32 height 26
click at [68, 351] on icon at bounding box center [67, 346] width 9 height 9
click at [504, 358] on div "Poll" at bounding box center [503, 357] width 9 height 5
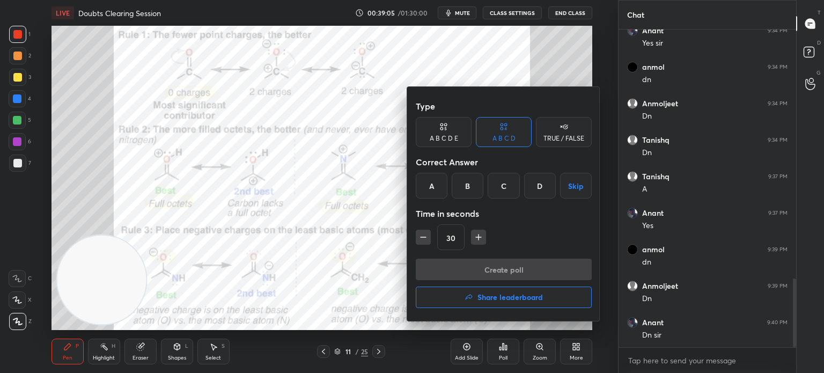
click at [475, 188] on div "B" at bounding box center [468, 186] width 32 height 26
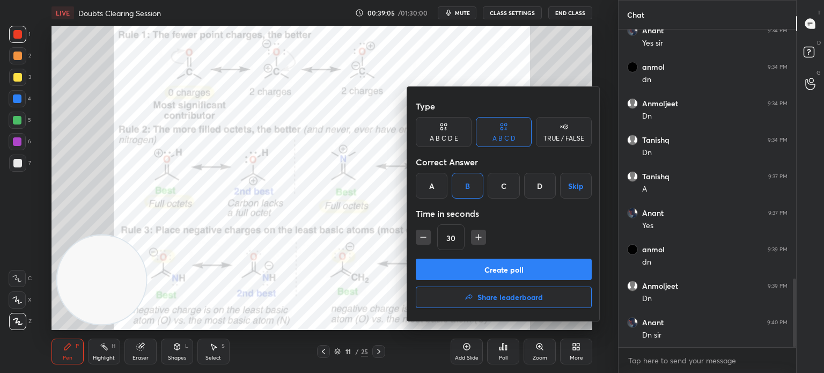
click at [473, 264] on button "Create poll" at bounding box center [504, 269] width 176 height 21
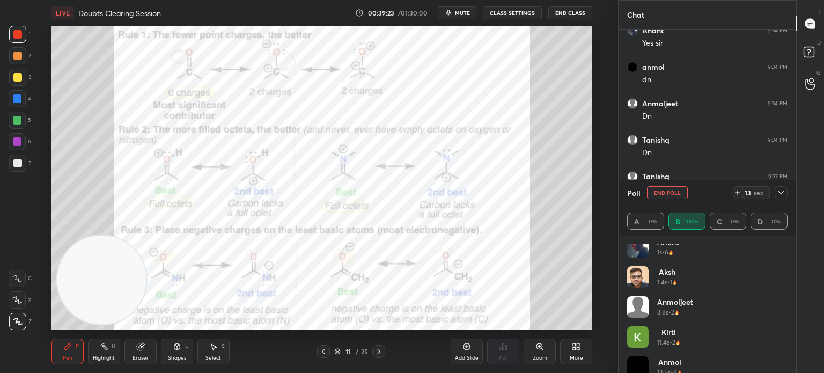
scroll to position [21, 0]
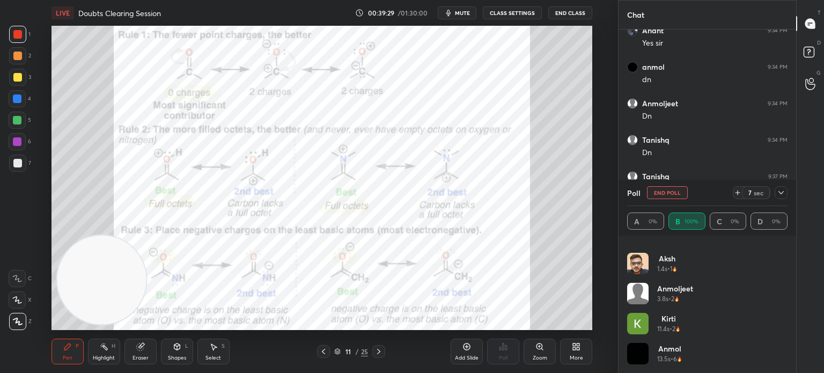
click at [21, 98] on div at bounding box center [17, 98] width 9 height 9
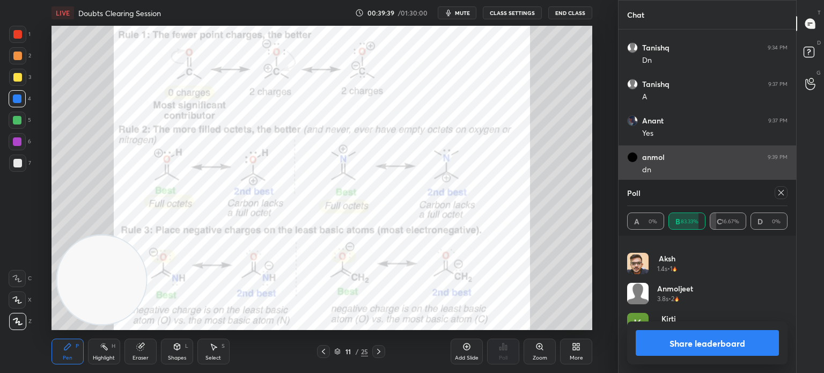
click at [779, 189] on icon at bounding box center [781, 192] width 9 height 9
type textarea "x"
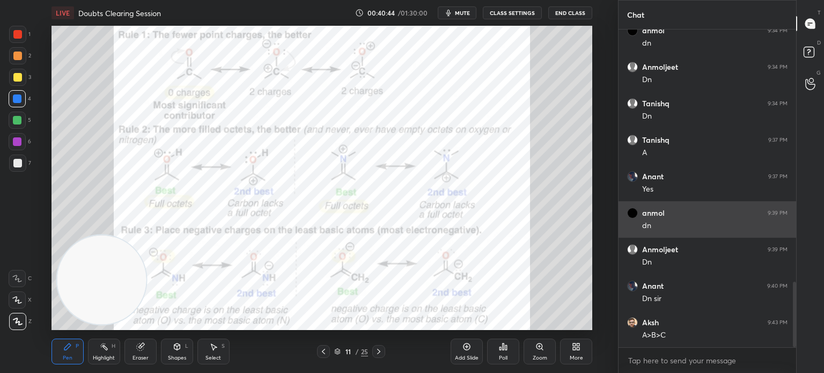
scroll to position [1222, 0]
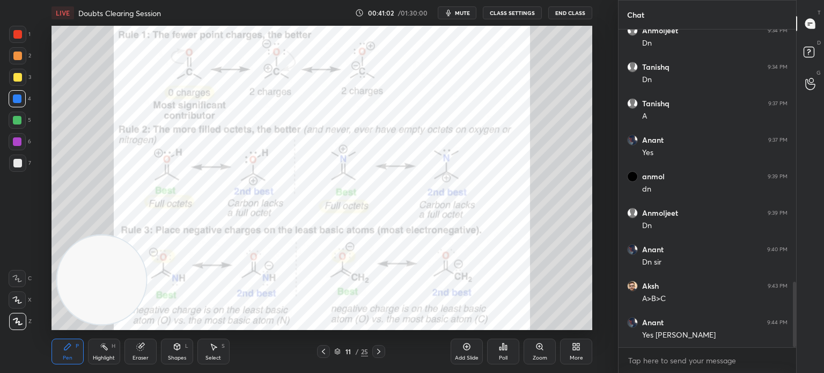
click at [114, 360] on div "Highlight" at bounding box center [104, 357] width 22 height 5
click at [65, 353] on div "Pen P" at bounding box center [67, 351] width 32 height 26
click at [69, 347] on icon at bounding box center [67, 346] width 6 height 6
click at [23, 30] on div at bounding box center [17, 34] width 17 height 17
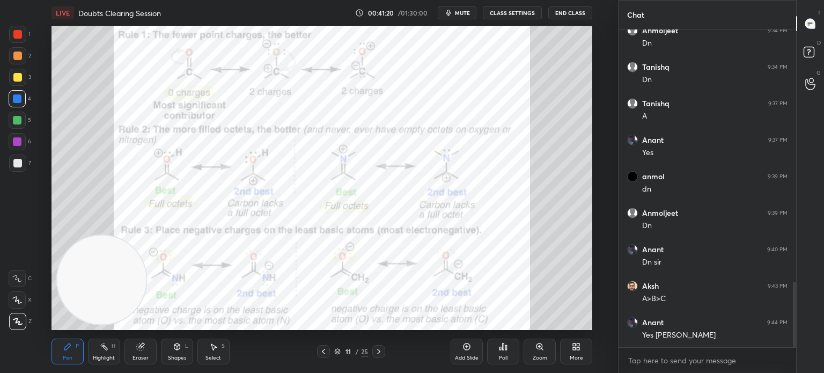
click at [24, 34] on div at bounding box center [17, 34] width 17 height 17
click at [100, 358] on div "Highlight" at bounding box center [104, 357] width 22 height 5
click at [105, 358] on div "Highlight" at bounding box center [104, 357] width 22 height 5
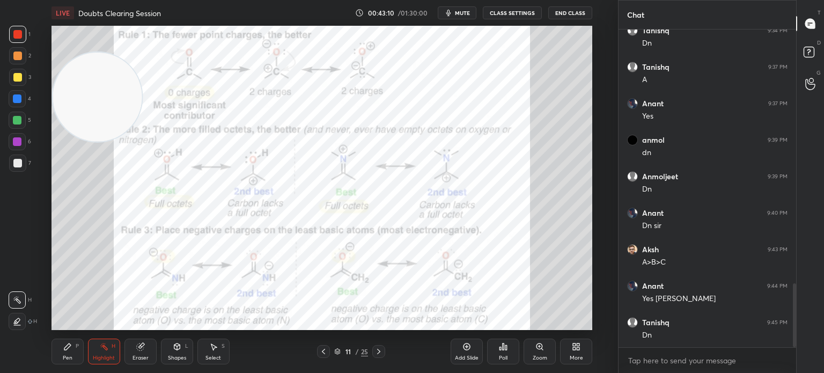
click at [98, 353] on div "Highlight H" at bounding box center [104, 351] width 32 height 26
click at [71, 350] on icon at bounding box center [67, 346] width 9 height 9
click at [64, 358] on div "Pen" at bounding box center [68, 357] width 10 height 5
click at [101, 358] on div "Highlight" at bounding box center [104, 357] width 22 height 5
click at [104, 354] on div "Highlight H" at bounding box center [104, 351] width 32 height 26
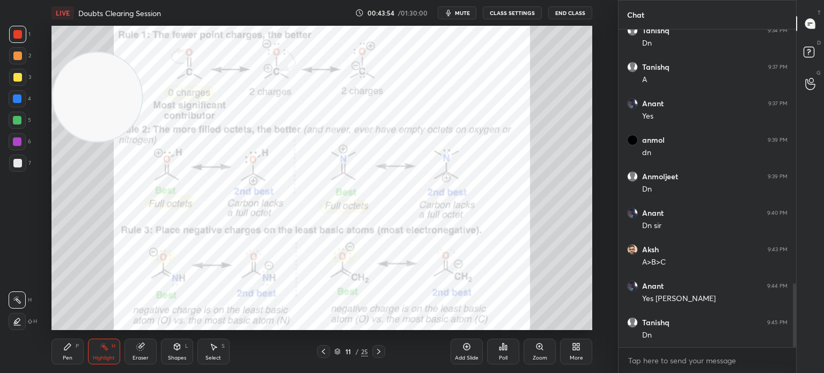
click at [49, 367] on div "LIVE Doubts Clearing Session 00:43:54 / 01:30:00 mute CLASS SETTINGS End Class …" at bounding box center [321, 186] width 575 height 373
click at [65, 363] on div "Pen P" at bounding box center [67, 351] width 32 height 26
click at [112, 348] on div "H" at bounding box center [114, 345] width 4 height 5
click at [69, 350] on icon at bounding box center [67, 346] width 9 height 9
click at [93, 350] on div "Highlight H" at bounding box center [104, 351] width 32 height 26
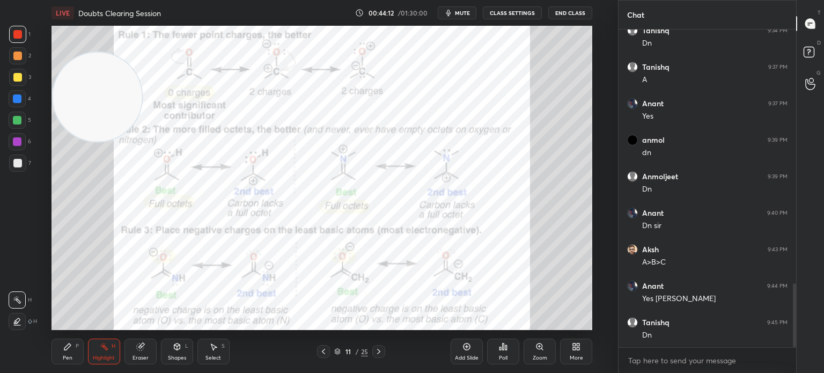
click at [99, 349] on div "Highlight H" at bounding box center [104, 351] width 32 height 26
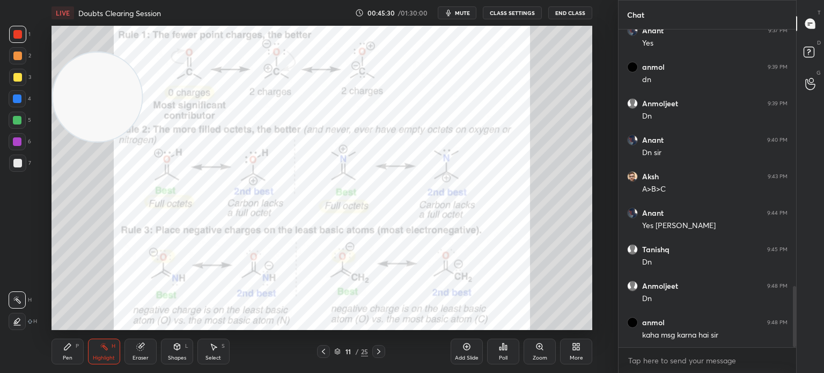
click at [70, 347] on icon at bounding box center [67, 346] width 9 height 9
click at [71, 345] on icon at bounding box center [67, 346] width 9 height 9
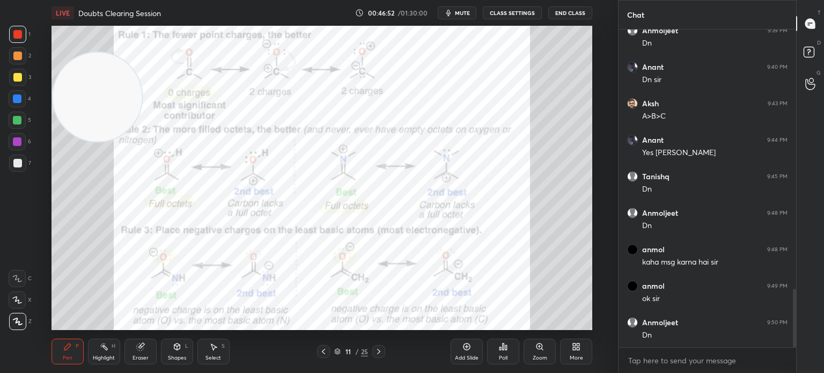
scroll to position [1443, 0]
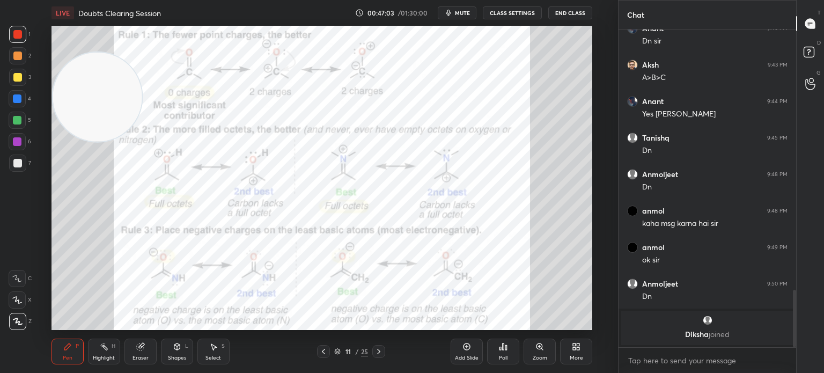
click at [704, 325] on img "grid" at bounding box center [707, 320] width 11 height 11
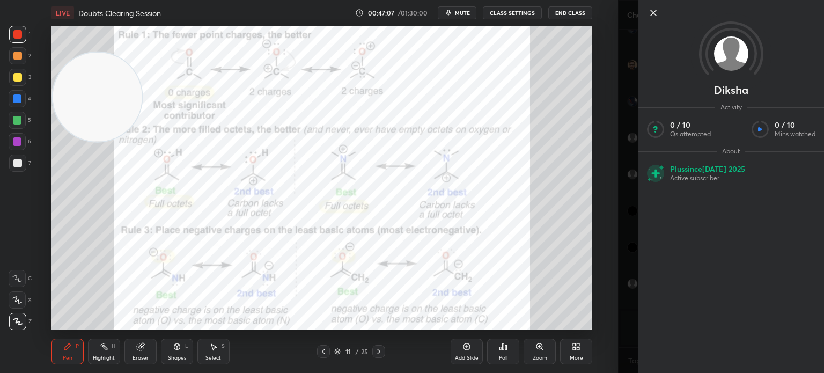
click at [651, 14] on icon at bounding box center [653, 12] width 13 height 13
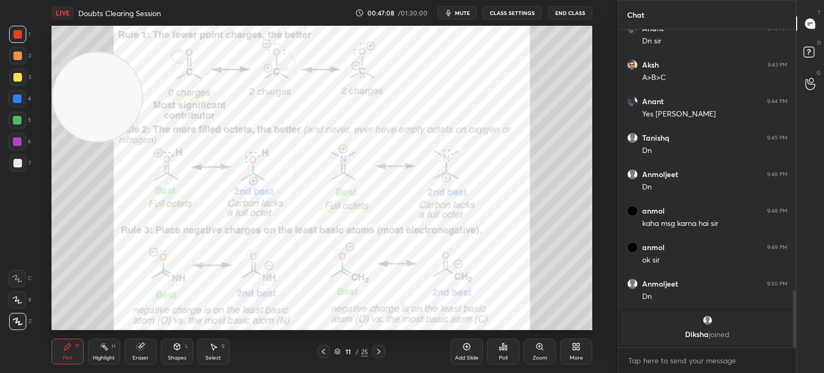
click at [653, 14] on div "Diksha" at bounding box center [721, 186] width 206 height 373
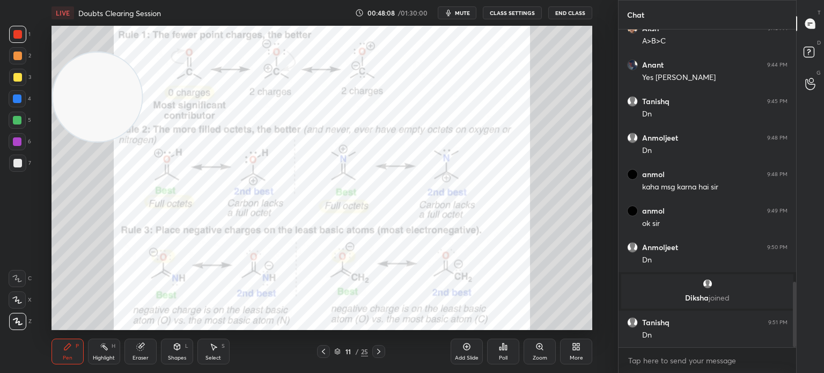
scroll to position [1221, 0]
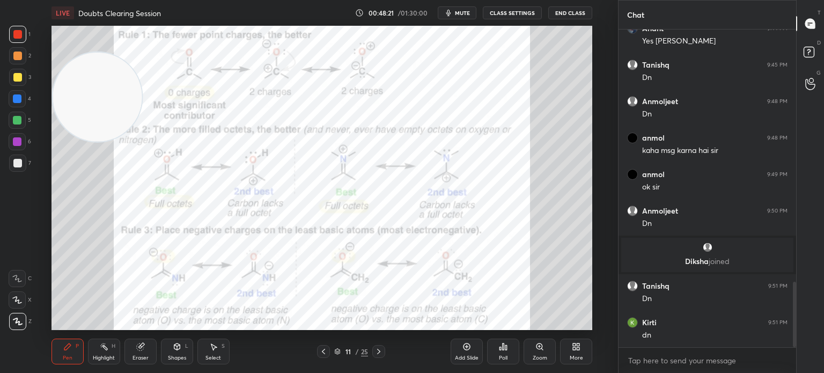
click at [19, 112] on div at bounding box center [17, 120] width 17 height 17
click at [21, 108] on div "4" at bounding box center [20, 100] width 23 height 21
click at [579, 352] on div "More" at bounding box center [576, 351] width 32 height 26
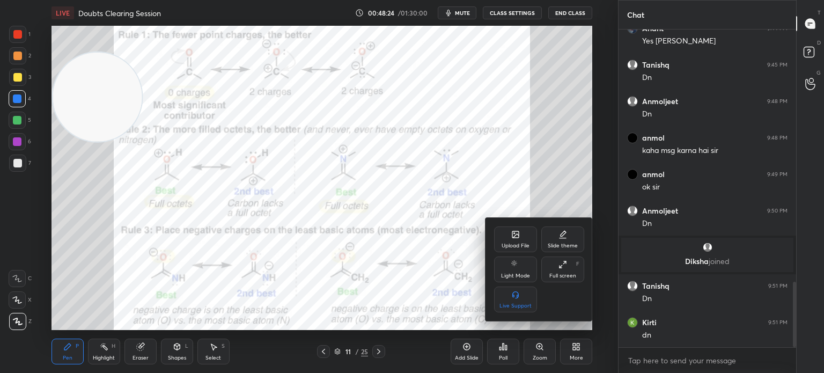
click at [517, 245] on div "Upload File" at bounding box center [516, 245] width 28 height 5
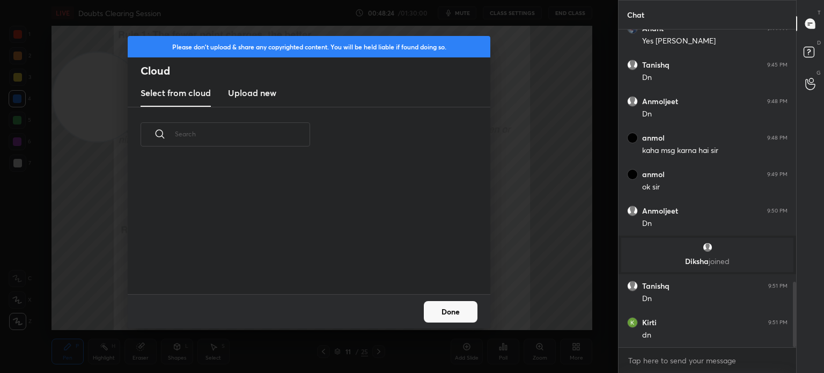
scroll to position [132, 344]
click at [244, 94] on h3 "Upload new" at bounding box center [252, 92] width 48 height 13
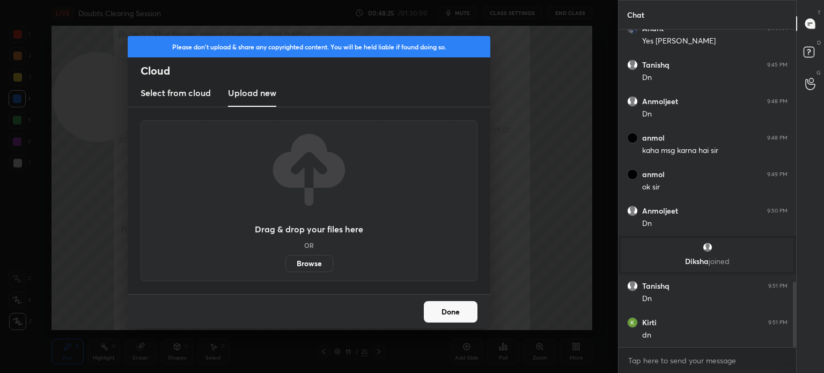
click at [300, 257] on label "Browse" at bounding box center [309, 263] width 48 height 17
click at [285, 257] on input "Browse" at bounding box center [285, 263] width 0 height 17
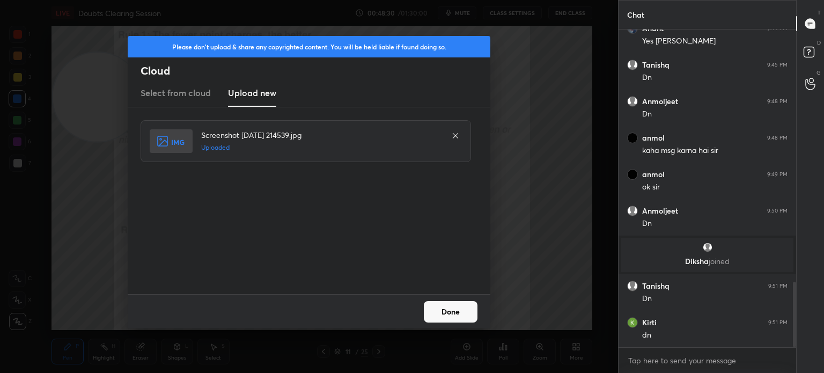
click at [456, 307] on button "Done" at bounding box center [451, 311] width 54 height 21
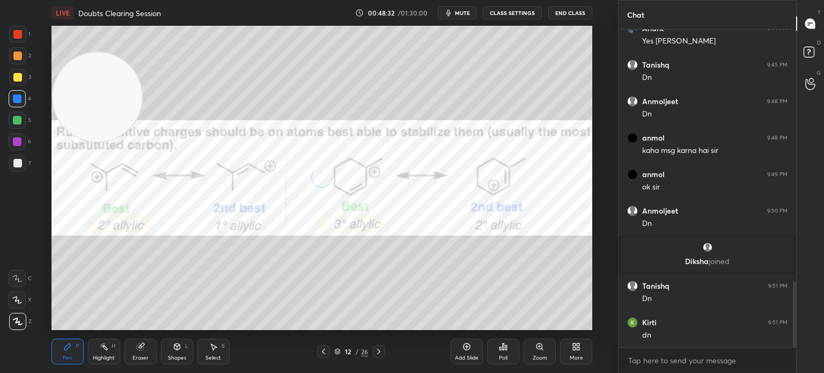
click at [321, 347] on div at bounding box center [323, 351] width 13 height 13
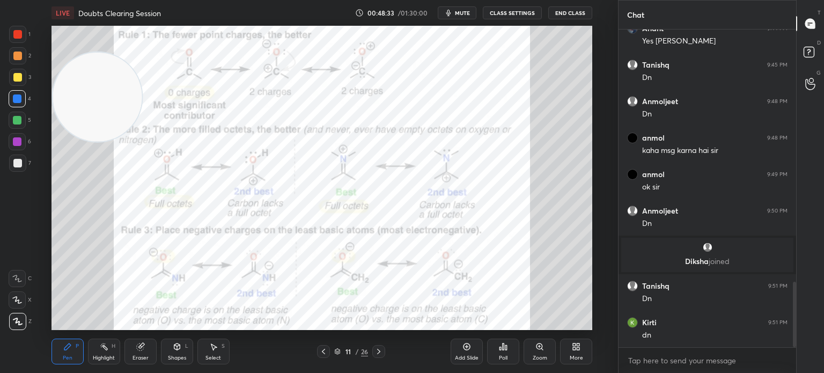
click at [380, 349] on icon at bounding box center [378, 351] width 9 height 9
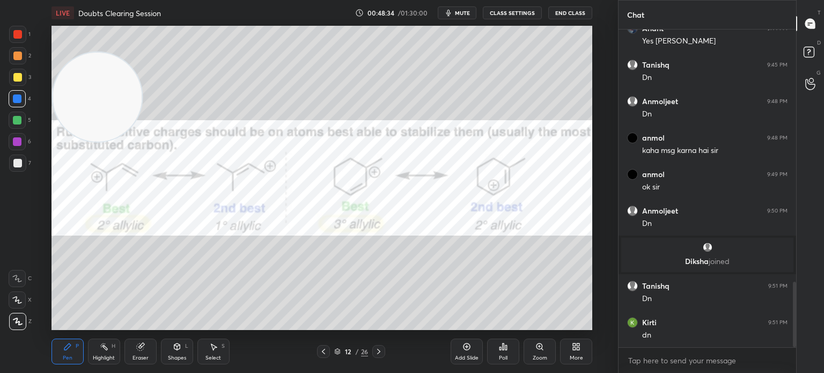
click at [99, 129] on video at bounding box center [97, 97] width 89 height 89
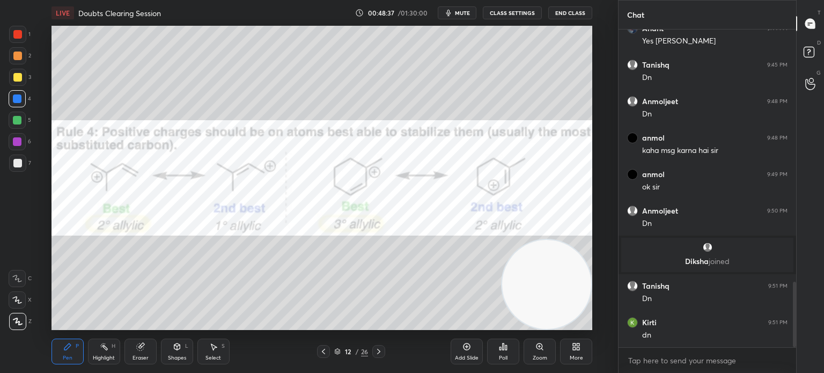
click at [102, 356] on div "Highlight" at bounding box center [104, 357] width 22 height 5
click at [322, 347] on icon at bounding box center [323, 351] width 9 height 9
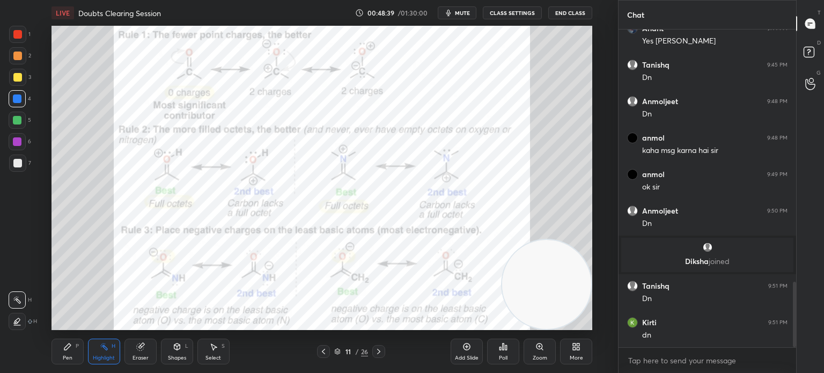
click at [99, 351] on div "Highlight H" at bounding box center [104, 351] width 32 height 26
click at [376, 351] on icon at bounding box center [378, 351] width 9 height 9
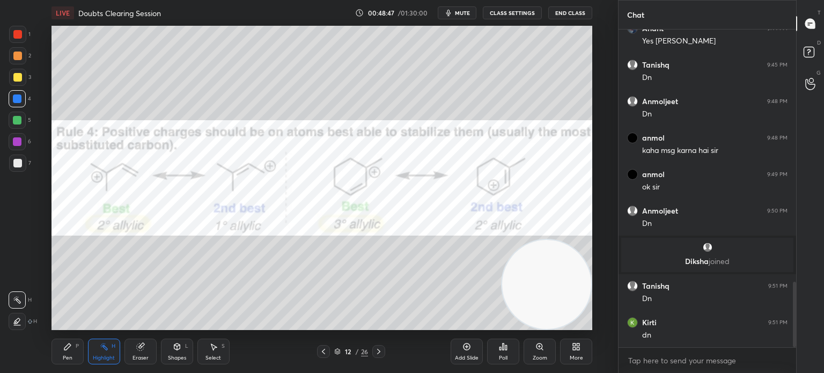
click at [100, 357] on div "Highlight" at bounding box center [104, 357] width 22 height 5
click at [58, 358] on div "Pen P" at bounding box center [67, 351] width 32 height 26
click at [63, 352] on div "Pen P" at bounding box center [67, 351] width 32 height 26
click at [73, 355] on div "Pen P" at bounding box center [67, 351] width 32 height 26
click at [77, 355] on div "Pen P" at bounding box center [67, 351] width 32 height 26
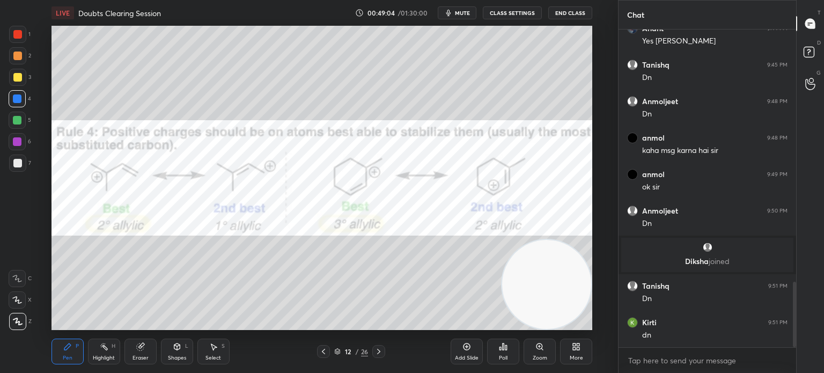
click at [13, 29] on div at bounding box center [17, 34] width 17 height 17
click at [14, 27] on div at bounding box center [17, 34] width 17 height 17
click at [15, 31] on div at bounding box center [17, 34] width 9 height 9
click at [17, 34] on div at bounding box center [17, 34] width 9 height 9
click at [105, 357] on div "Highlight" at bounding box center [104, 357] width 22 height 5
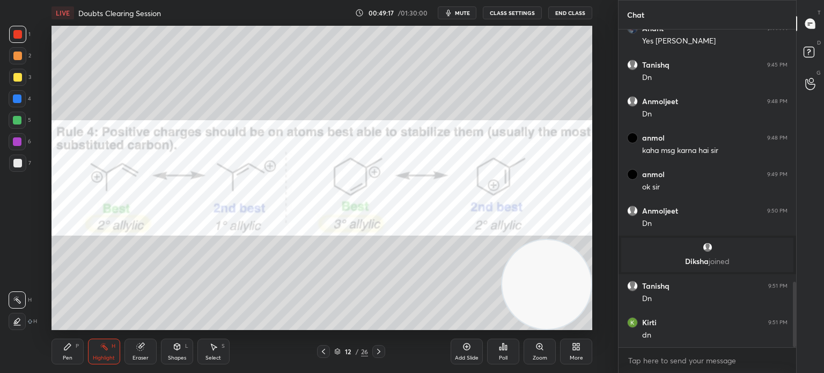
click at [107, 358] on div "Highlight" at bounding box center [104, 357] width 22 height 5
click at [133, 344] on div "Eraser" at bounding box center [140, 351] width 32 height 26
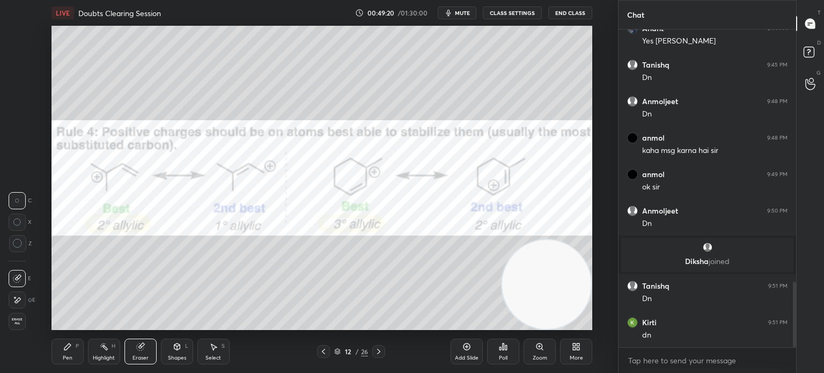
click at [103, 347] on rect at bounding box center [104, 347] width 5 height 5
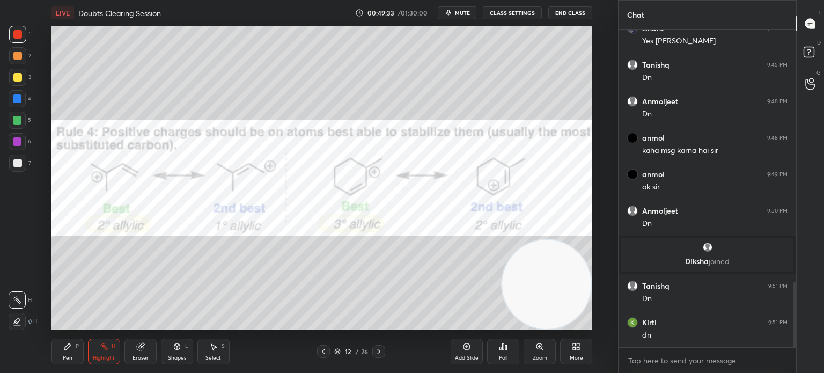
click at [56, 351] on div "Pen P" at bounding box center [67, 351] width 32 height 26
click at [54, 346] on div "Pen P" at bounding box center [67, 351] width 32 height 26
click at [100, 351] on icon at bounding box center [104, 346] width 9 height 9
click at [97, 341] on div "Highlight H" at bounding box center [104, 351] width 32 height 26
click at [52, 355] on div "Pen P" at bounding box center [67, 351] width 32 height 26
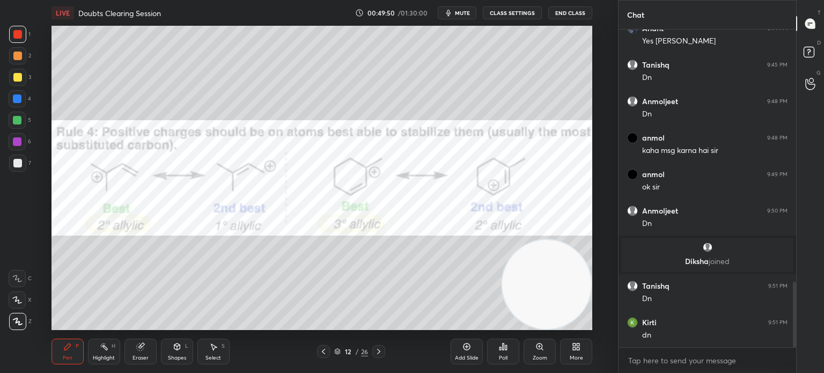
click at [100, 353] on div "Highlight H" at bounding box center [104, 351] width 32 height 26
click at [97, 349] on div "Highlight H" at bounding box center [104, 351] width 32 height 26
click at [54, 362] on div "Pen P" at bounding box center [67, 351] width 32 height 26
click at [62, 360] on div "Pen P" at bounding box center [67, 351] width 32 height 26
click at [101, 351] on div "Highlight H" at bounding box center [104, 351] width 32 height 26
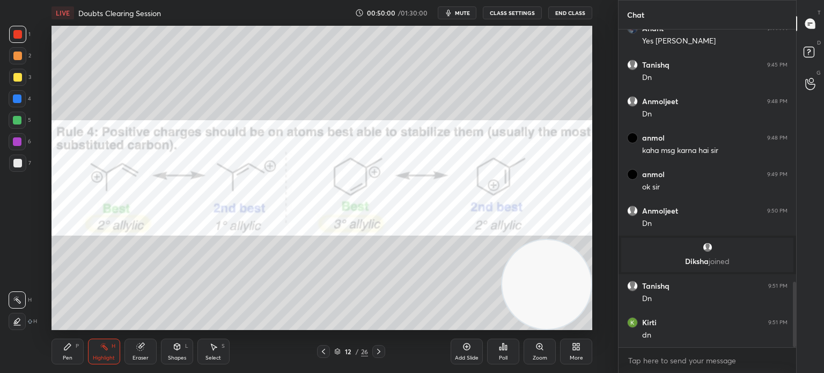
click at [110, 344] on div "Highlight H" at bounding box center [104, 351] width 32 height 26
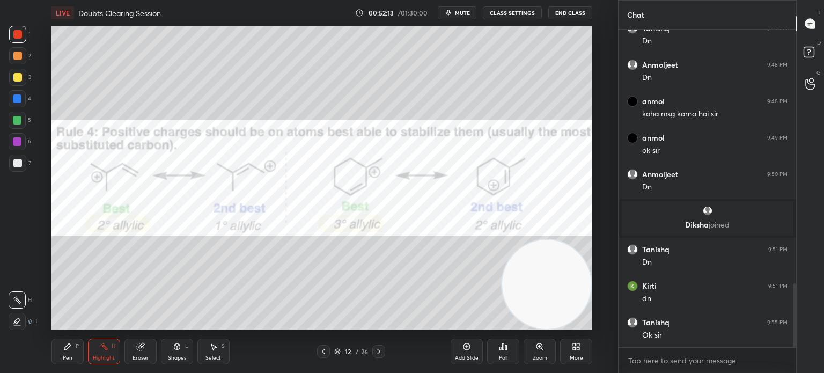
click at [453, 16] on icon "button" at bounding box center [448, 13] width 9 height 9
click at [515, 13] on button "CLASS SETTINGS" at bounding box center [512, 12] width 59 height 13
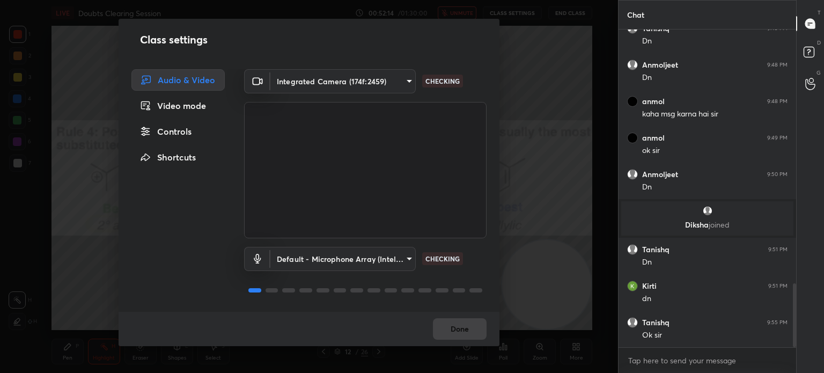
click at [380, 86] on body "1 2 3 4 5 6 7 C X Z C X Z E E Erase all H H LIVE Doubts Clearing Session 00:52:…" at bounding box center [412, 186] width 824 height 373
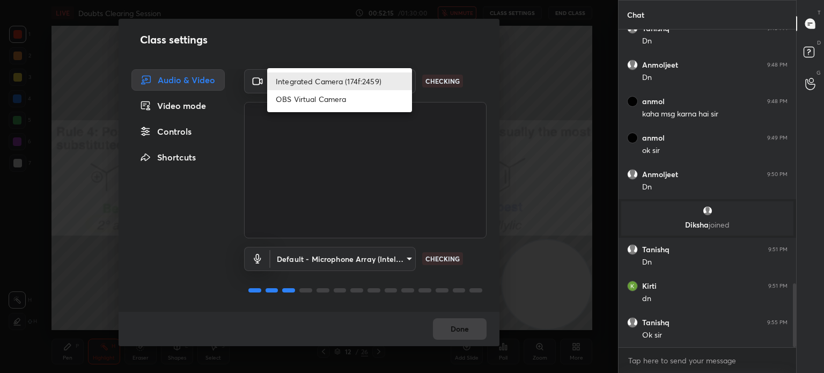
click at [363, 108] on li "OBS Virtual Camera" at bounding box center [339, 99] width 145 height 18
type input "68a8993dd87bda3d5b66c110c3b6a96e94b8352f026b6fb61be91fdecf3cec3e"
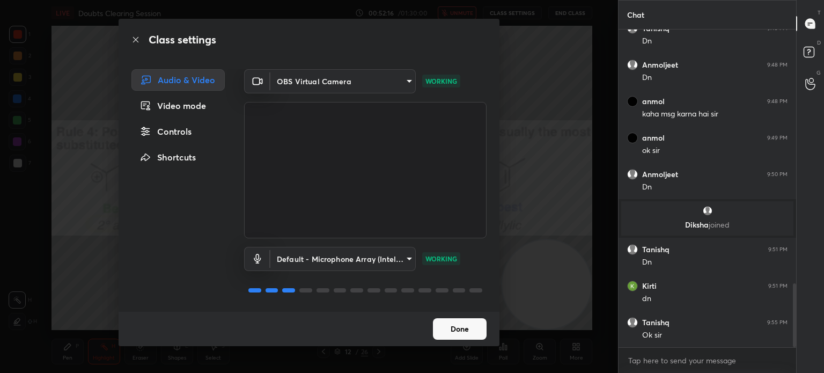
click at [469, 324] on button "Done" at bounding box center [460, 328] width 54 height 21
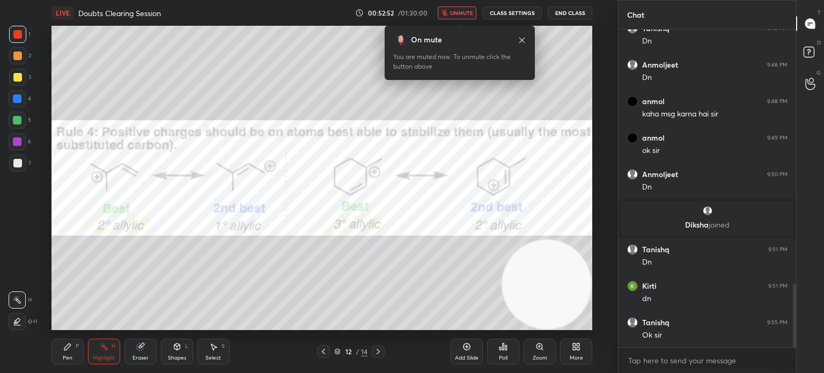
click at [521, 38] on icon at bounding box center [522, 40] width 9 height 9
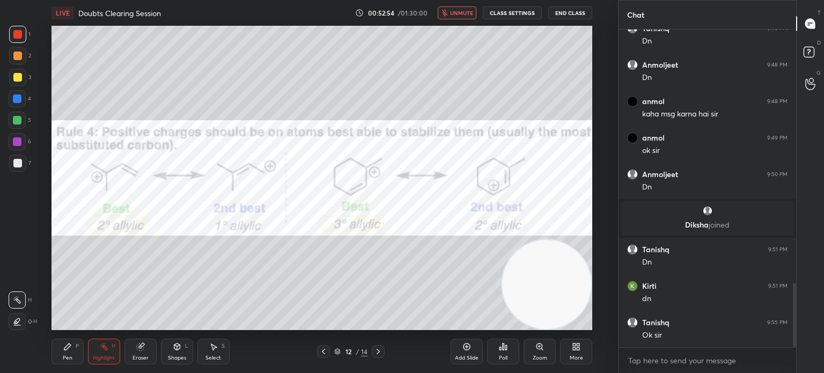
click at [571, 11] on button "End Class" at bounding box center [570, 12] width 44 height 13
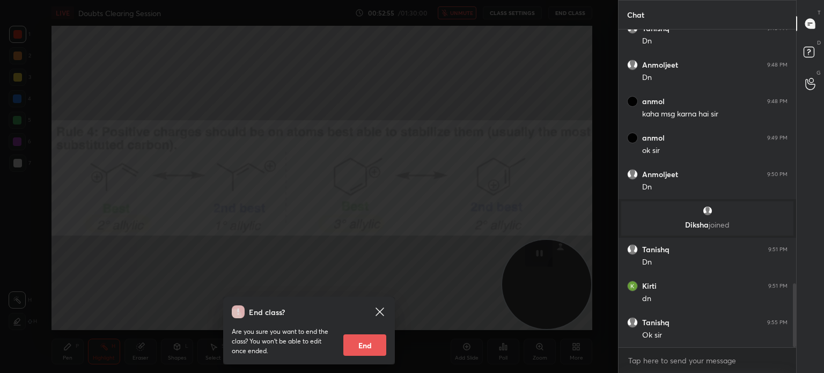
click at [366, 343] on button "End" at bounding box center [364, 344] width 43 height 21
type textarea "x"
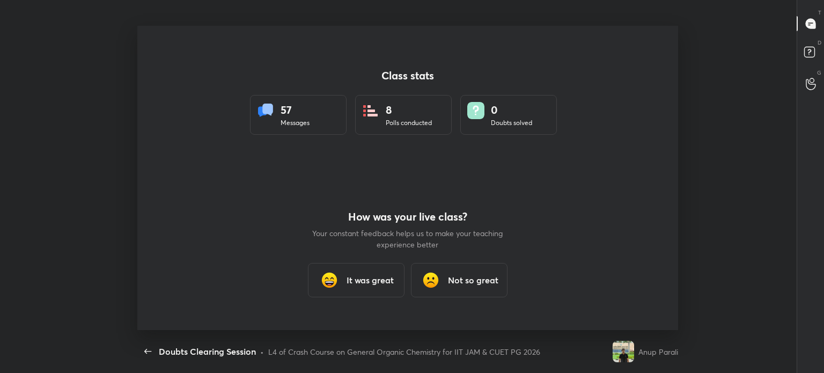
scroll to position [53334, 52823]
click at [363, 277] on h3 "It was great" at bounding box center [370, 280] width 47 height 13
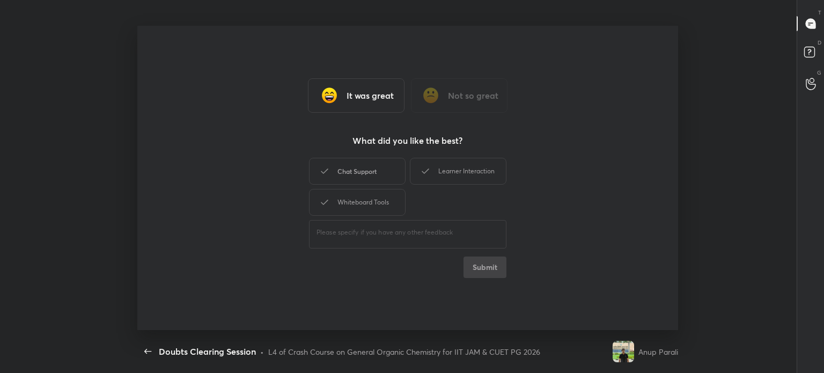
click at [365, 159] on div "Chat Support" at bounding box center [357, 171] width 97 height 27
click at [444, 154] on div "It was great Not so great What did you like the best? Chat Support Learner Inte…" at bounding box center [407, 178] width 541 height 304
click at [360, 207] on div "Whiteboard Tools" at bounding box center [357, 202] width 97 height 27
click at [454, 169] on div "Learner Interaction" at bounding box center [458, 171] width 97 height 27
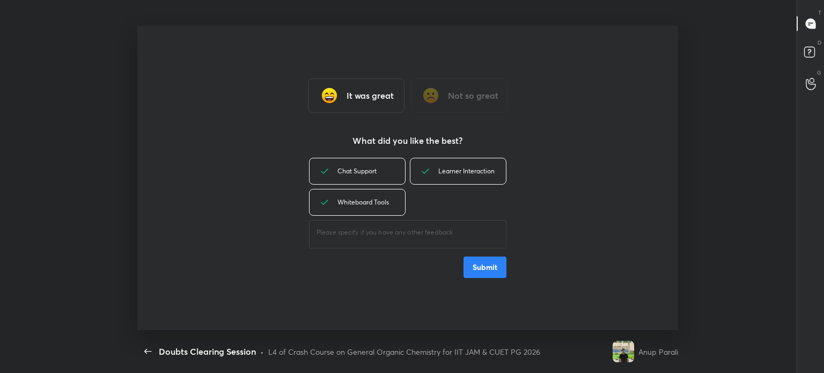
click at [491, 269] on button "Submit" at bounding box center [484, 266] width 43 height 21
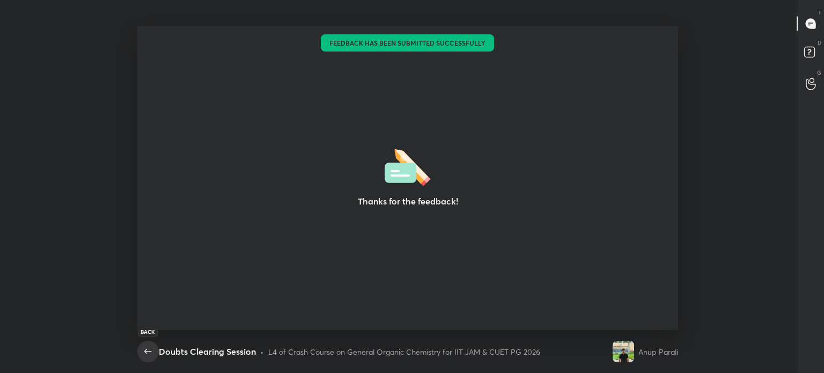
click at [149, 349] on icon "button" at bounding box center [148, 351] width 13 height 13
